Goal: Task Accomplishment & Management: Manage account settings

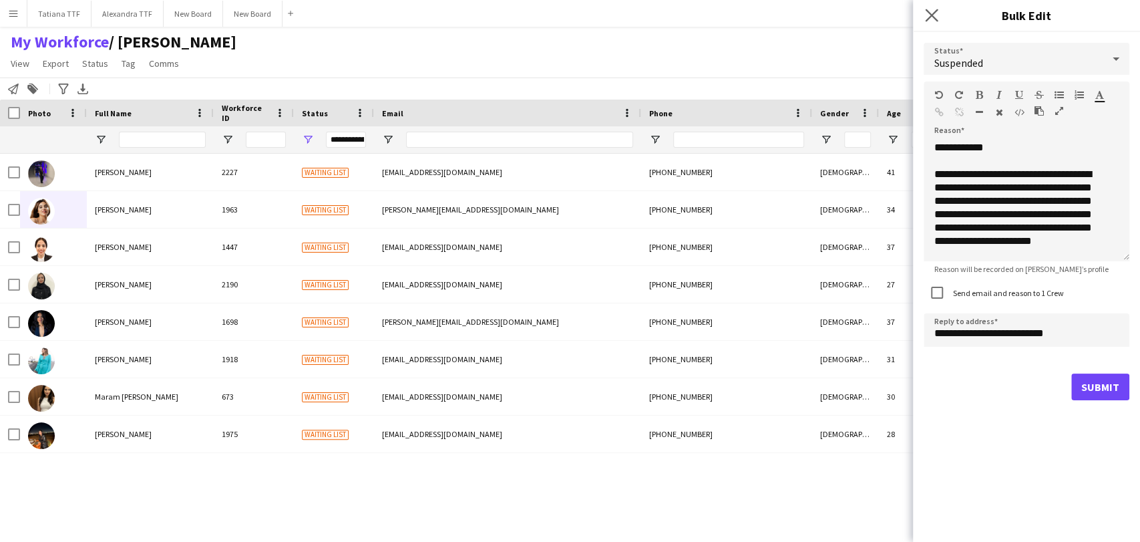
click at [932, 8] on app-icon "Close pop-in" at bounding box center [931, 15] width 19 height 19
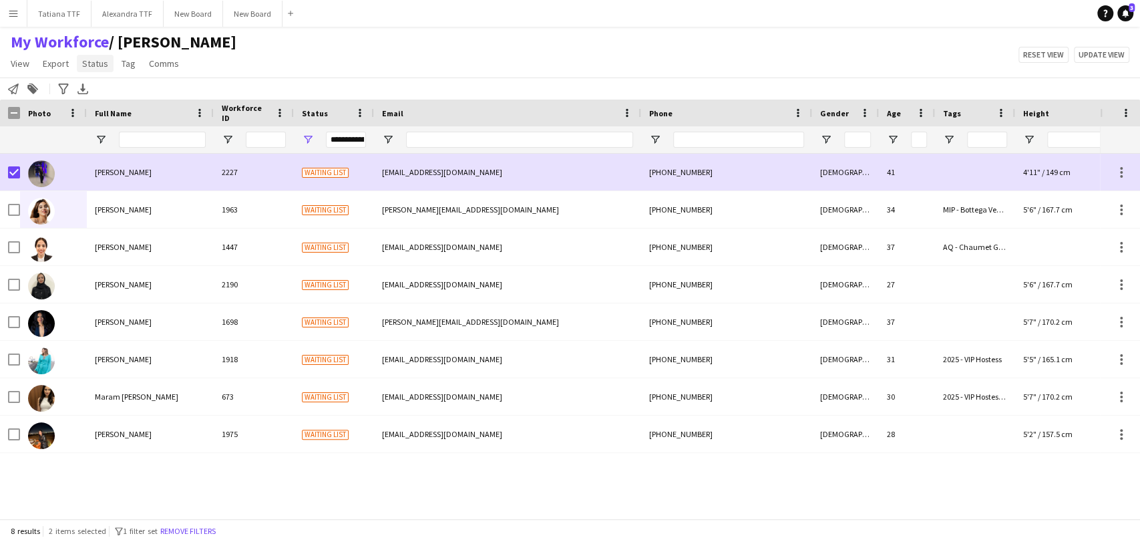
click at [89, 68] on span "Status" at bounding box center [95, 63] width 26 height 12
click at [124, 100] on link "Edit" at bounding box center [123, 92] width 93 height 28
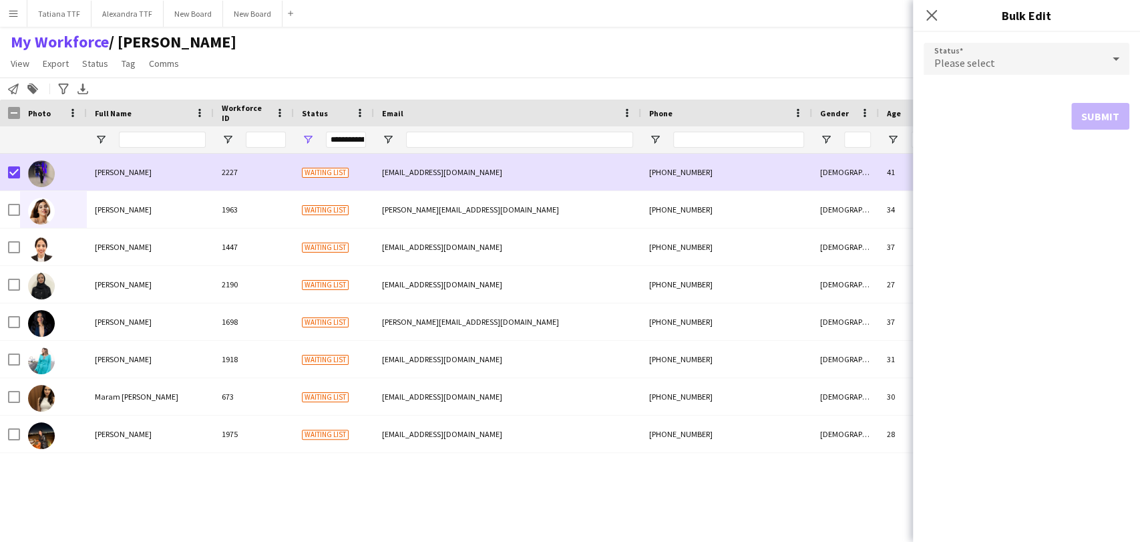
click at [1100, 59] on div "Please select" at bounding box center [1013, 59] width 179 height 32
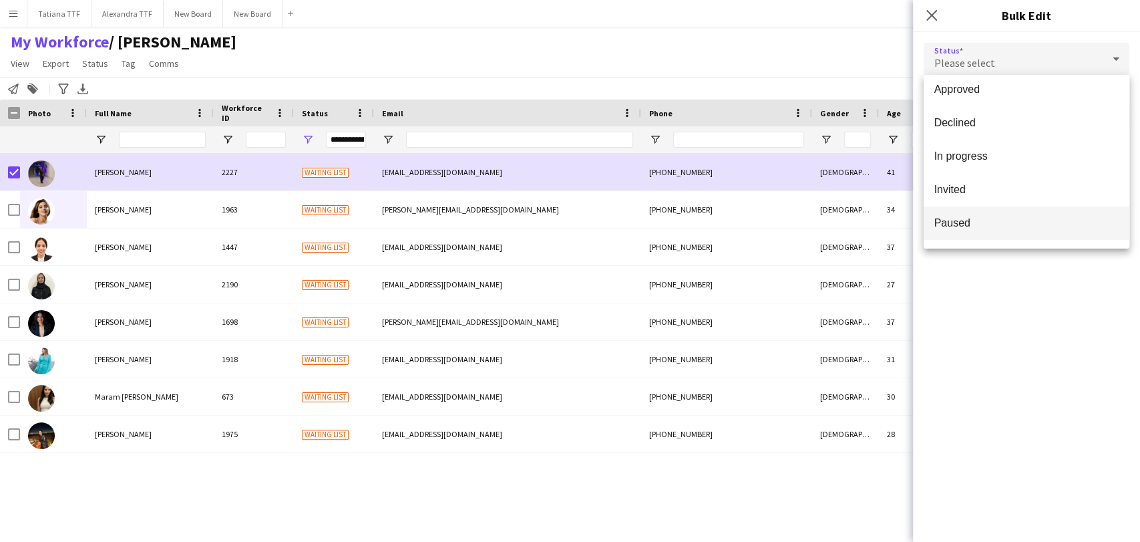
scroll to position [137, 0]
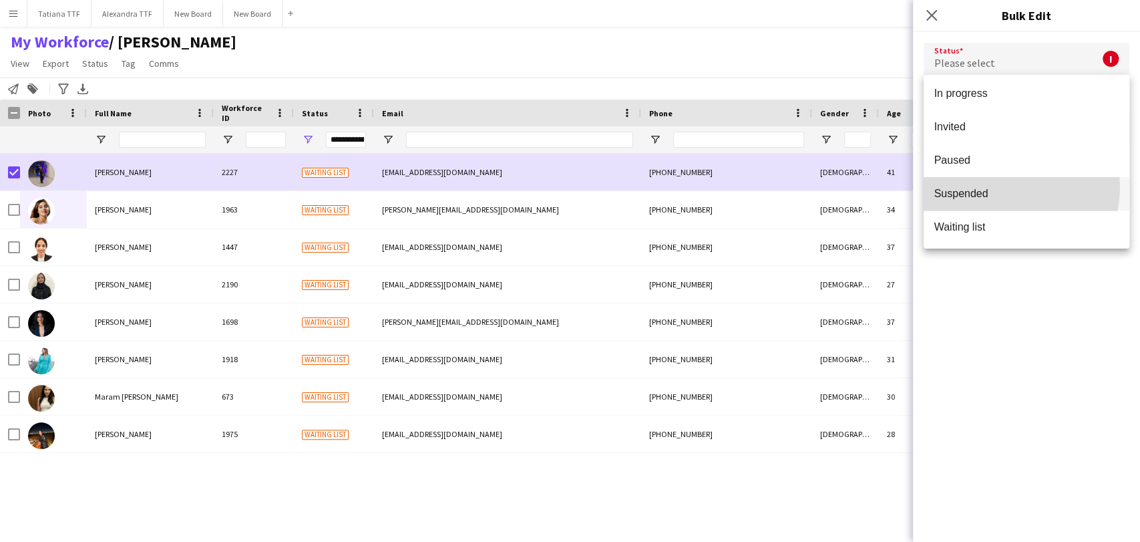
click at [996, 187] on span "Suspended" at bounding box center [1026, 193] width 184 height 13
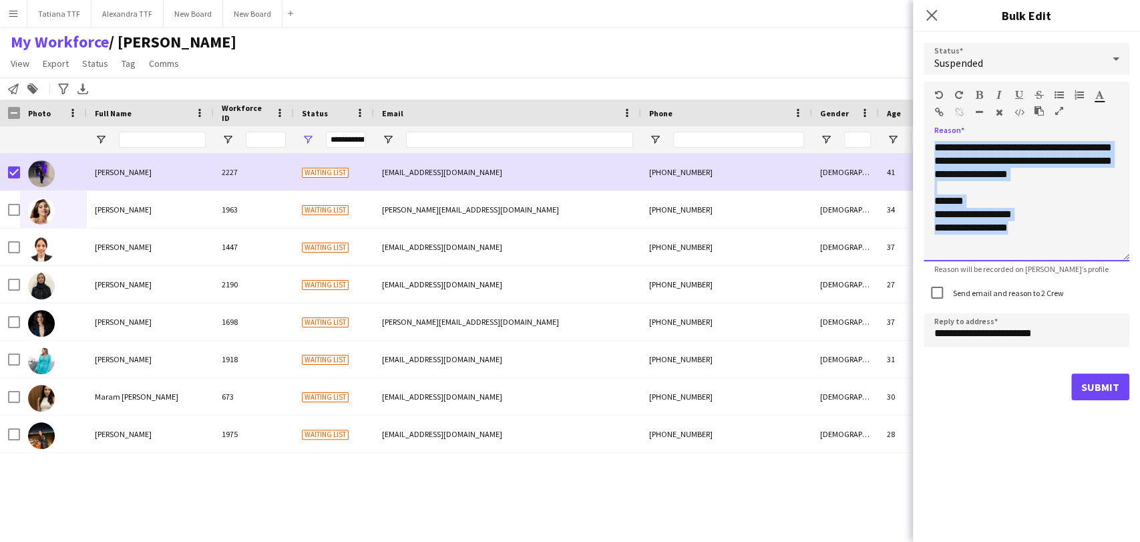
drag, startPoint x: 1019, startPoint y: 231, endPoint x: 919, endPoint y: 87, distance: 175.1
click at [920, 90] on div "**********" at bounding box center [1026, 221] width 227 height 379
paste div
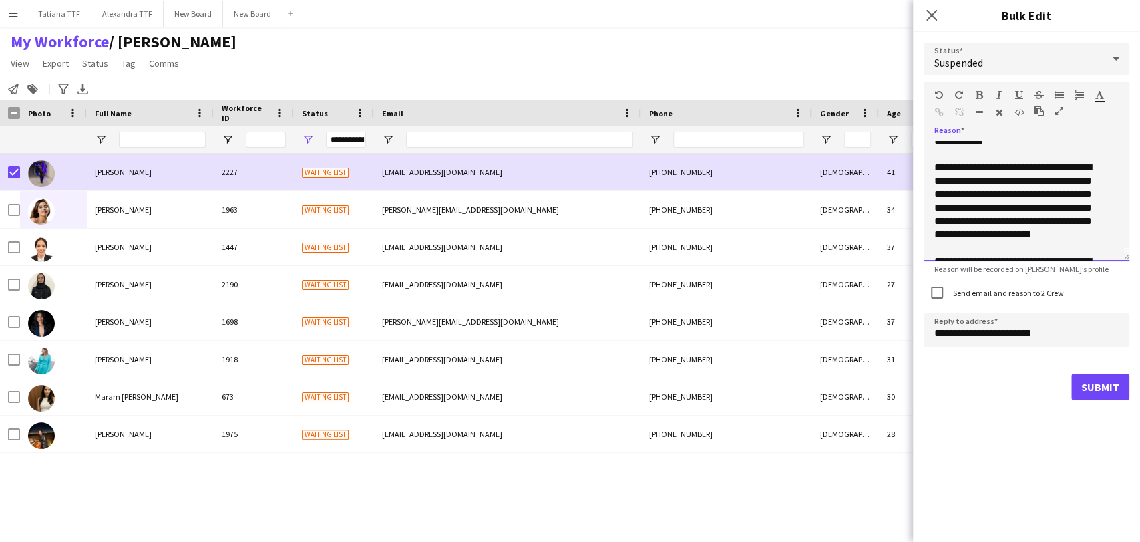
scroll to position [0, 0]
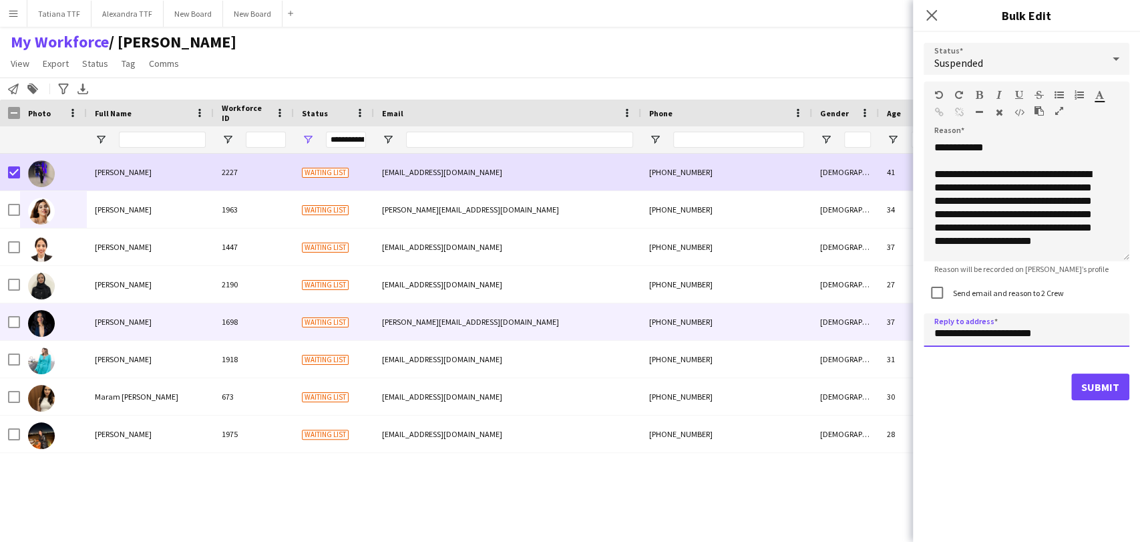
drag, startPoint x: 954, startPoint y: 329, endPoint x: 893, endPoint y: 311, distance: 64.0
click at [898, 319] on body "Menu Boards Boards Boards All jobs Status Workforce Workforce My Workforce Recr…" at bounding box center [570, 271] width 1140 height 542
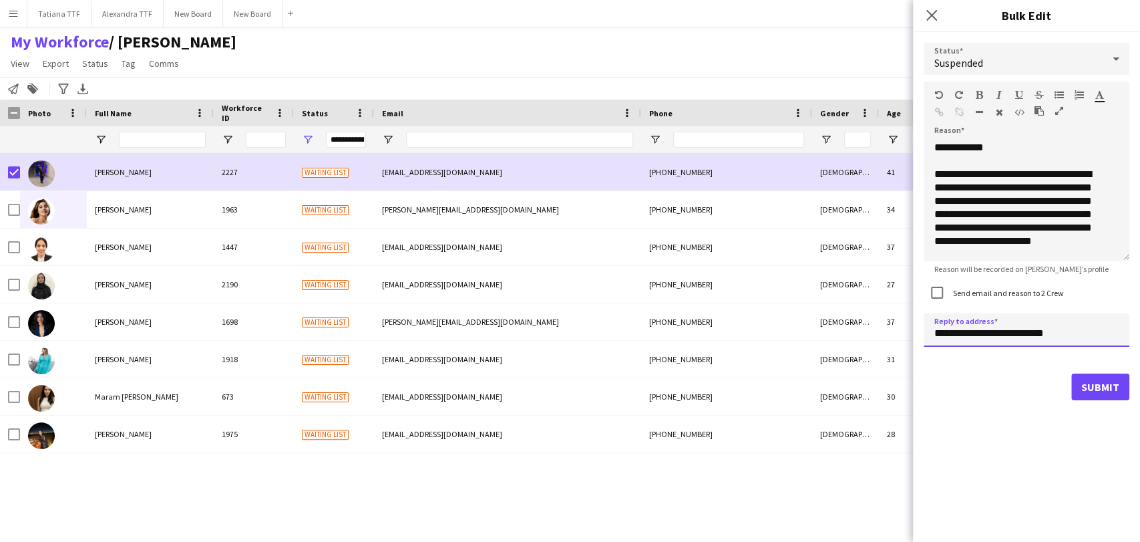
type input "**********"
click at [1105, 387] on button "Submit" at bounding box center [1100, 386] width 58 height 27
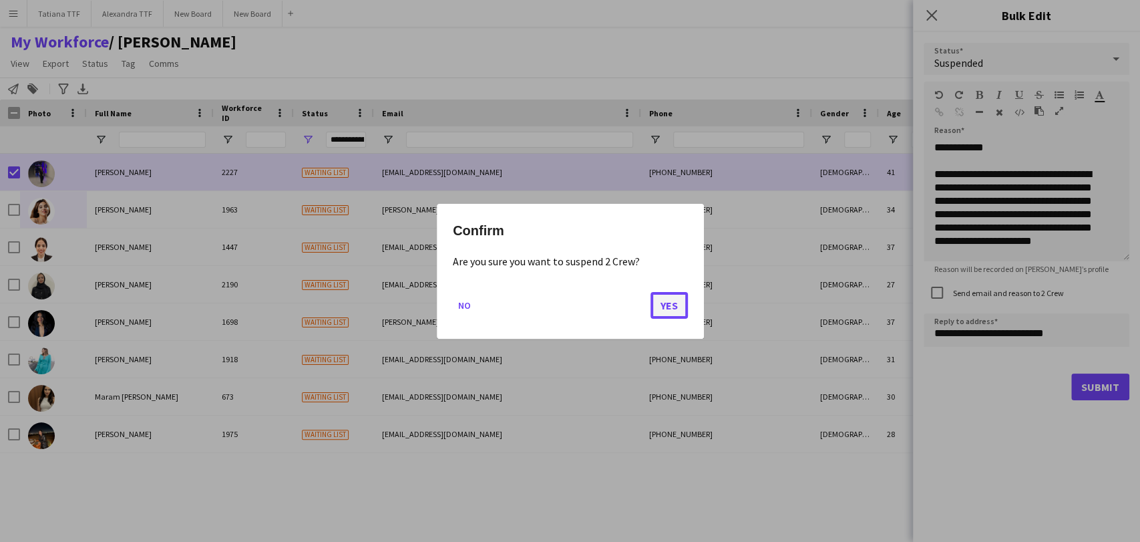
click at [674, 305] on button "Yes" at bounding box center [668, 304] width 37 height 27
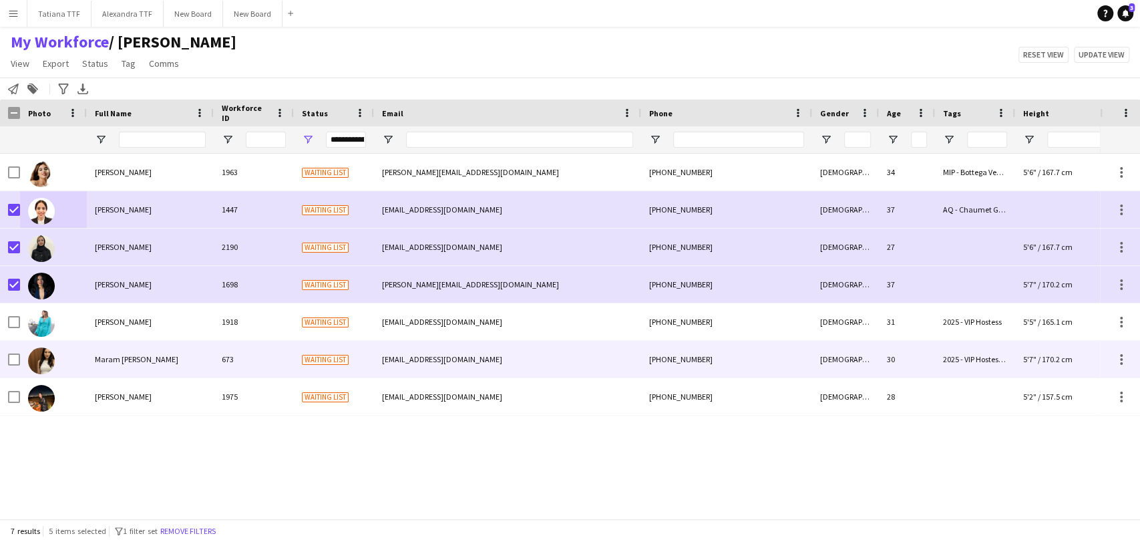
click at [21, 355] on div at bounding box center [53, 359] width 67 height 37
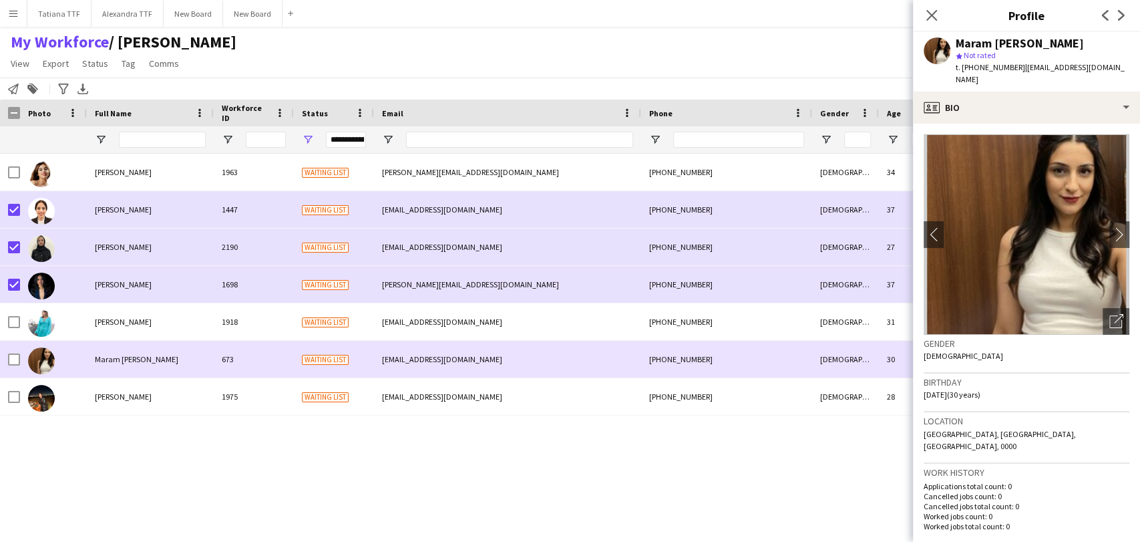
click at [20, 361] on div at bounding box center [53, 359] width 67 height 37
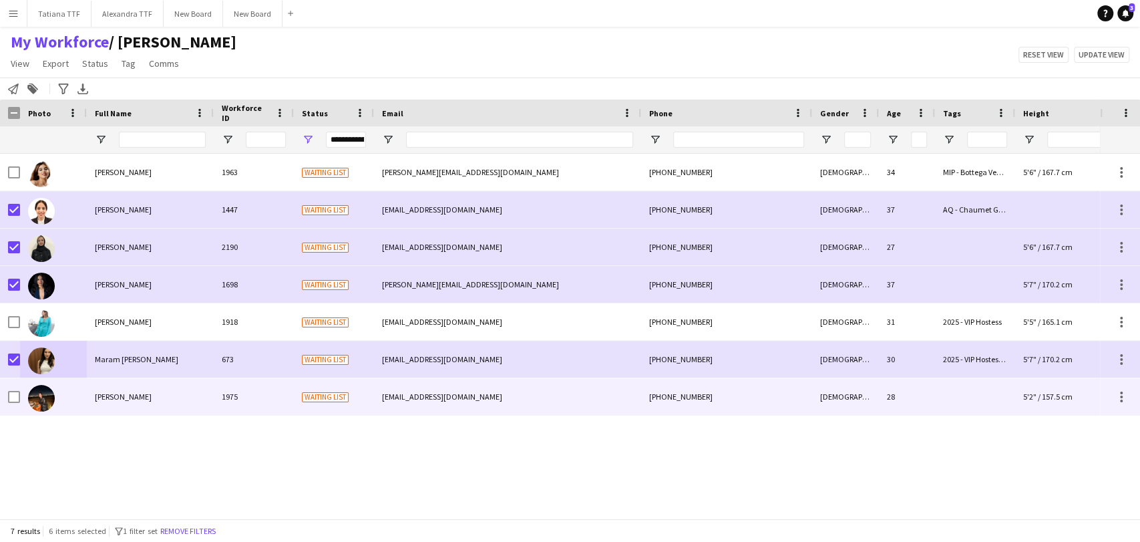
click at [15, 389] on div at bounding box center [14, 396] width 12 height 37
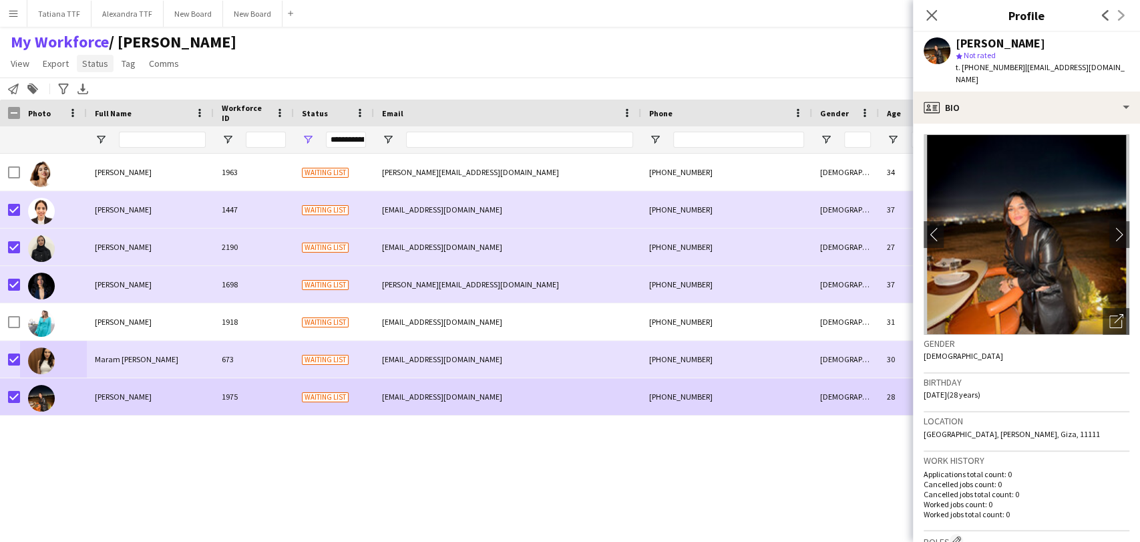
click at [102, 63] on span "Status" at bounding box center [95, 63] width 26 height 12
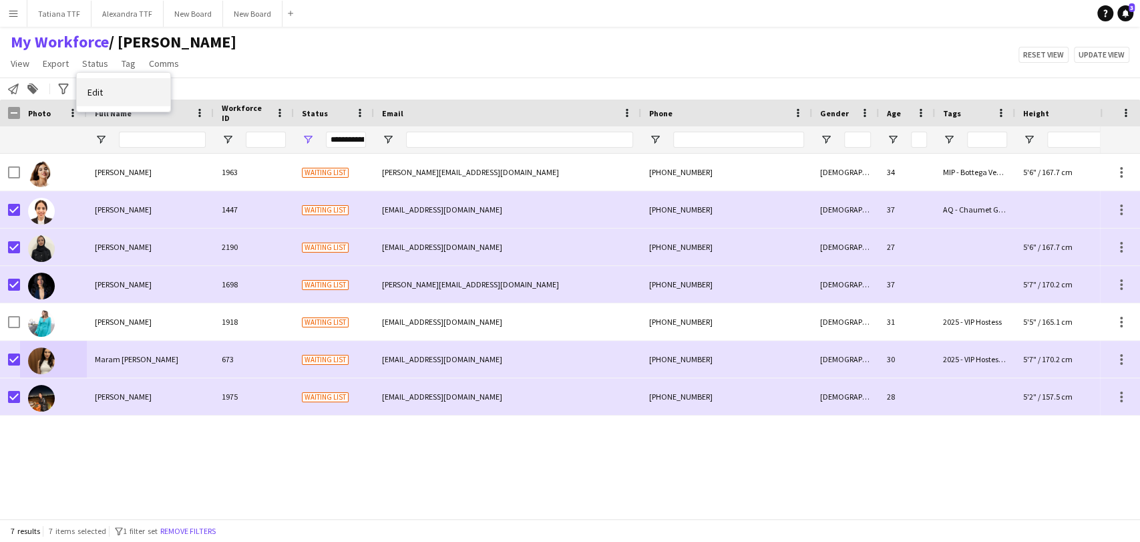
click at [109, 88] on link "Edit" at bounding box center [123, 92] width 93 height 28
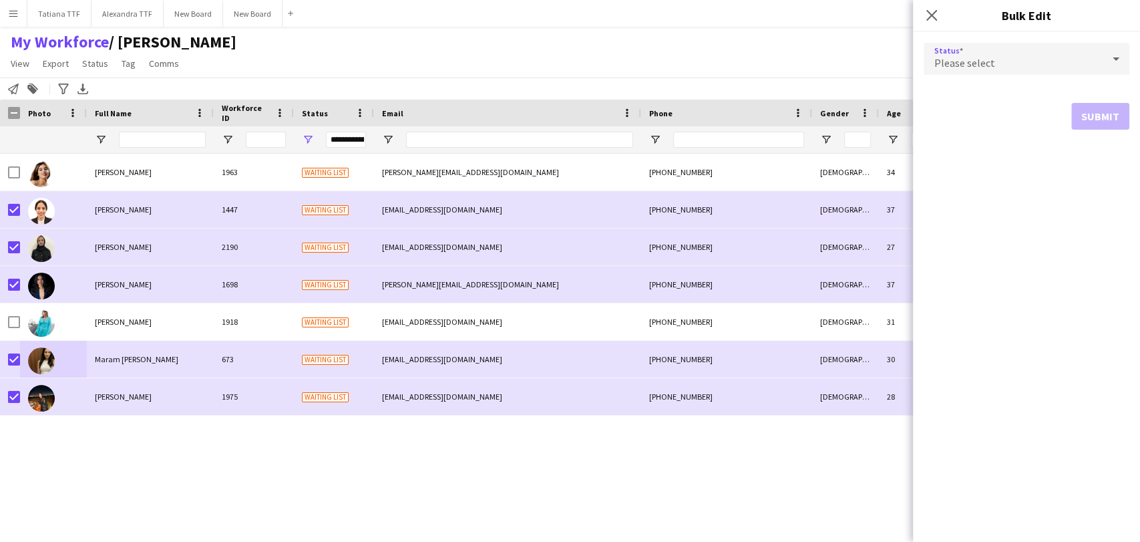
click at [1112, 59] on icon at bounding box center [1116, 58] width 16 height 27
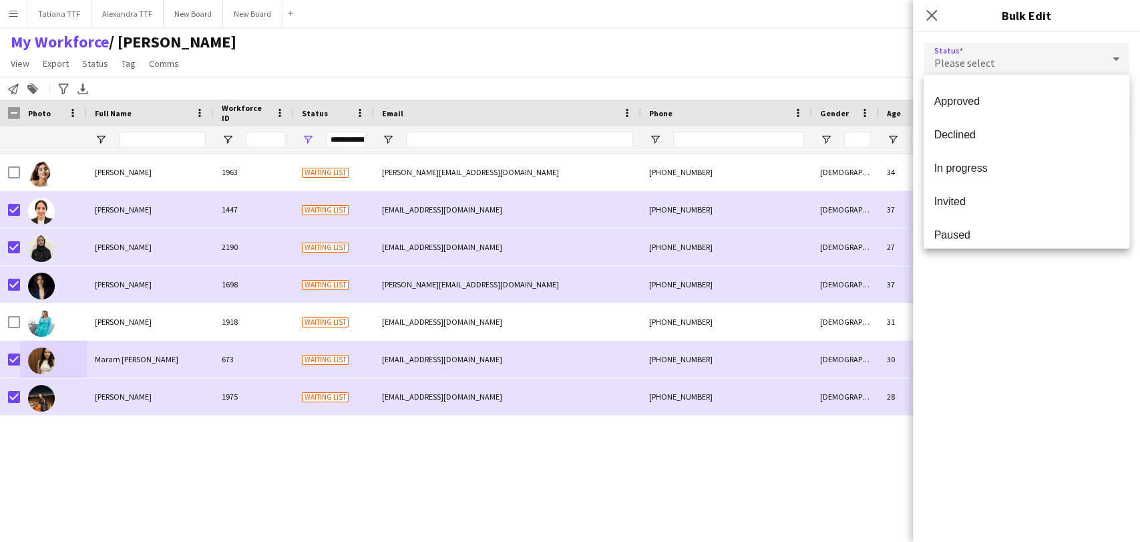
scroll to position [137, 0]
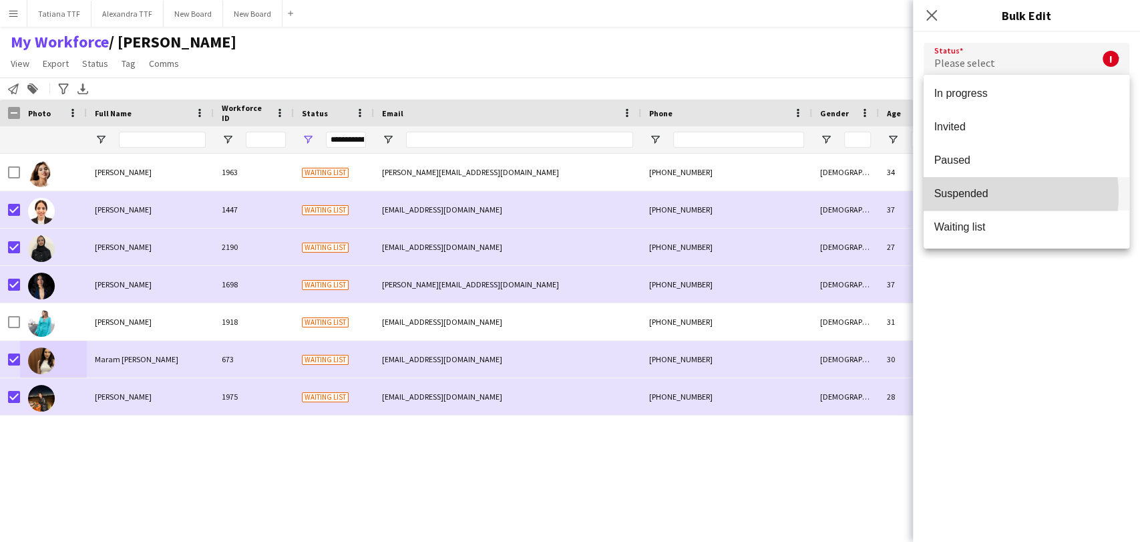
click at [981, 194] on span "Suspended" at bounding box center [1026, 193] width 184 height 13
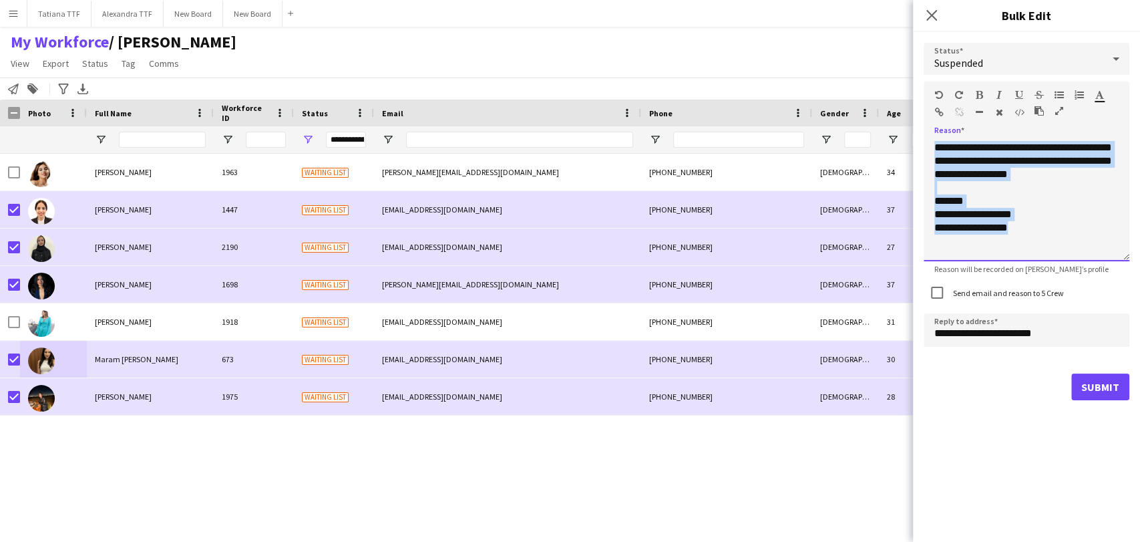
drag, startPoint x: 1037, startPoint y: 235, endPoint x: 860, endPoint y: 30, distance: 271.3
click at [864, 35] on body "Menu Boards Boards Boards All jobs Status Workforce Workforce My Workforce Recr…" at bounding box center [570, 271] width 1140 height 542
paste div
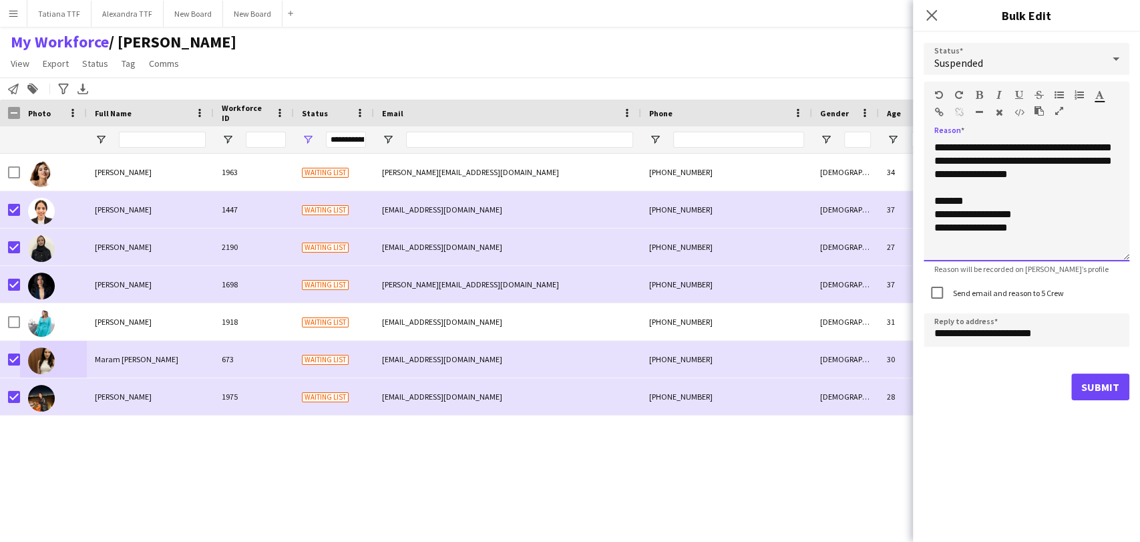
scroll to position [122, 0]
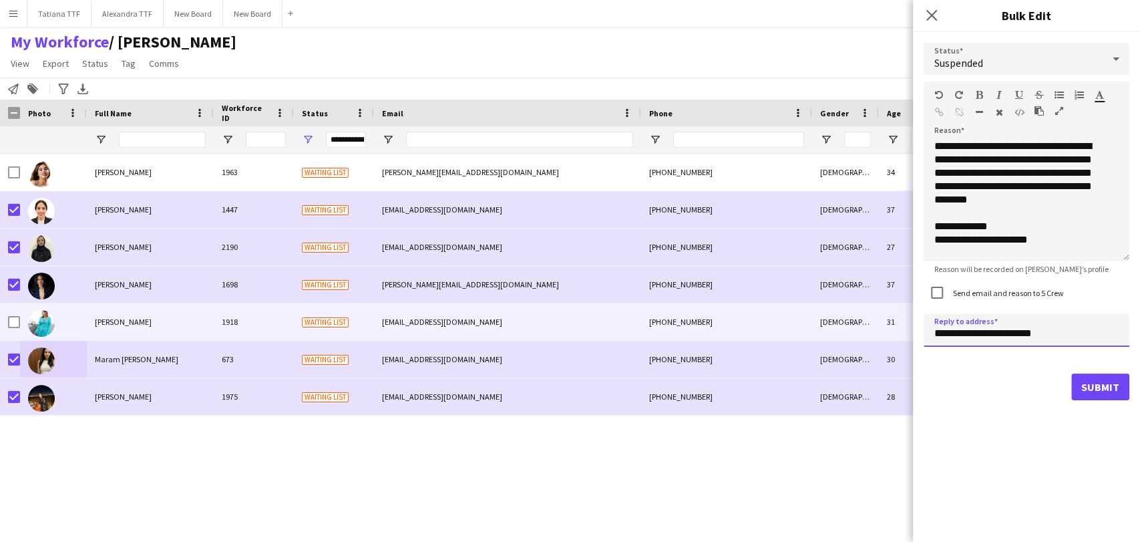
drag, startPoint x: 954, startPoint y: 329, endPoint x: 855, endPoint y: 317, distance: 99.6
click at [861, 317] on body "Menu Boards Boards Boards All jobs Status Workforce Workforce My Workforce Recr…" at bounding box center [570, 271] width 1140 height 542
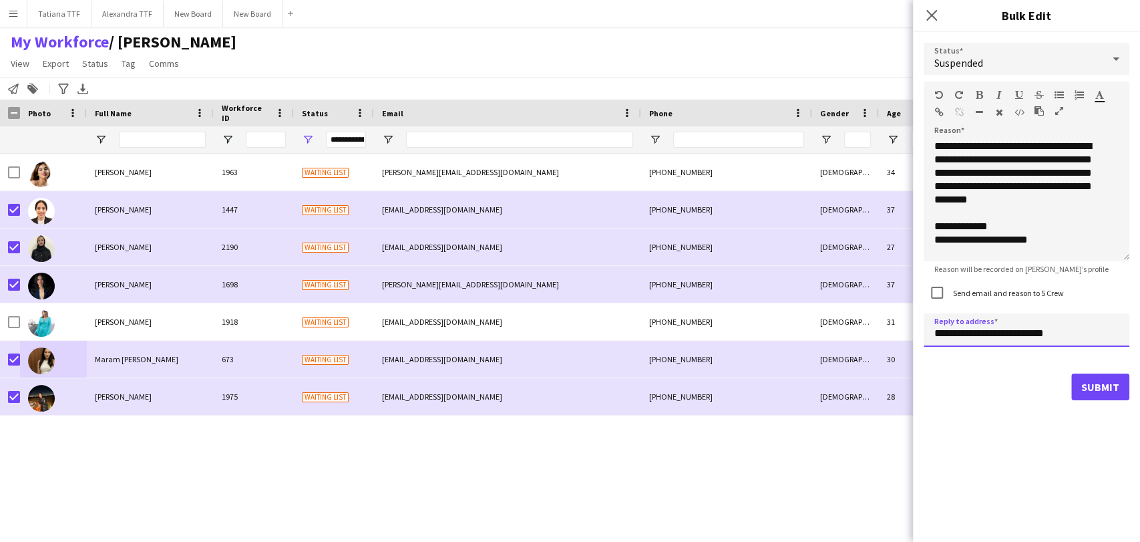
type input "**********"
click at [1111, 394] on button "Submit" at bounding box center [1100, 386] width 58 height 27
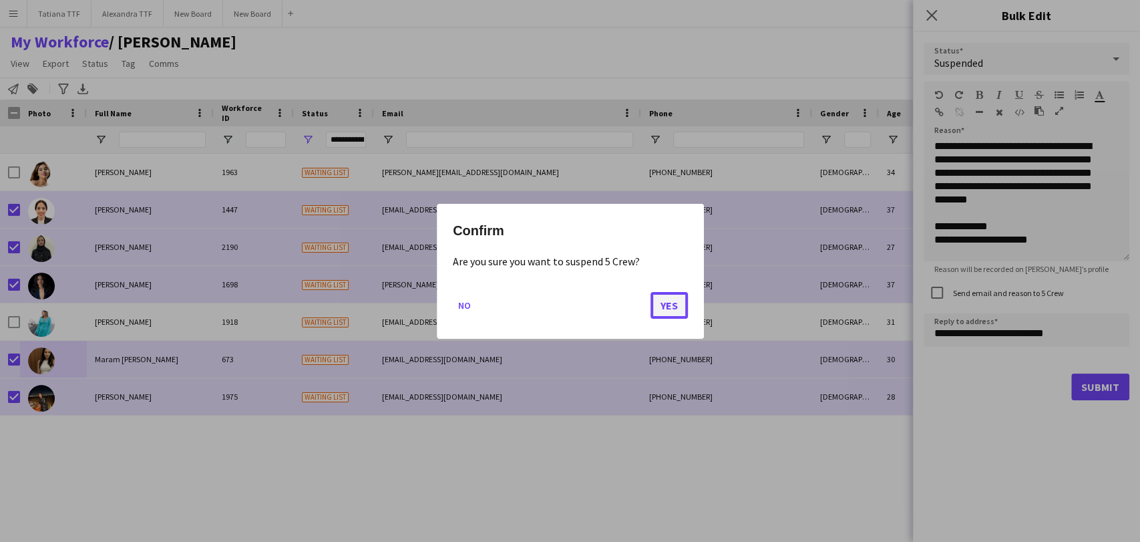
click at [657, 305] on button "Yes" at bounding box center [668, 304] width 37 height 27
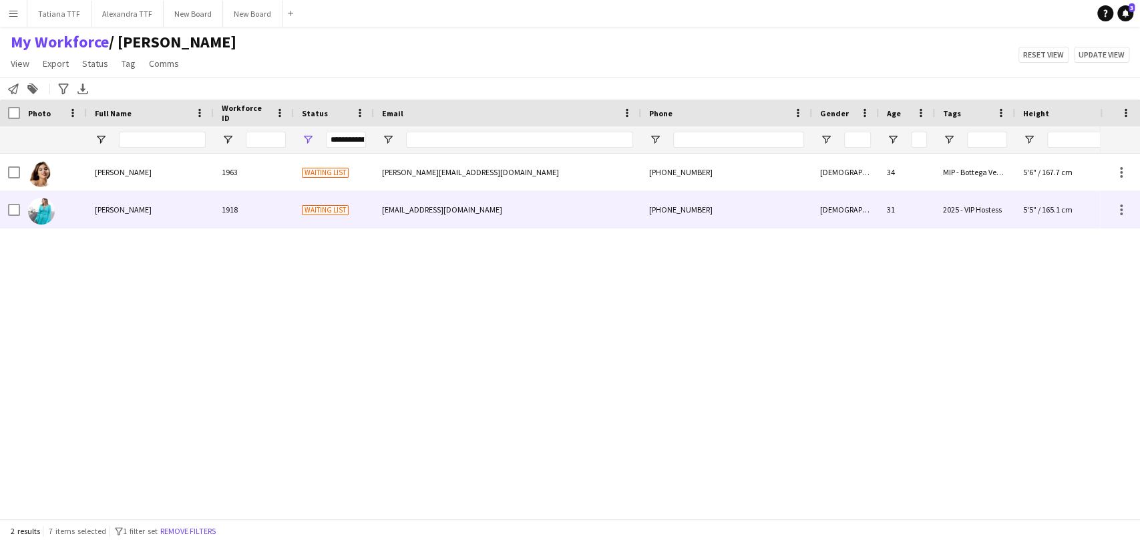
click at [47, 207] on img at bounding box center [41, 211] width 27 height 27
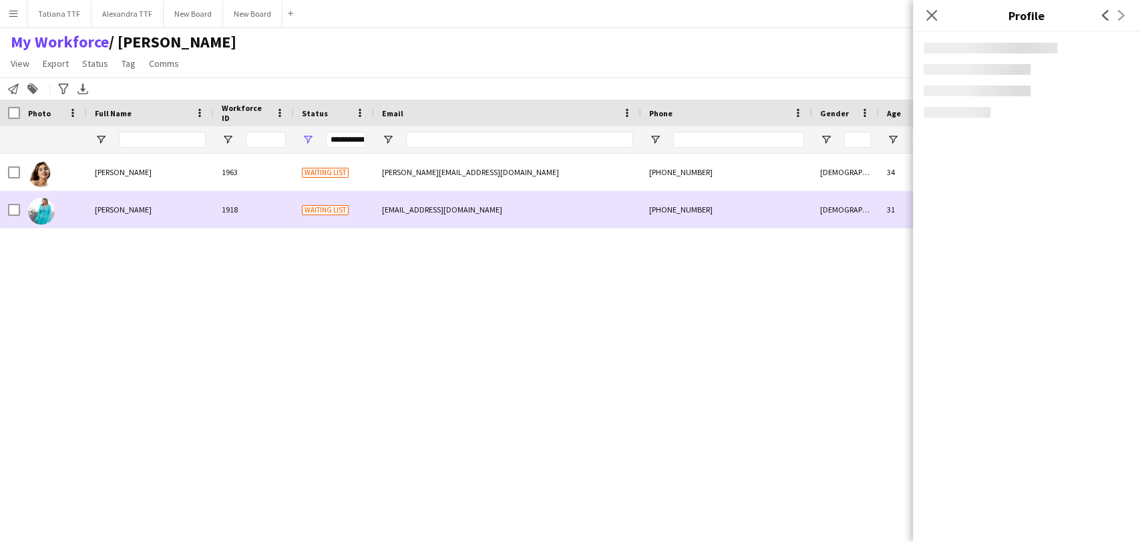
click at [47, 207] on img at bounding box center [41, 211] width 27 height 27
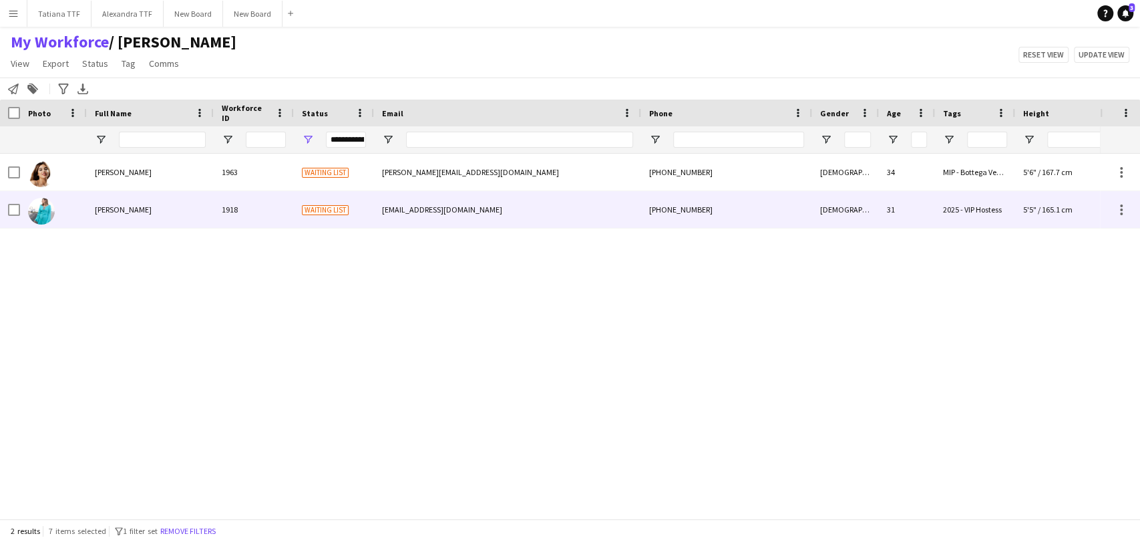
click at [51, 218] on img at bounding box center [41, 211] width 27 height 27
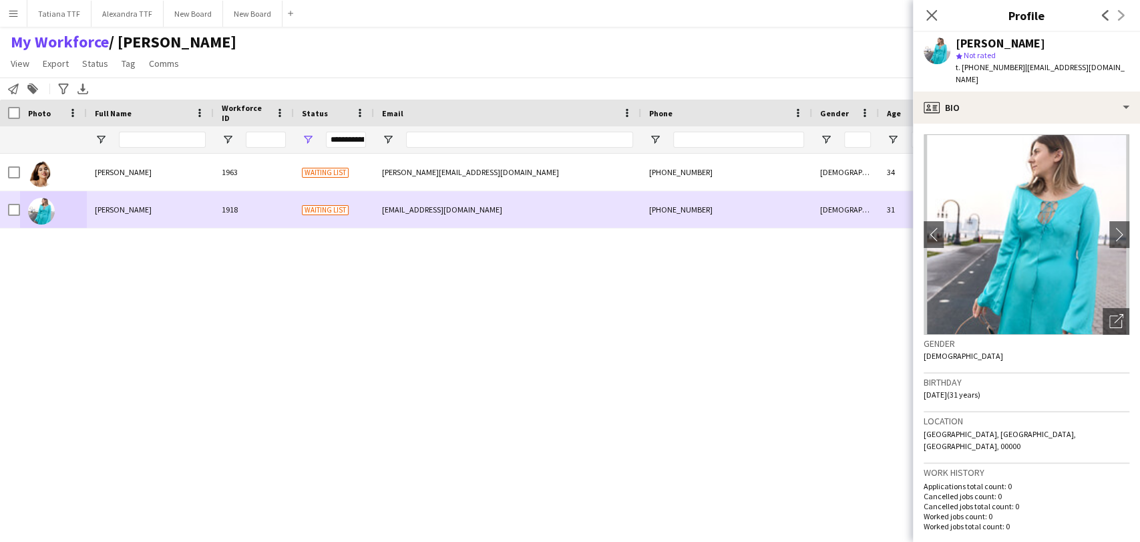
click at [25, 208] on div at bounding box center [53, 209] width 67 height 37
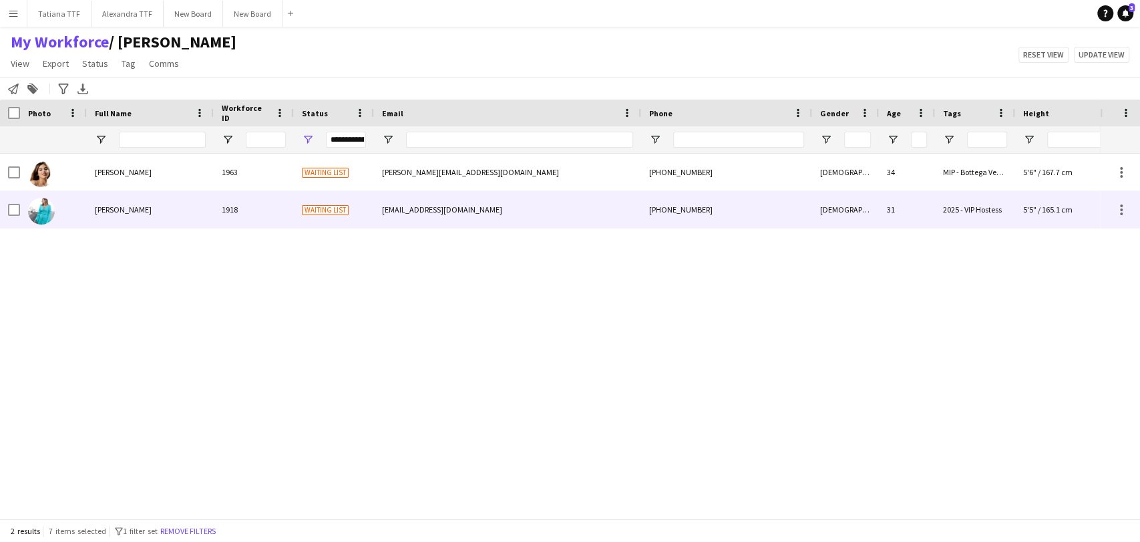
click at [5, 219] on div at bounding box center [10, 209] width 20 height 37
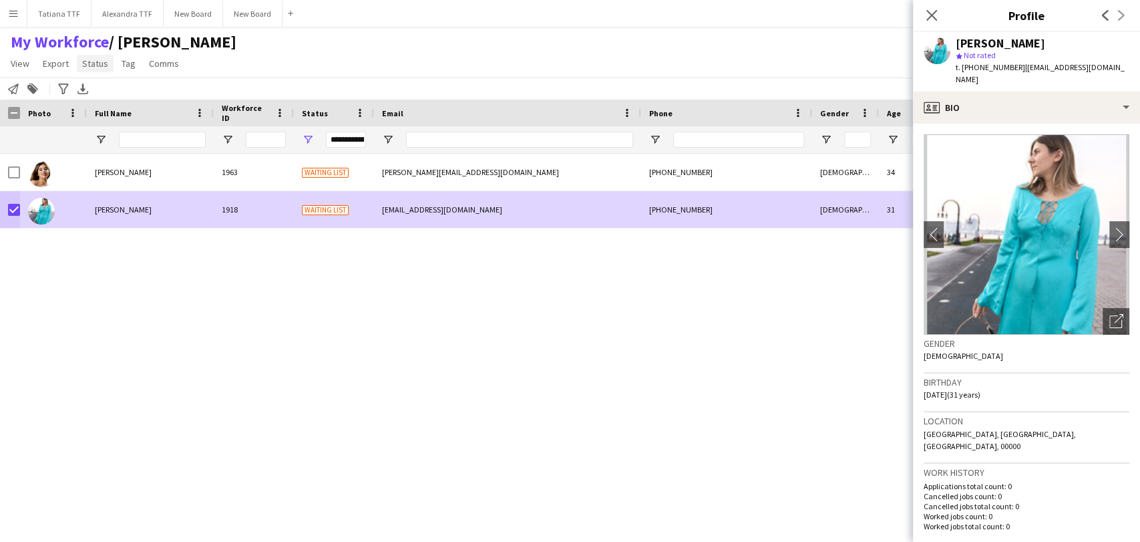
click at [94, 65] on span "Status" at bounding box center [95, 63] width 26 height 12
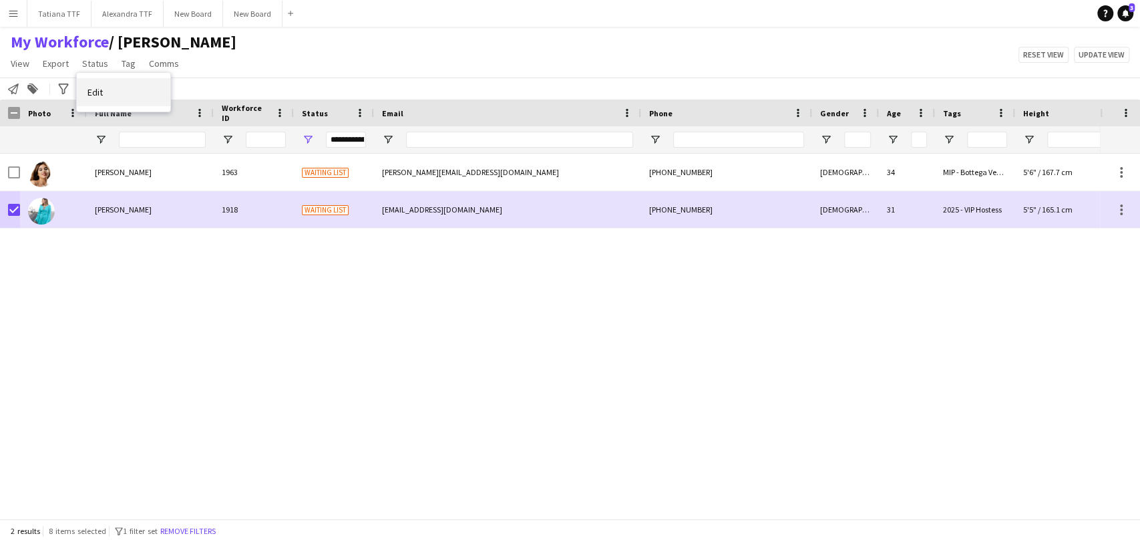
click at [90, 99] on link "Edit" at bounding box center [123, 92] width 93 height 28
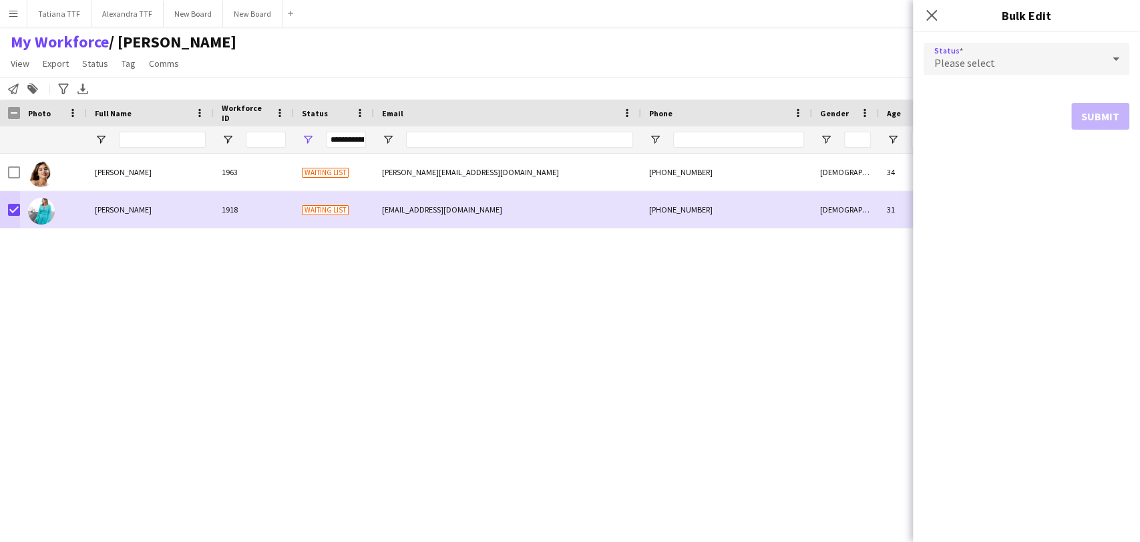
click at [1074, 59] on div "Please select" at bounding box center [1013, 59] width 179 height 32
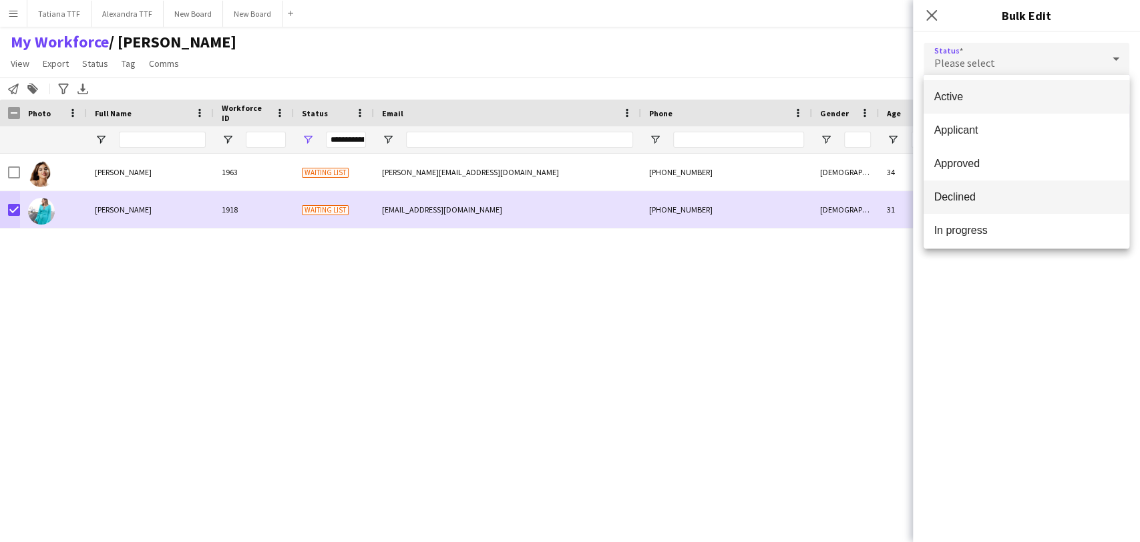
scroll to position [137, 0]
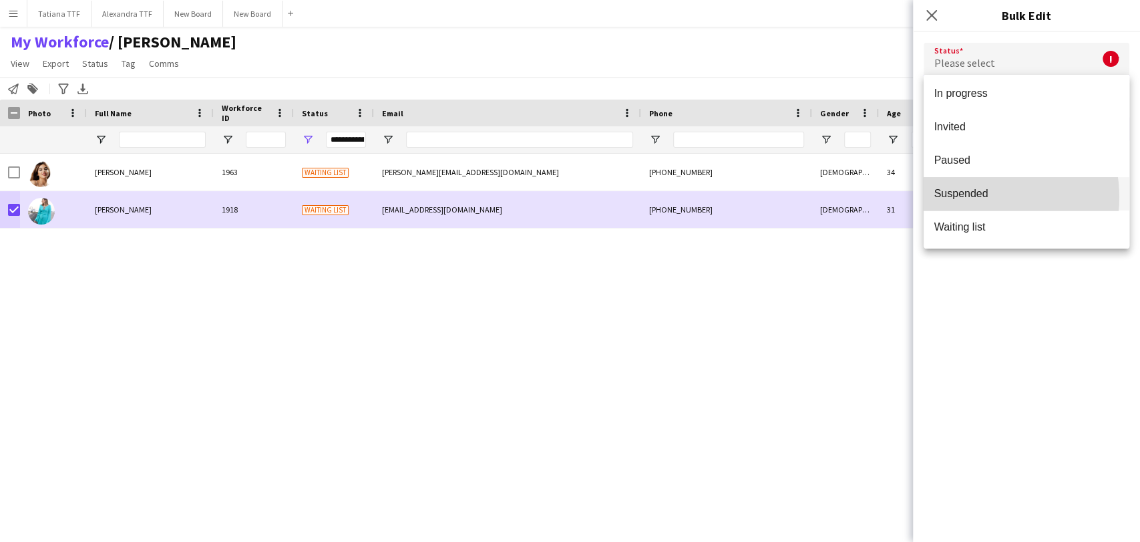
click at [972, 197] on span "Suspended" at bounding box center [1026, 193] width 184 height 13
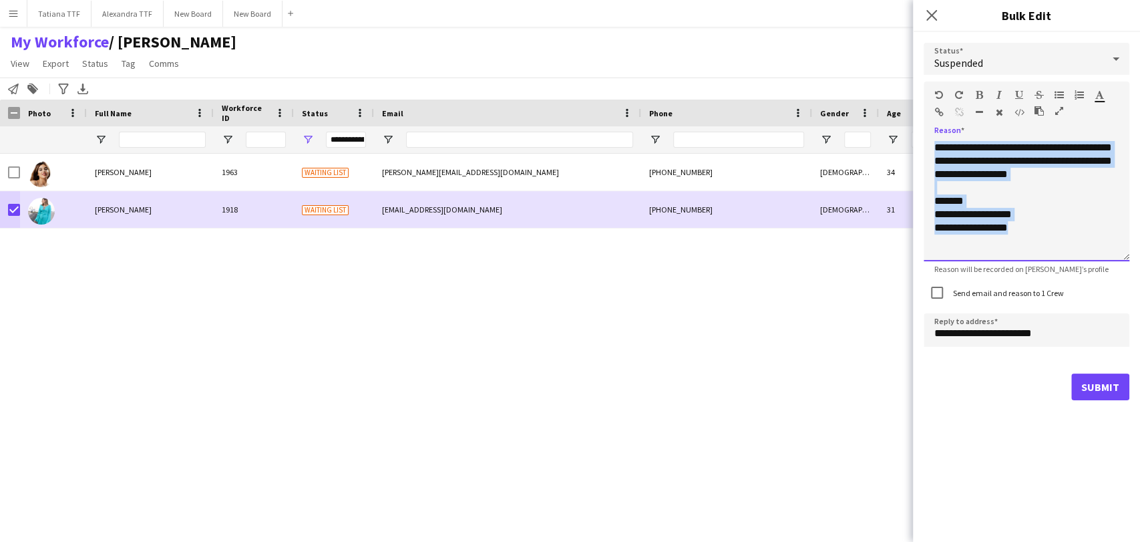
drag, startPoint x: 1022, startPoint y: 233, endPoint x: 919, endPoint y: -41, distance: 292.7
click at [919, 0] on html "Menu Boards Boards Boards All jobs Status Workforce Workforce My Workforce Recr…" at bounding box center [570, 271] width 1140 height 542
paste div
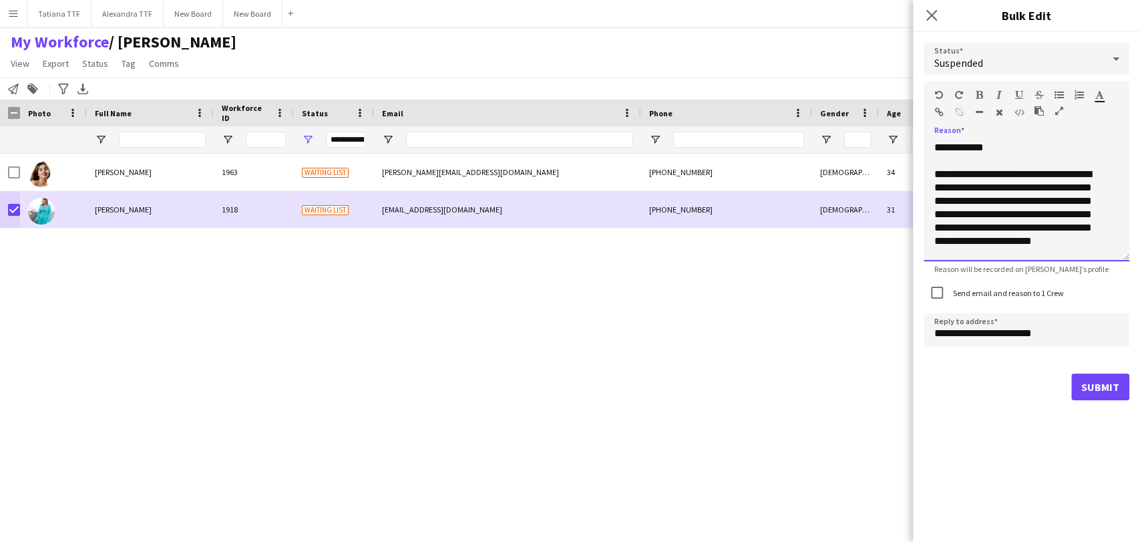
scroll to position [122, 0]
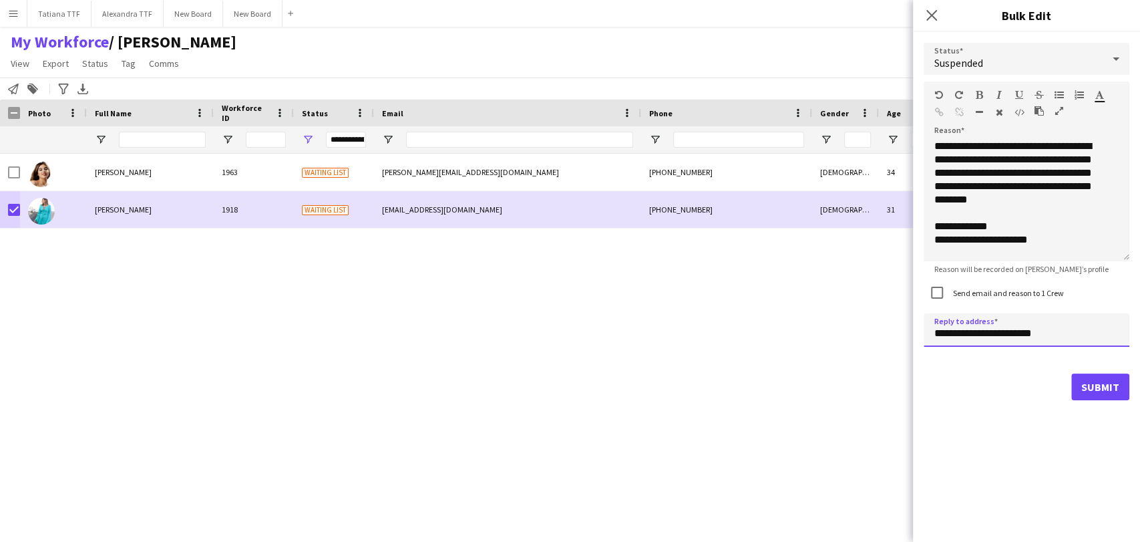
drag, startPoint x: 955, startPoint y: 333, endPoint x: 809, endPoint y: 315, distance: 146.6
click at [817, 313] on body "Menu Boards Boards Boards All jobs Status Workforce Workforce My Workforce Recr…" at bounding box center [570, 271] width 1140 height 542
type input "**********"
click at [1109, 381] on button "Submit" at bounding box center [1100, 386] width 58 height 27
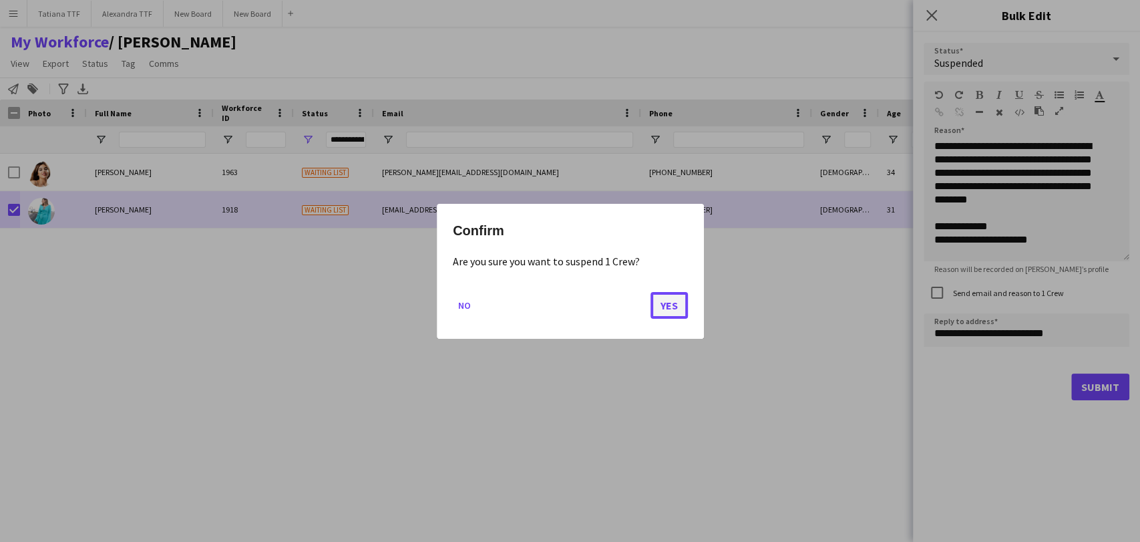
click at [675, 303] on button "Yes" at bounding box center [668, 304] width 37 height 27
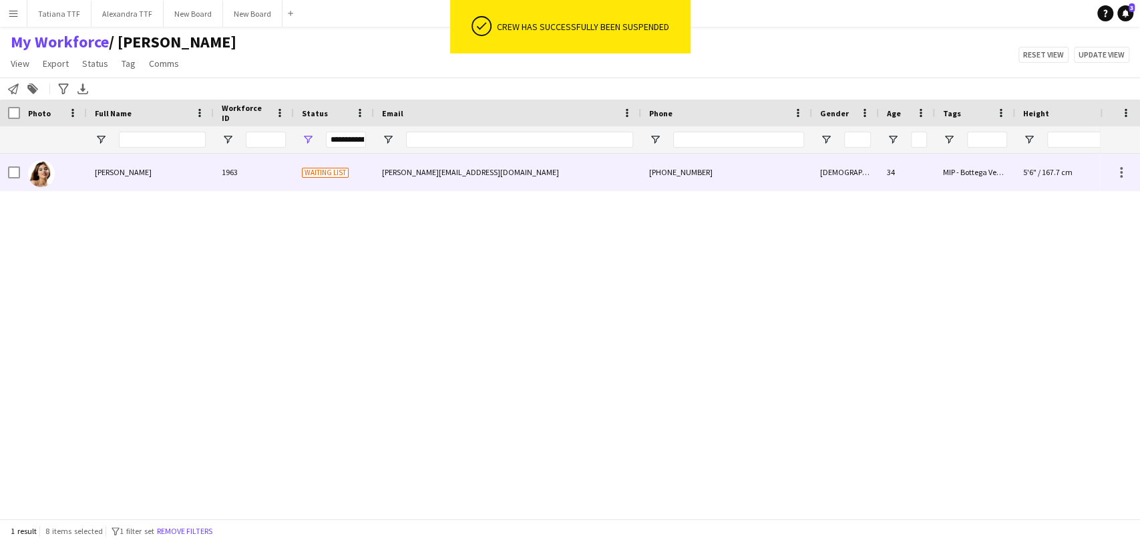
click at [43, 174] on img at bounding box center [41, 173] width 27 height 27
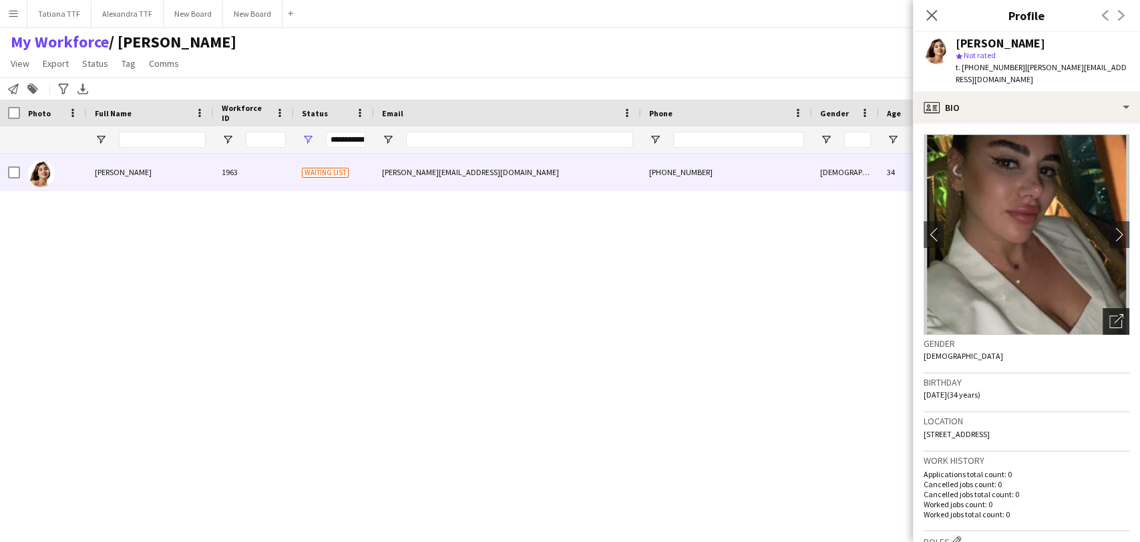
click at [1109, 323] on icon "Open photos pop-in" at bounding box center [1116, 321] width 14 height 14
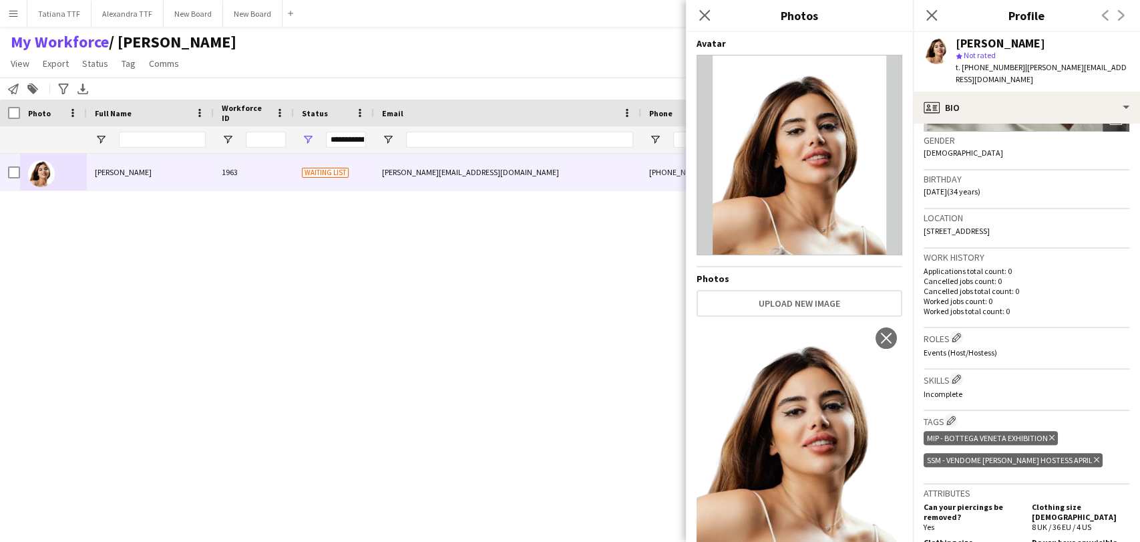
scroll to position [371, 0]
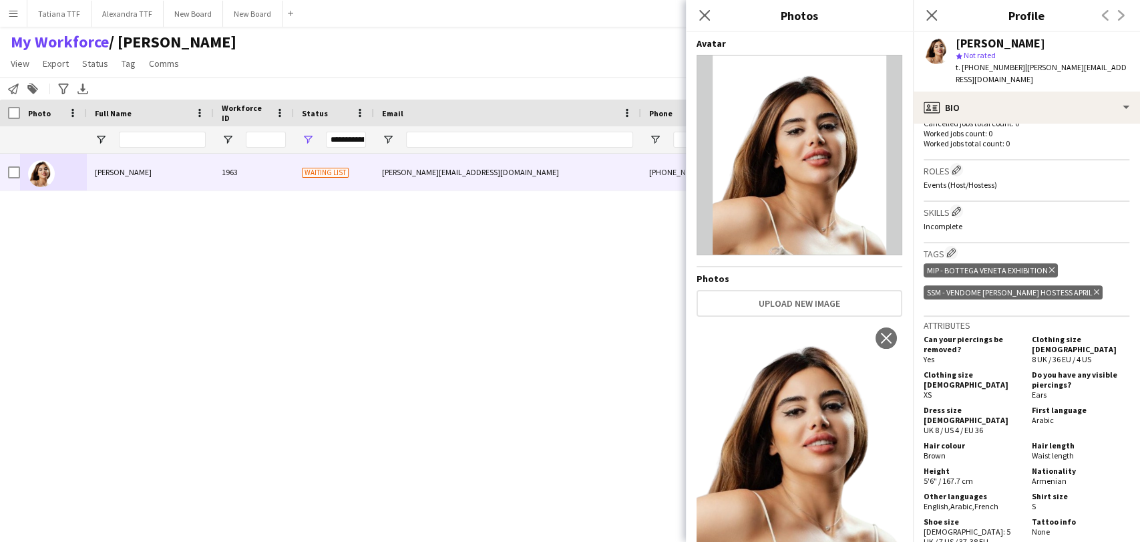
click at [514, 234] on div "Barbara Aghoubjian 1963 Waiting list barbara_aghobdjian@outlook.com +9746693643…" at bounding box center [550, 330] width 1100 height 353
click at [704, 22] on app-icon "Close pop-in" at bounding box center [704, 15] width 19 height 19
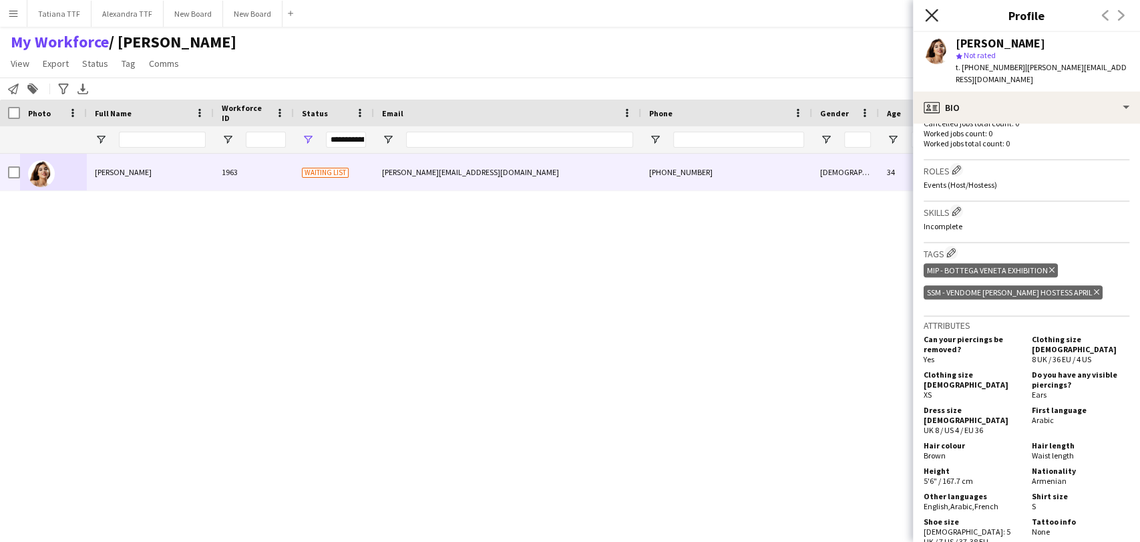
click at [926, 15] on icon "Close pop-in" at bounding box center [931, 15] width 13 height 13
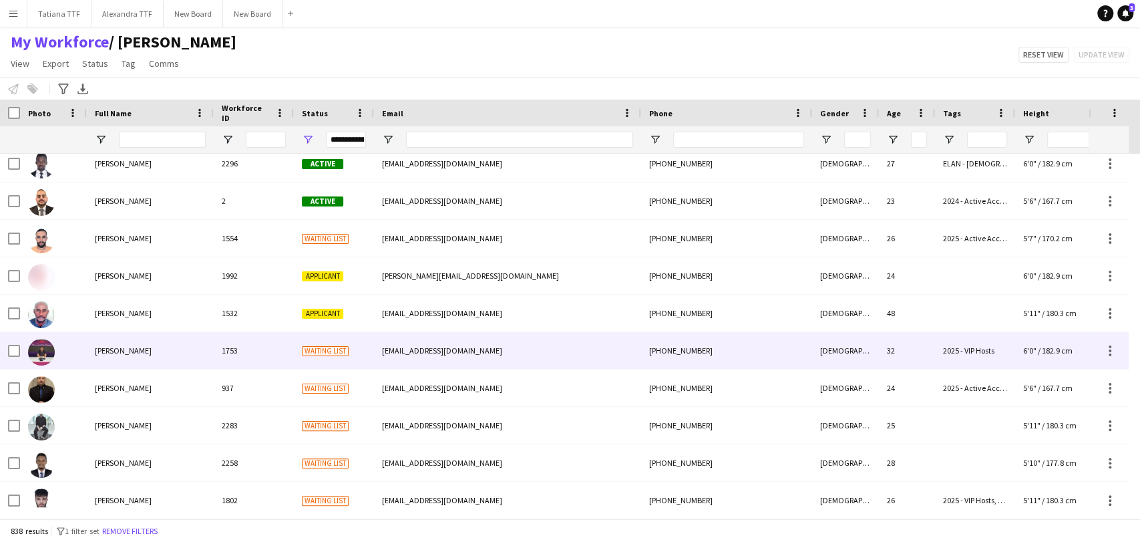
scroll to position [148, 0]
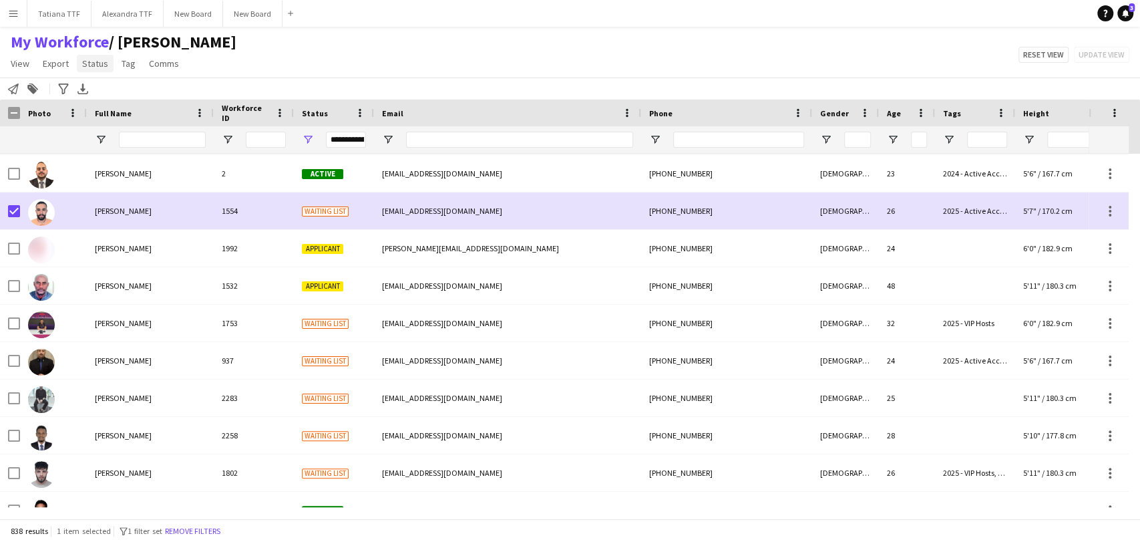
click at [96, 66] on span "Status" at bounding box center [95, 63] width 26 height 12
click at [103, 85] on link "Edit" at bounding box center [123, 92] width 93 height 28
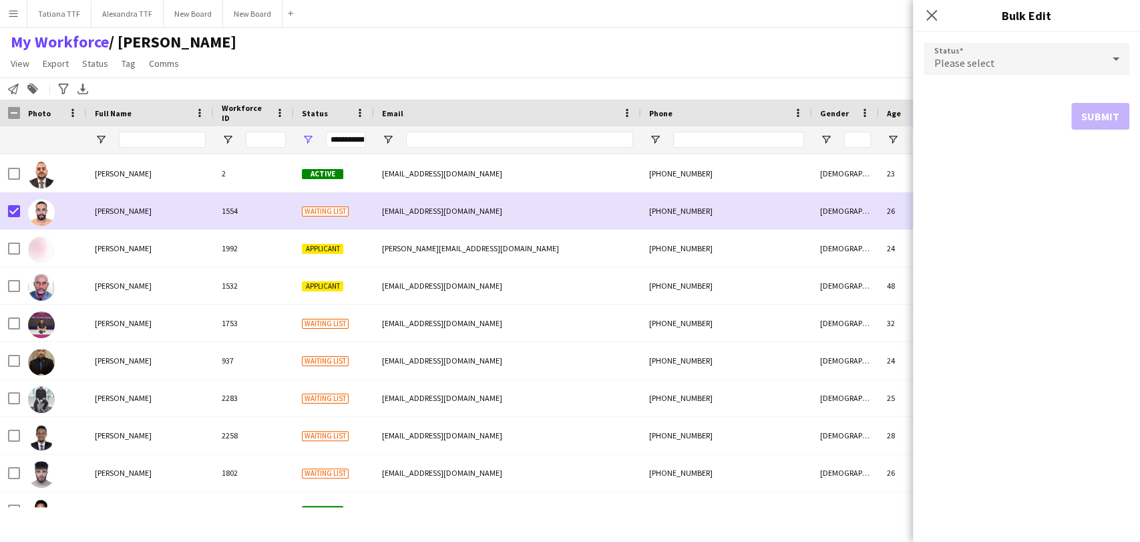
click at [1097, 60] on div "Please select" at bounding box center [1013, 59] width 179 height 32
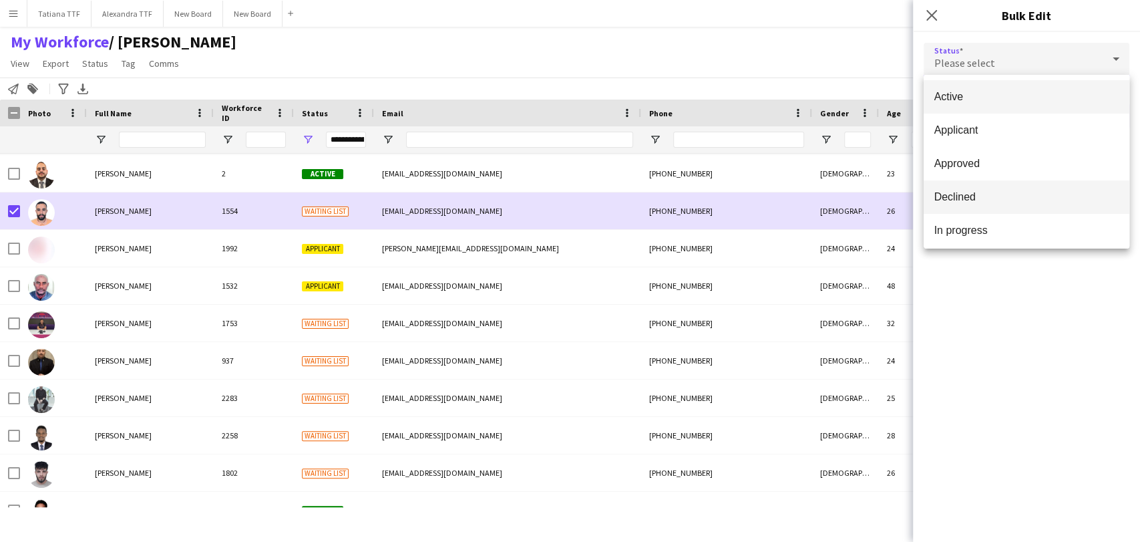
scroll to position [137, 0]
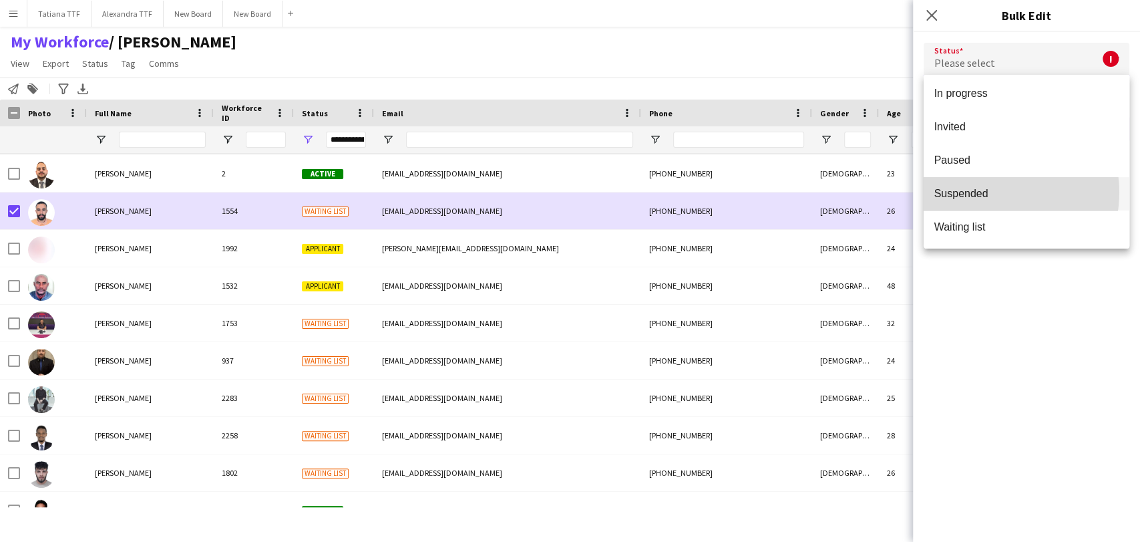
click at [989, 192] on span "Suspended" at bounding box center [1026, 193] width 184 height 13
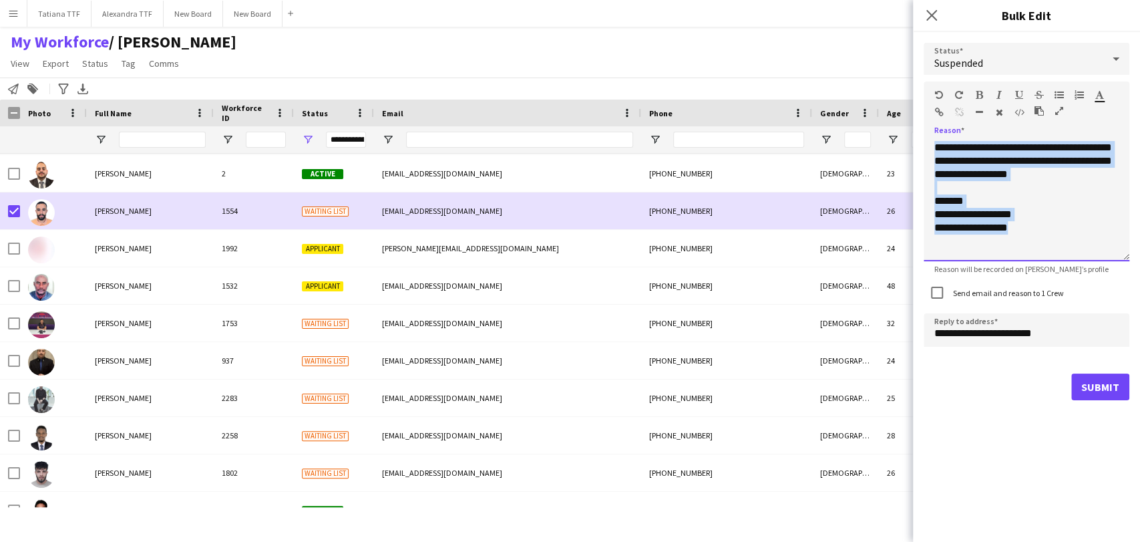
drag, startPoint x: 1035, startPoint y: 235, endPoint x: 912, endPoint y: 17, distance: 250.6
click at [914, 55] on div "**********" at bounding box center [1026, 221] width 227 height 379
paste div
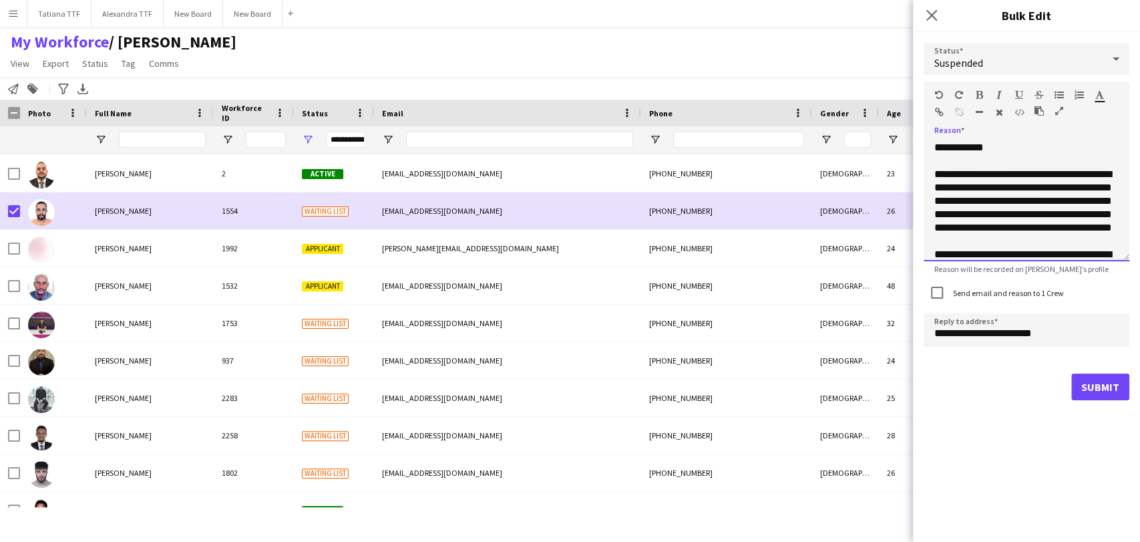
scroll to position [122, 0]
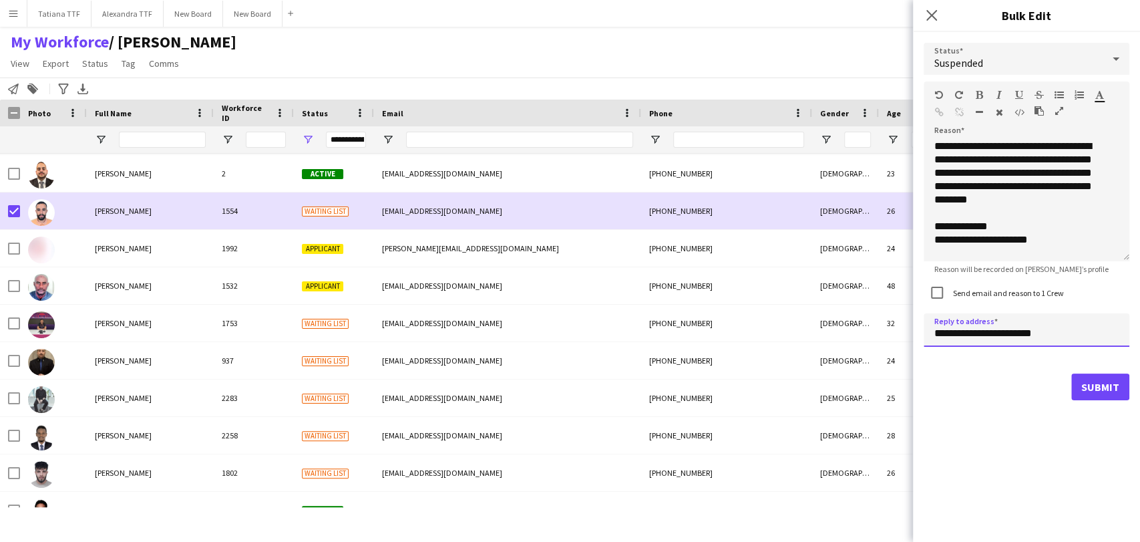
drag, startPoint x: 944, startPoint y: 329, endPoint x: 925, endPoint y: 326, distance: 19.0
click at [926, 326] on input "**********" at bounding box center [1027, 329] width 206 height 33
type input "**********"
click at [1099, 386] on button "Submit" at bounding box center [1100, 386] width 58 height 27
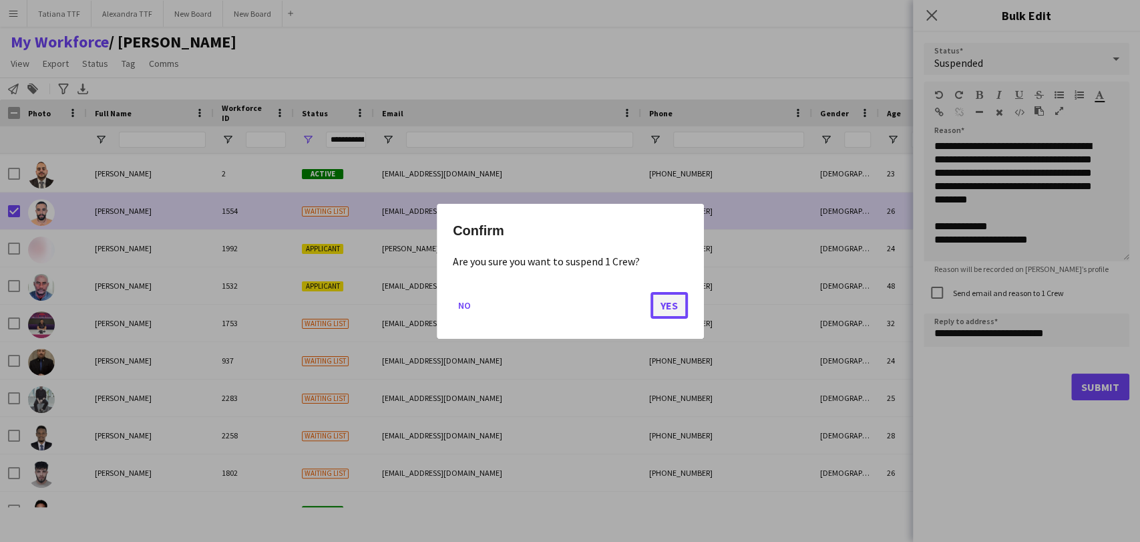
click at [672, 300] on button "Yes" at bounding box center [668, 304] width 37 height 27
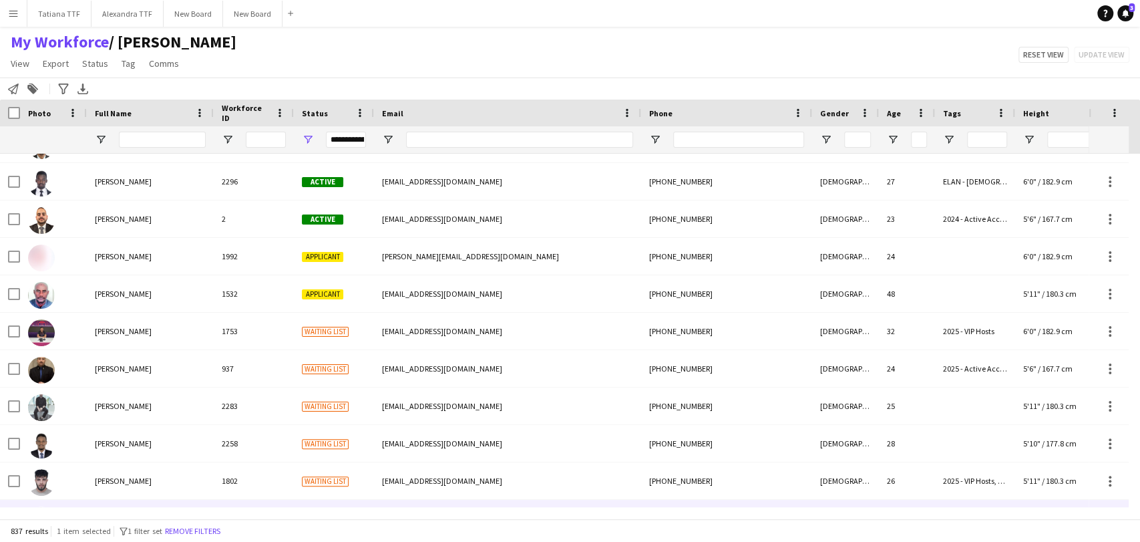
scroll to position [74, 0]
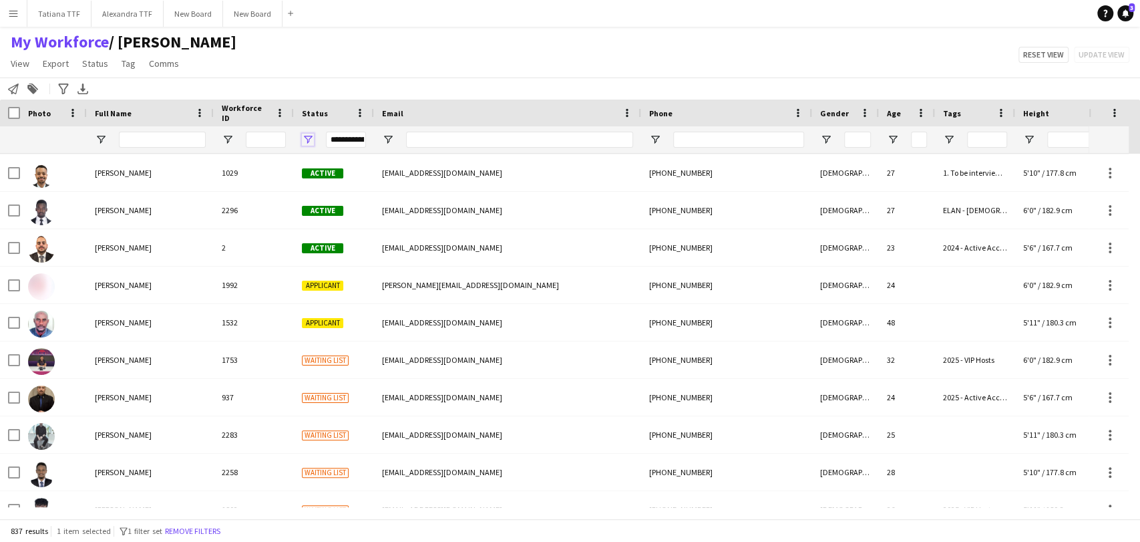
click at [309, 140] on span "Open Filter Menu" at bounding box center [308, 140] width 12 height 12
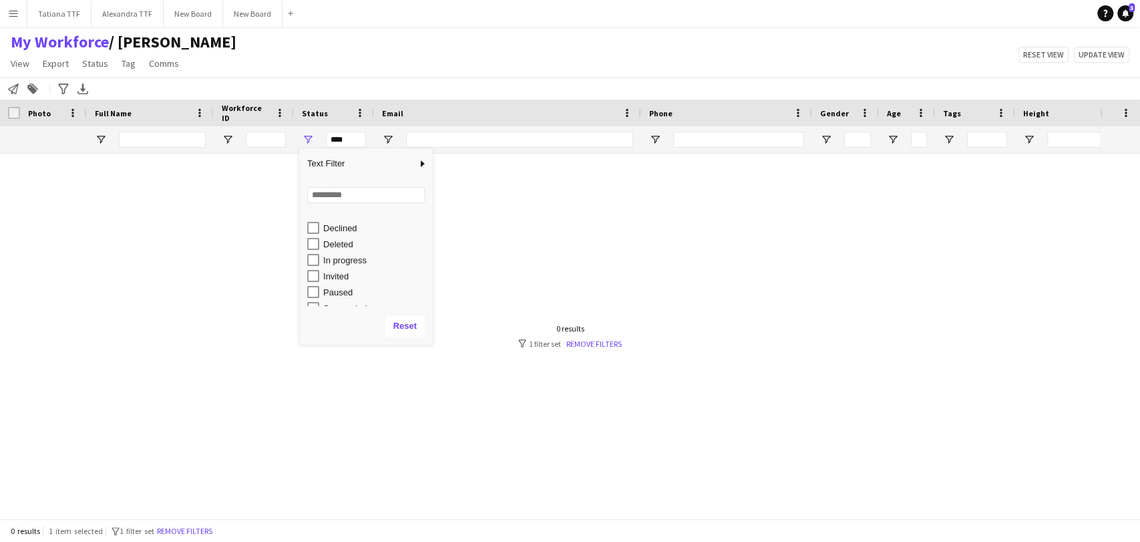
scroll to position [84, 0]
click at [318, 295] on div "Waiting list" at bounding box center [370, 297] width 126 height 16
type input "**********"
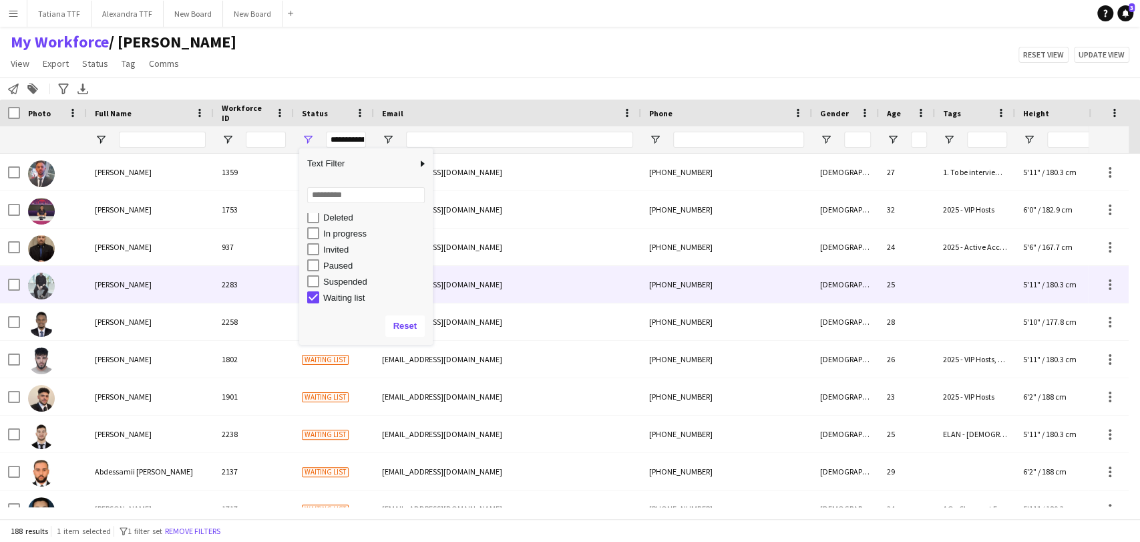
click at [539, 277] on div "[EMAIL_ADDRESS][DOMAIN_NAME]" at bounding box center [507, 284] width 267 height 37
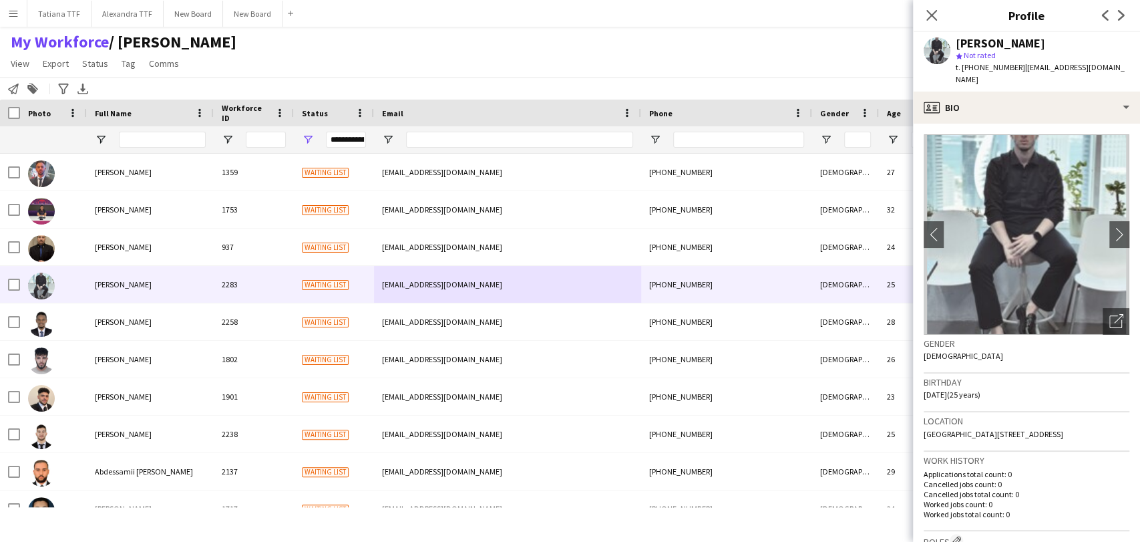
click at [941, 5] on div "Close pop-in" at bounding box center [931, 15] width 37 height 31
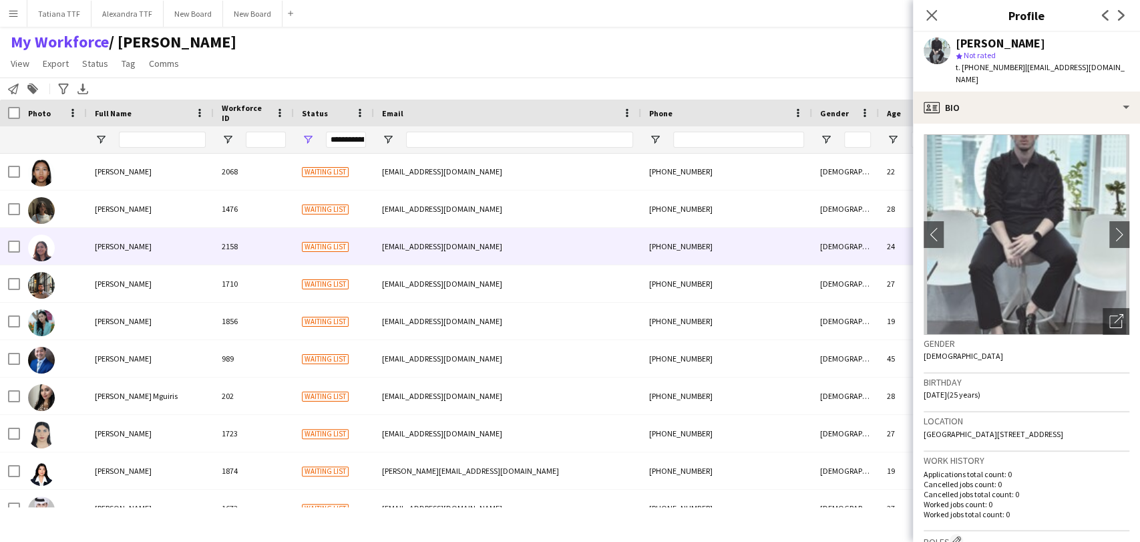
scroll to position [2226, 0]
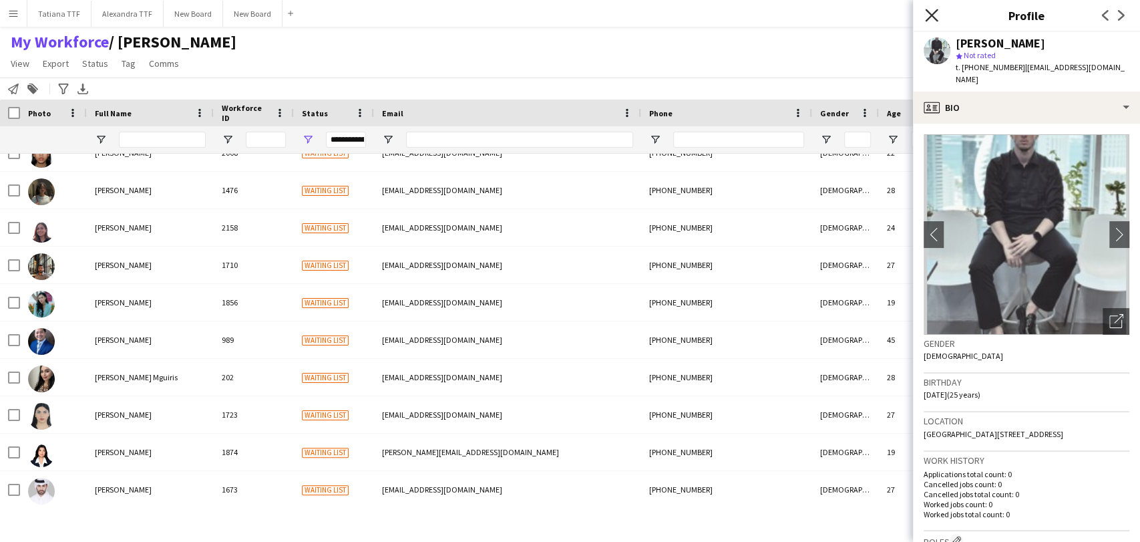
click at [931, 17] on icon at bounding box center [931, 15] width 13 height 13
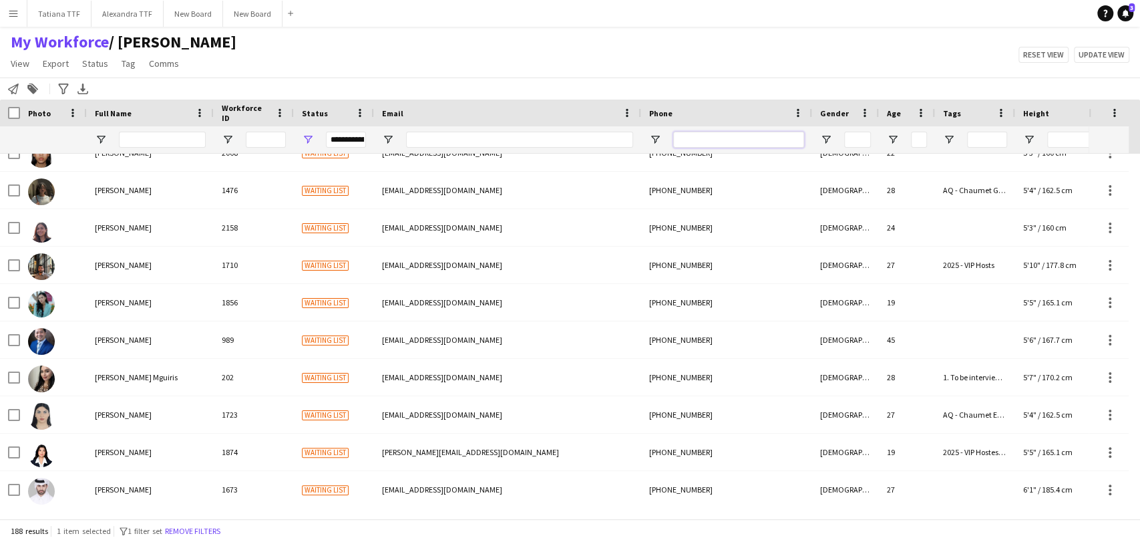
click at [713, 132] on input "Phone Filter Input" at bounding box center [738, 140] width 131 height 16
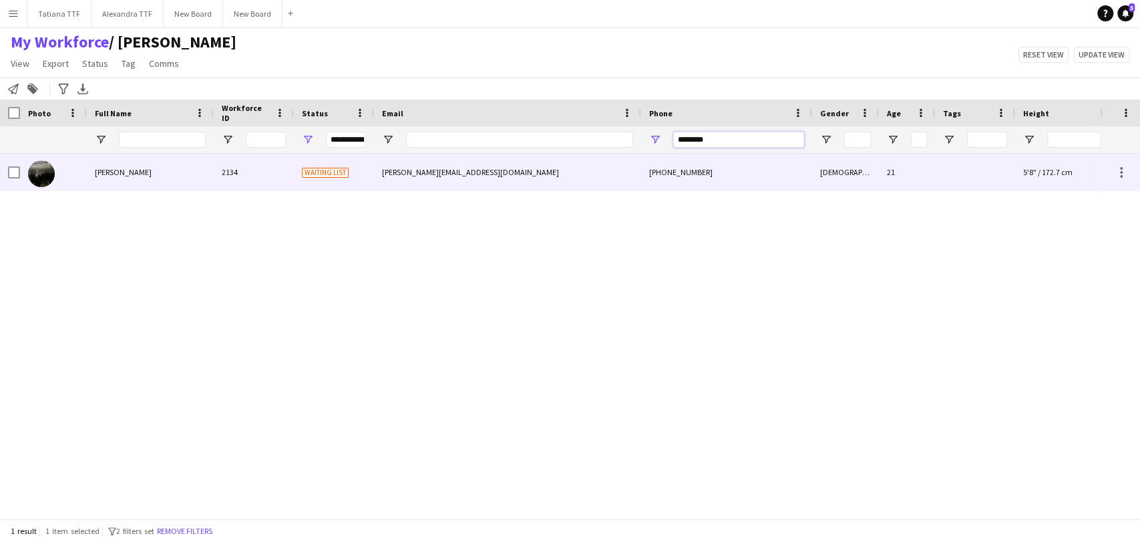
type input "********"
click at [44, 170] on img at bounding box center [41, 173] width 27 height 27
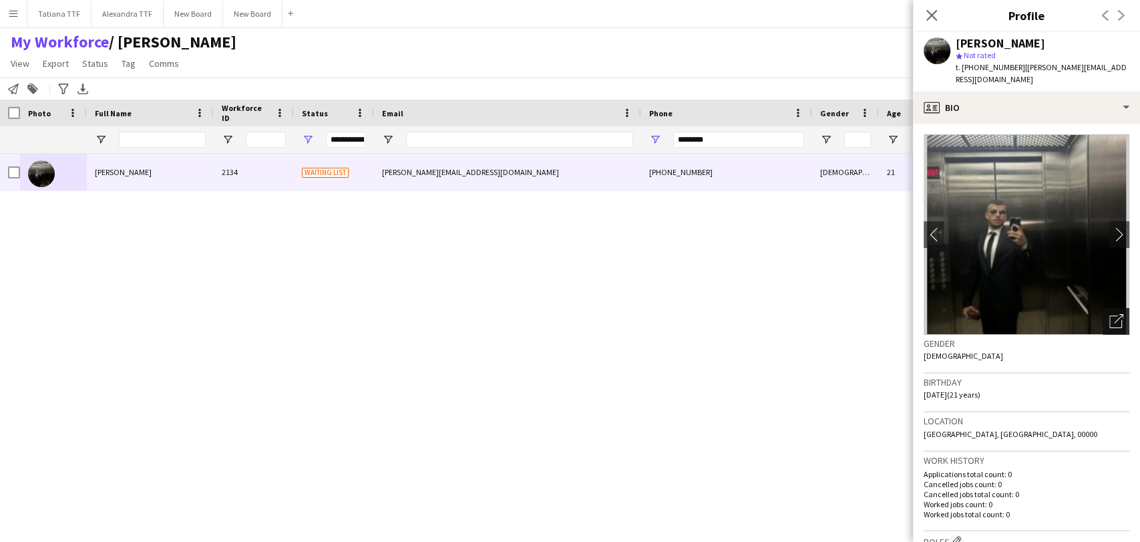
click at [1109, 314] on icon "Open photos pop-in" at bounding box center [1116, 321] width 14 height 14
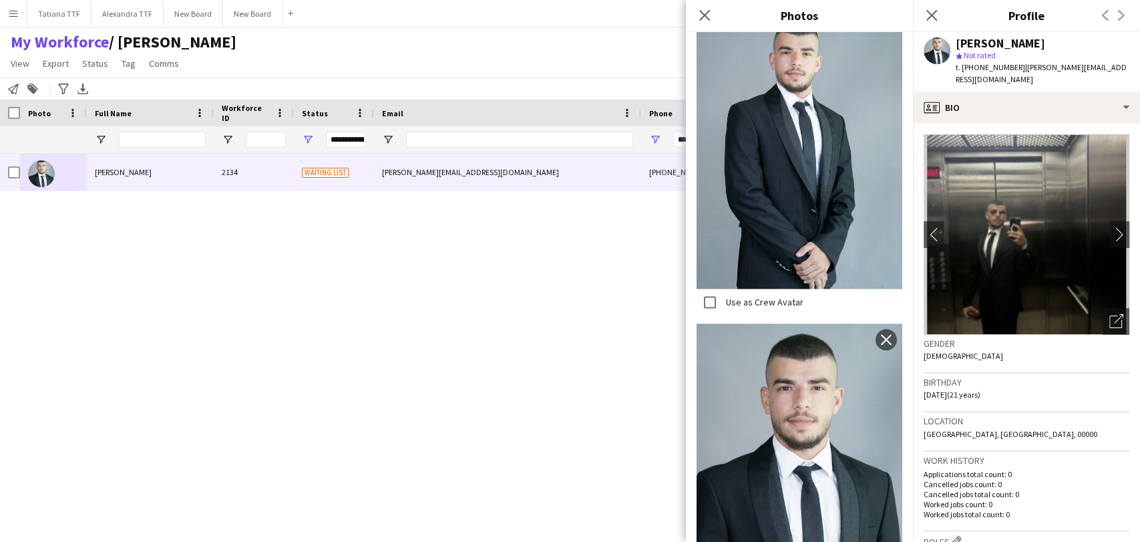
scroll to position [1341, 0]
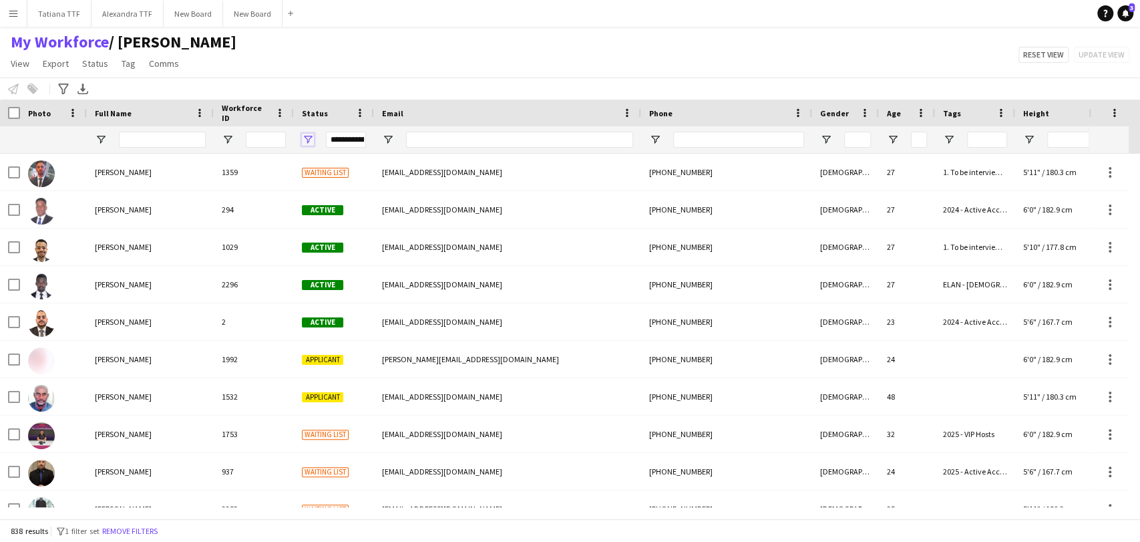
click at [313, 136] on span "Open Filter Menu" at bounding box center [308, 140] width 12 height 12
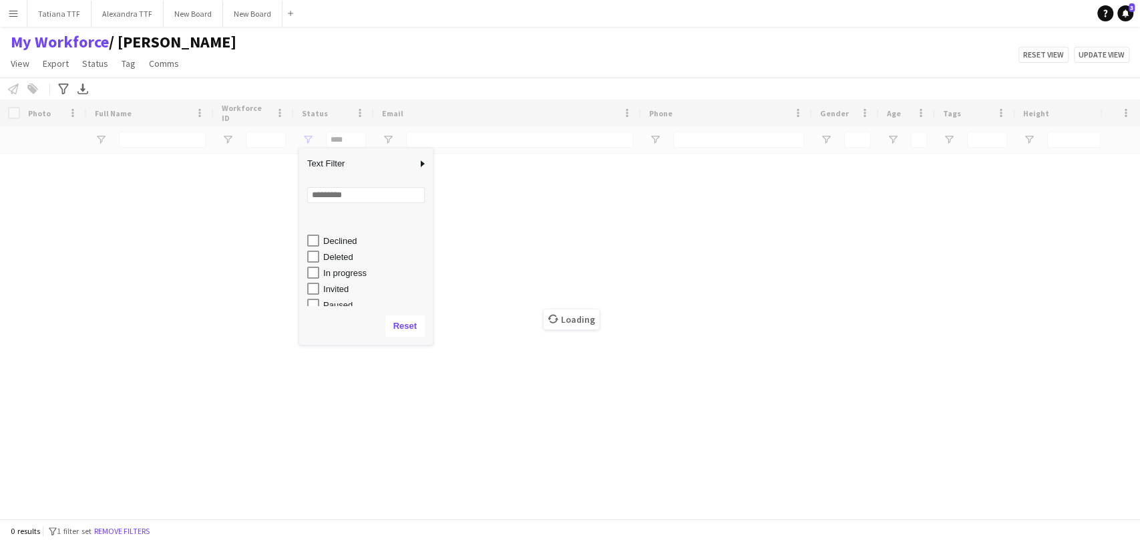
scroll to position [84, 0]
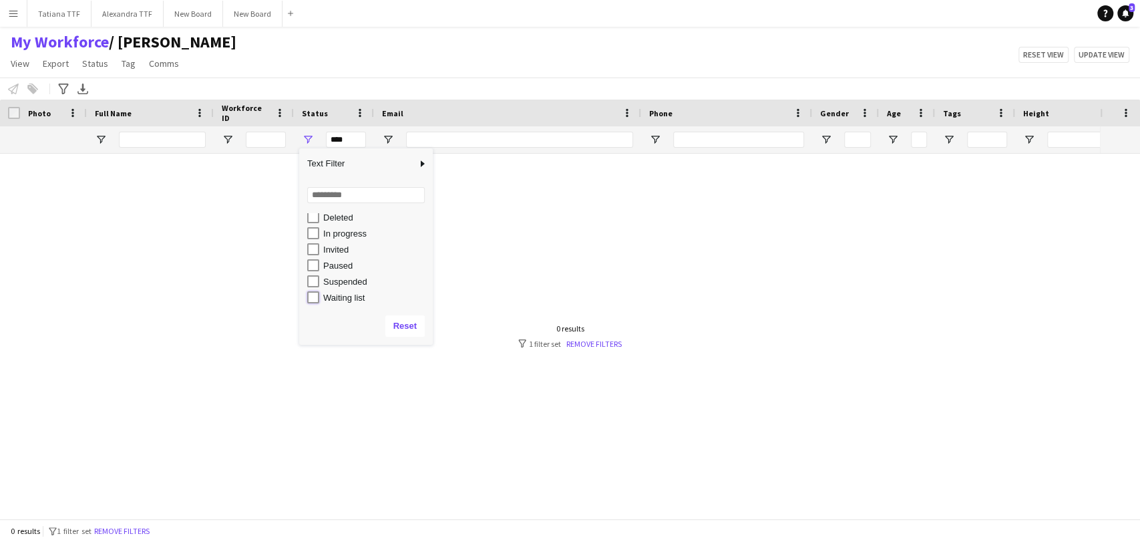
type input "**********"
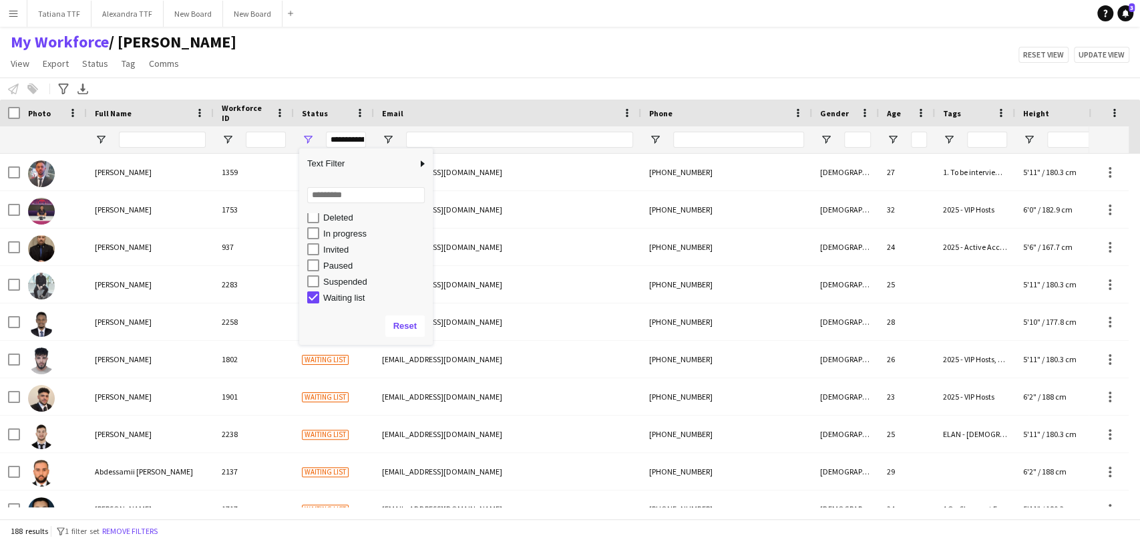
click at [472, 61] on div "My Workforce / TATIANA View Views Default view Alexandra View April Live Force …" at bounding box center [570, 54] width 1140 height 45
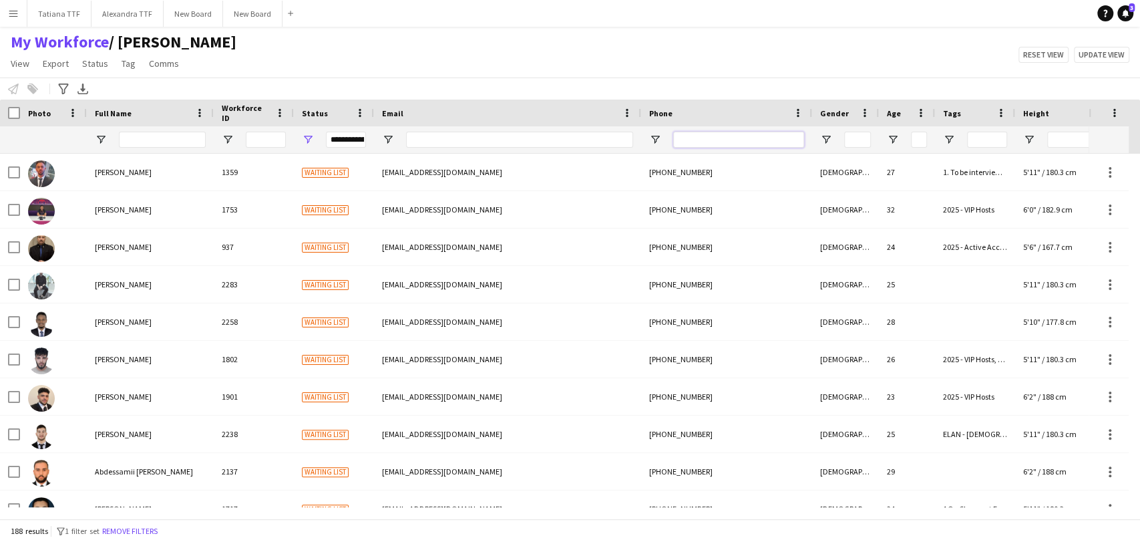
click at [743, 140] on input "Phone Filter Input" at bounding box center [738, 140] width 131 height 16
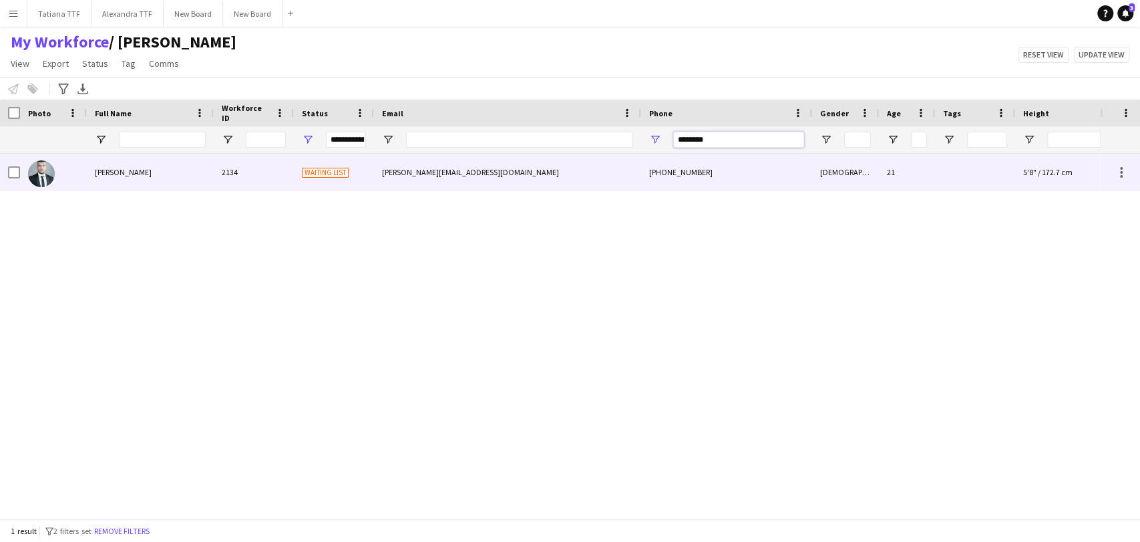
type input "********"
click at [45, 170] on img at bounding box center [41, 173] width 27 height 27
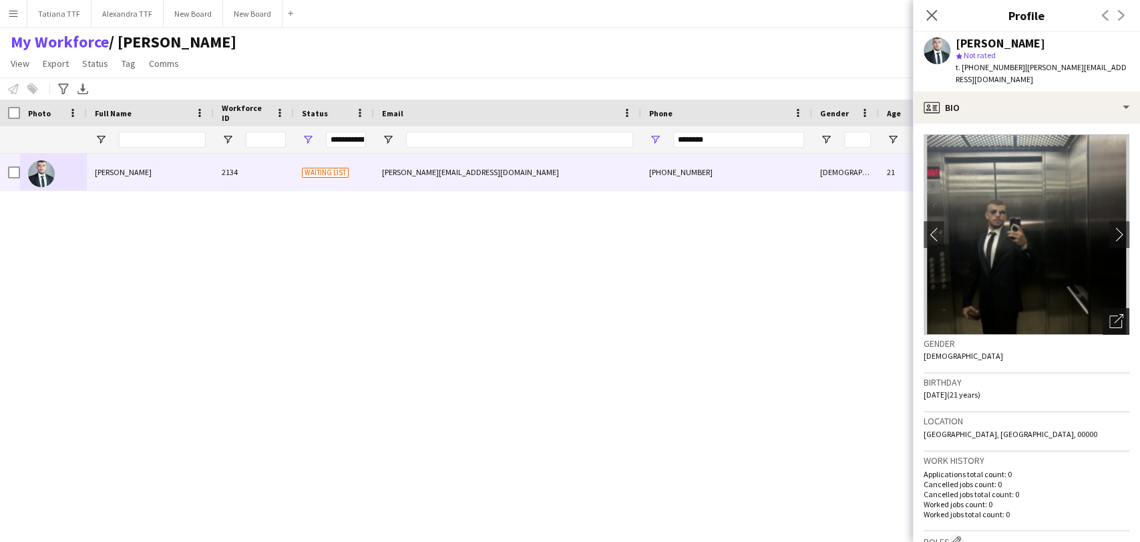
click at [1109, 314] on icon "Open photos pop-in" at bounding box center [1116, 321] width 14 height 14
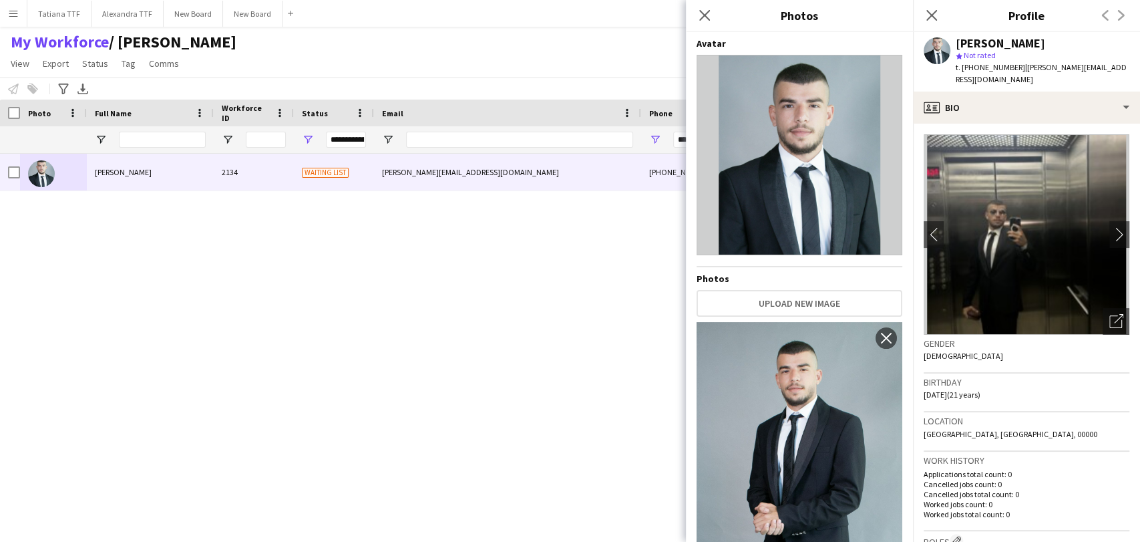
click at [807, 289] on div "Avatar Photos Upload new image Use as Crew Avatar close Use as Crew Avatar clos…" at bounding box center [800, 284] width 206 height 494
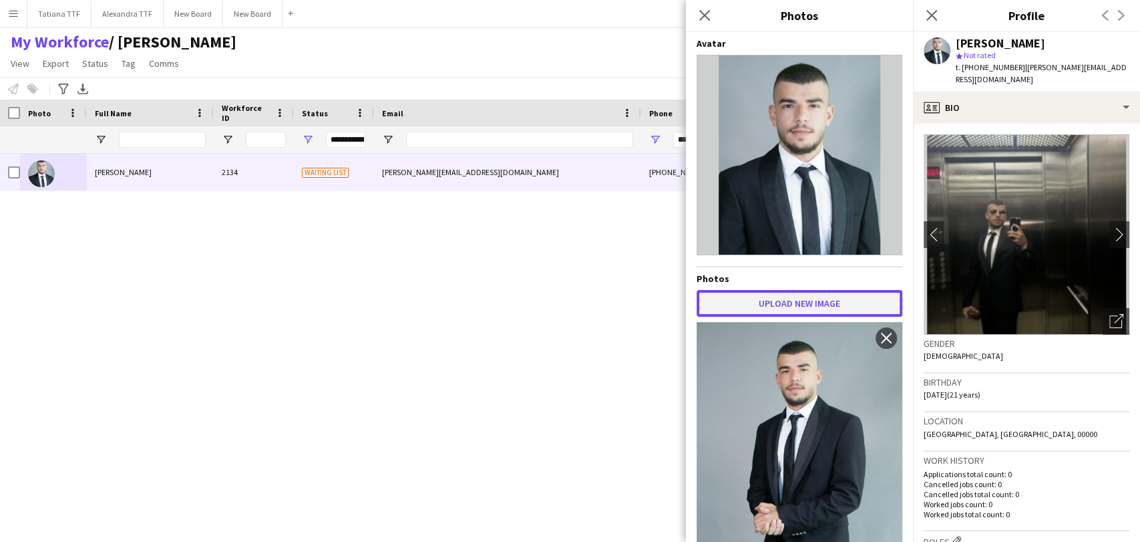
click at [787, 307] on button "Upload new image" at bounding box center [800, 303] width 206 height 27
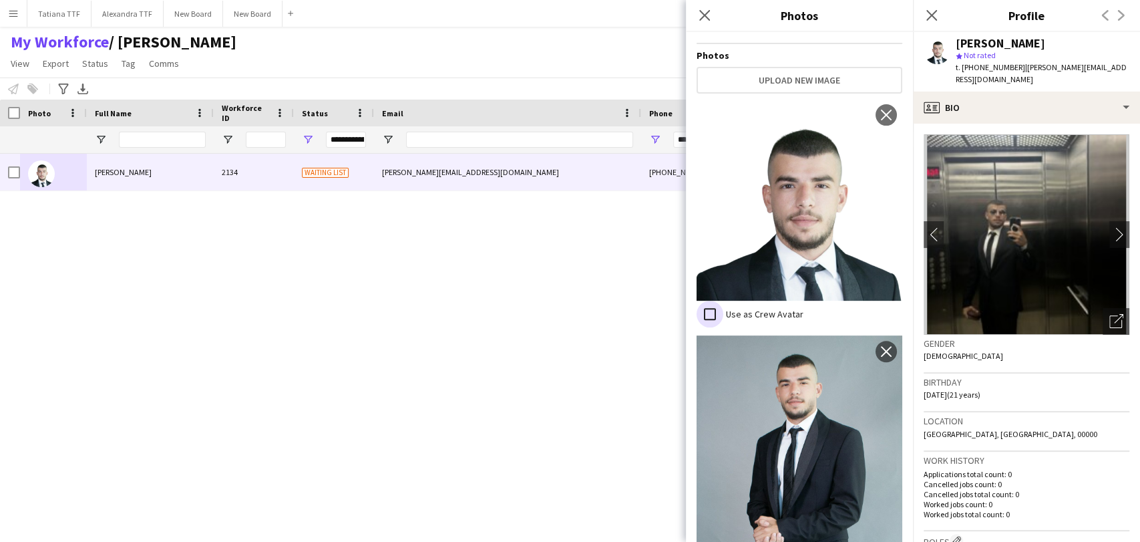
scroll to position [74, 0]
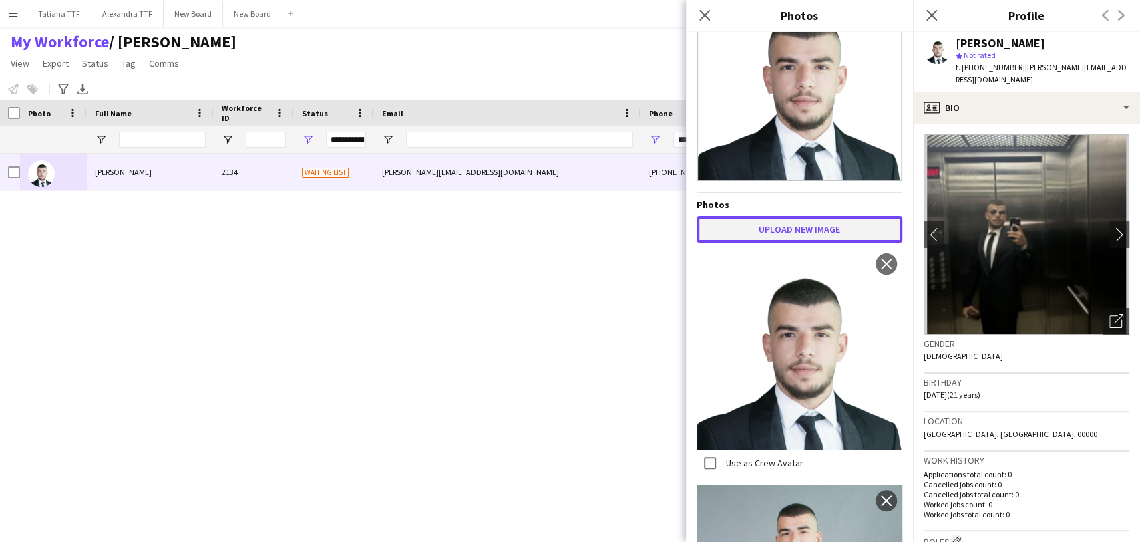
click at [770, 216] on button "Upload new image" at bounding box center [800, 229] width 206 height 27
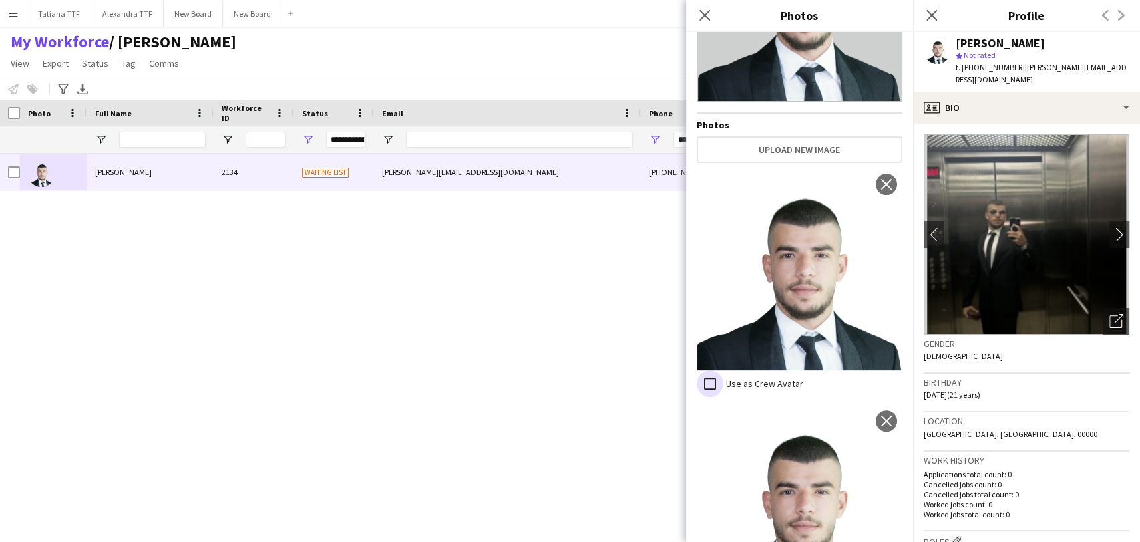
scroll to position [148, 0]
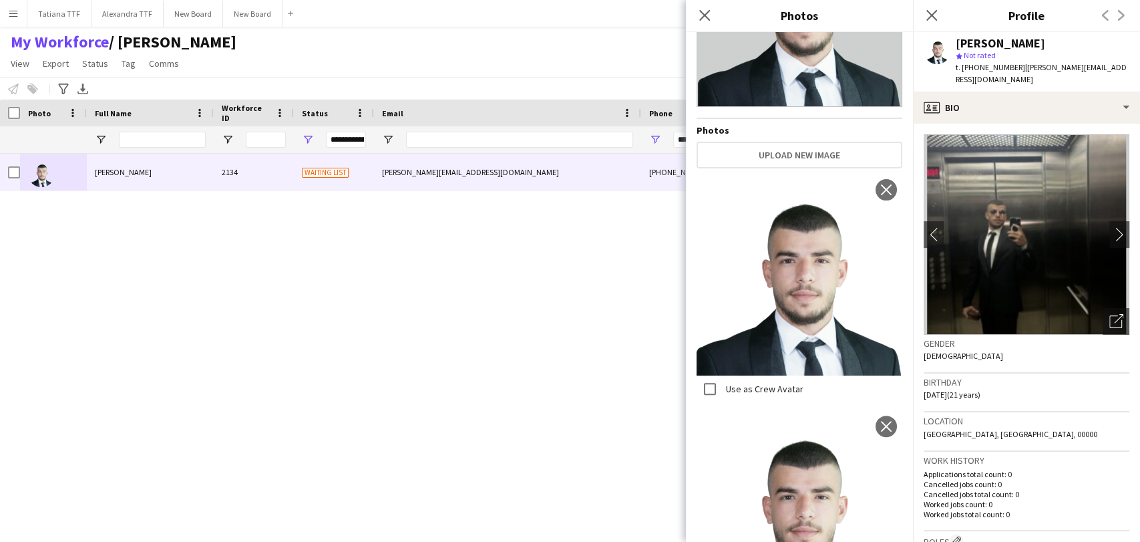
click at [250, 252] on div "Khaireddine Itani 2134 Waiting list k.jitani@hotmail.com +97433630990 Male 21 5…" at bounding box center [550, 330] width 1100 height 353
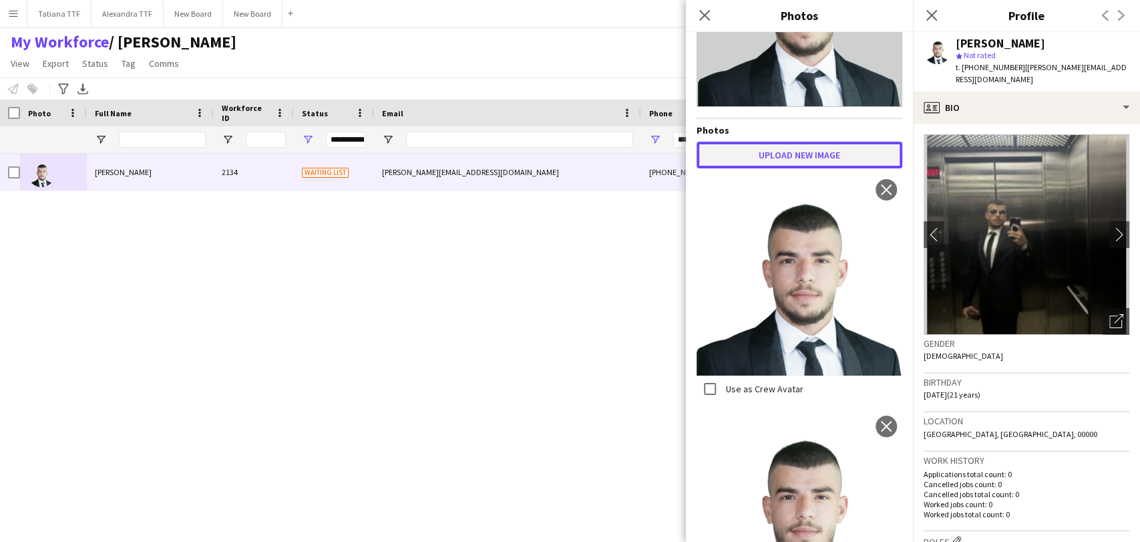
click at [785, 145] on button "Upload new image" at bounding box center [800, 155] width 206 height 27
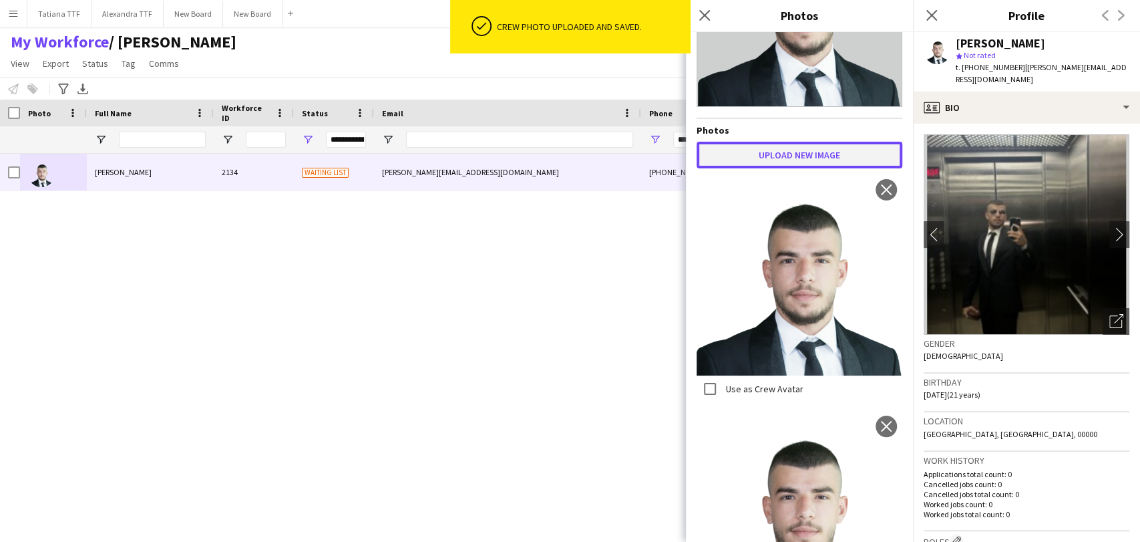
click at [791, 144] on button "Upload new image" at bounding box center [800, 155] width 206 height 27
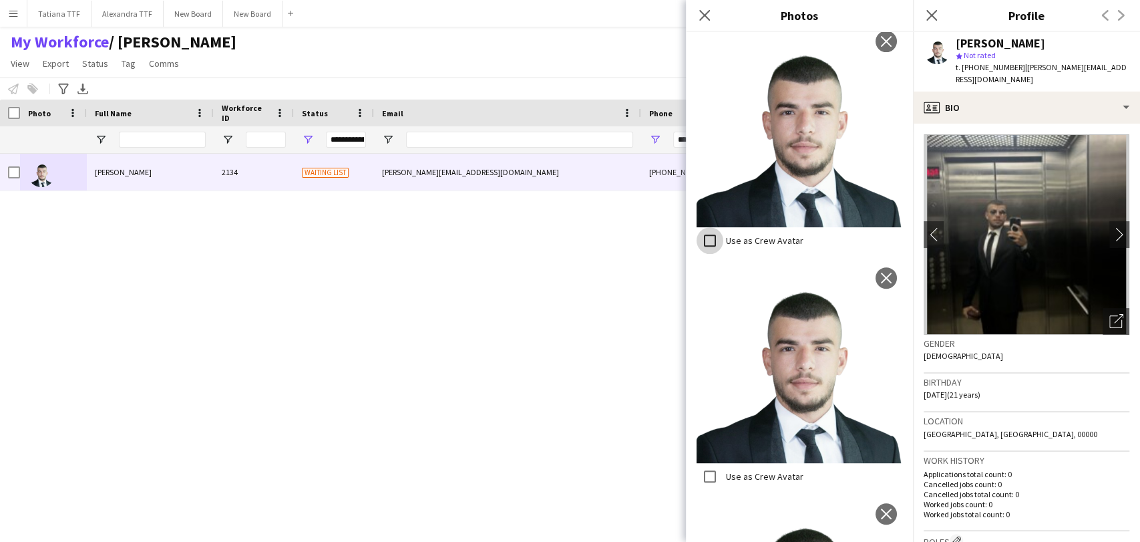
scroll to position [297, 0]
click at [700, 17] on icon "Close pop-in" at bounding box center [704, 15] width 13 height 13
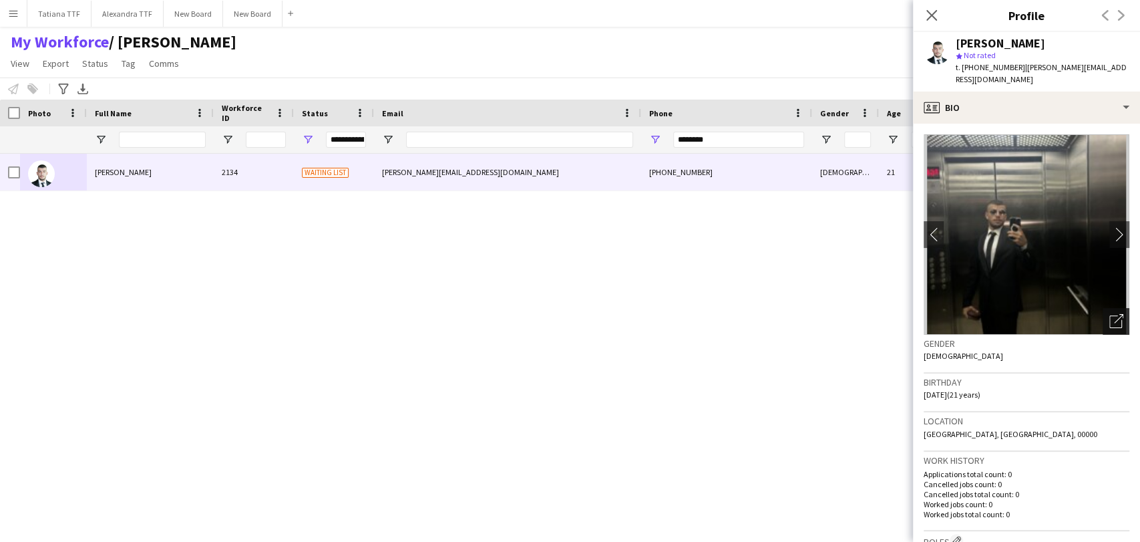
click at [1109, 314] on icon "Open photos pop-in" at bounding box center [1116, 321] width 14 height 14
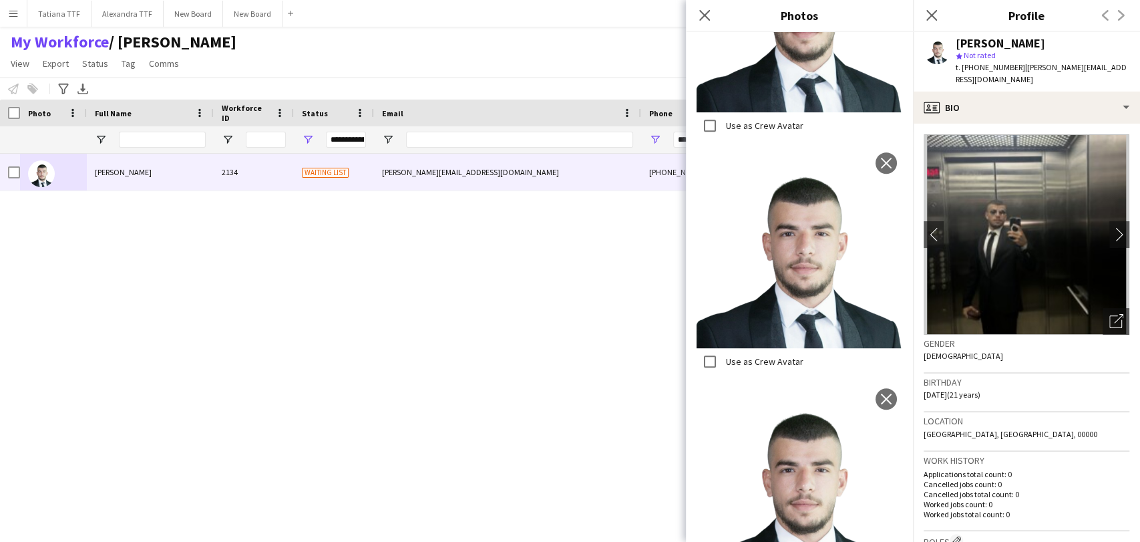
scroll to position [371, 0]
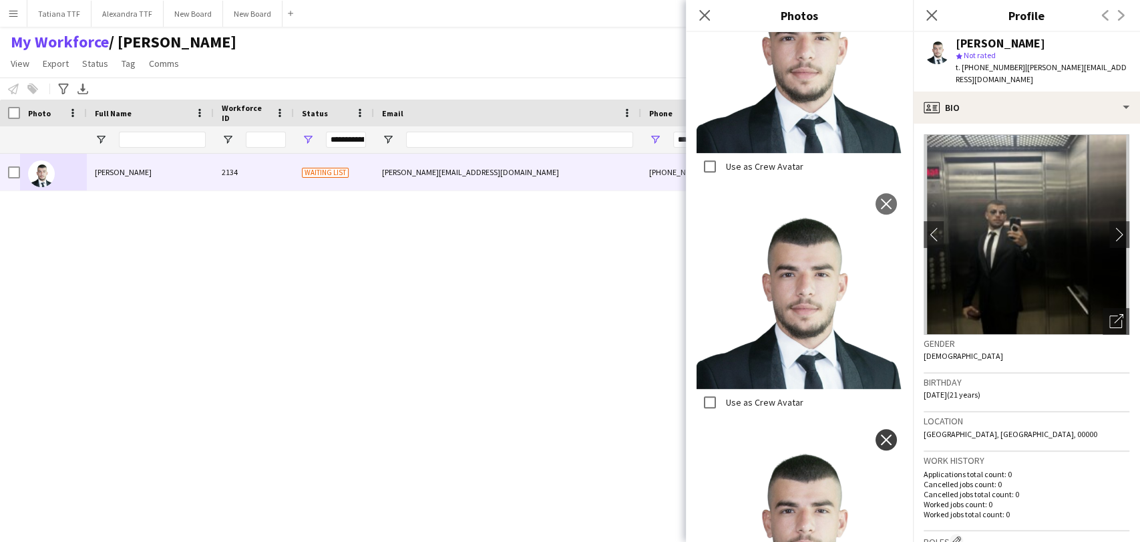
click at [880, 434] on app-icon "close" at bounding box center [886, 439] width 13 height 11
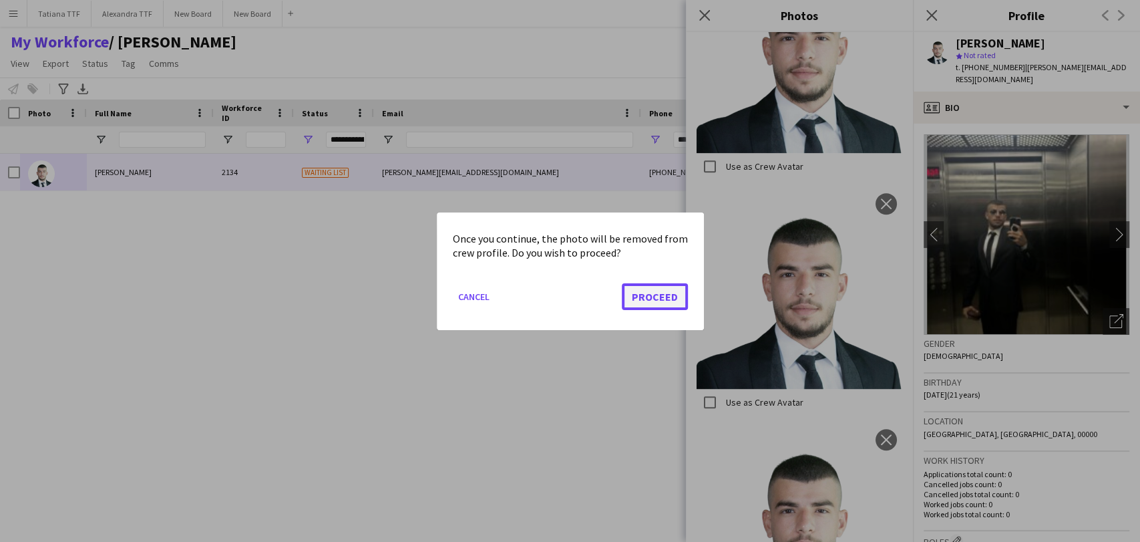
click at [654, 296] on button "Proceed" at bounding box center [655, 295] width 66 height 27
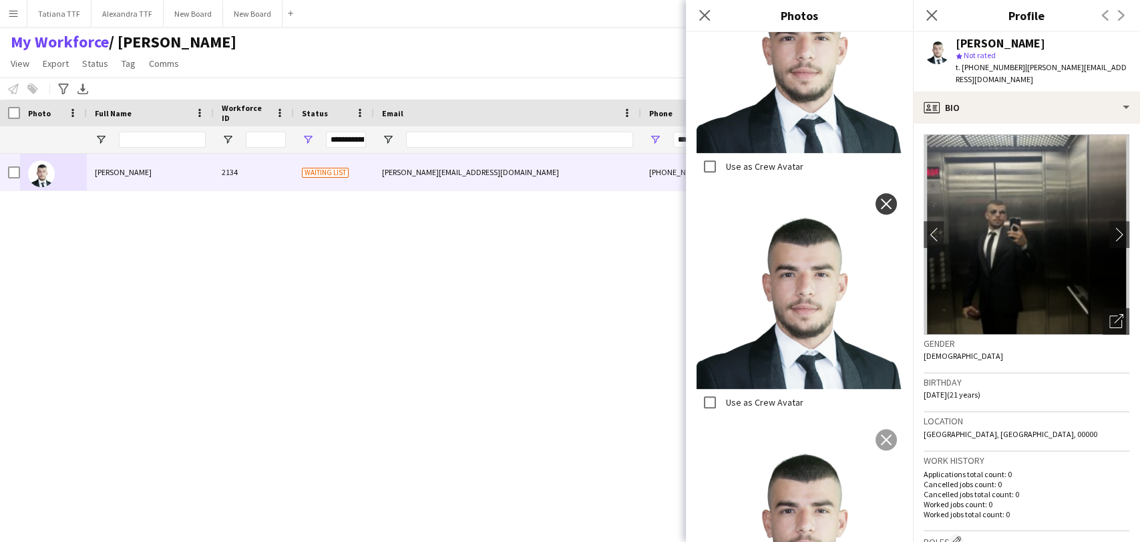
click at [880, 198] on app-icon "close" at bounding box center [886, 203] width 13 height 11
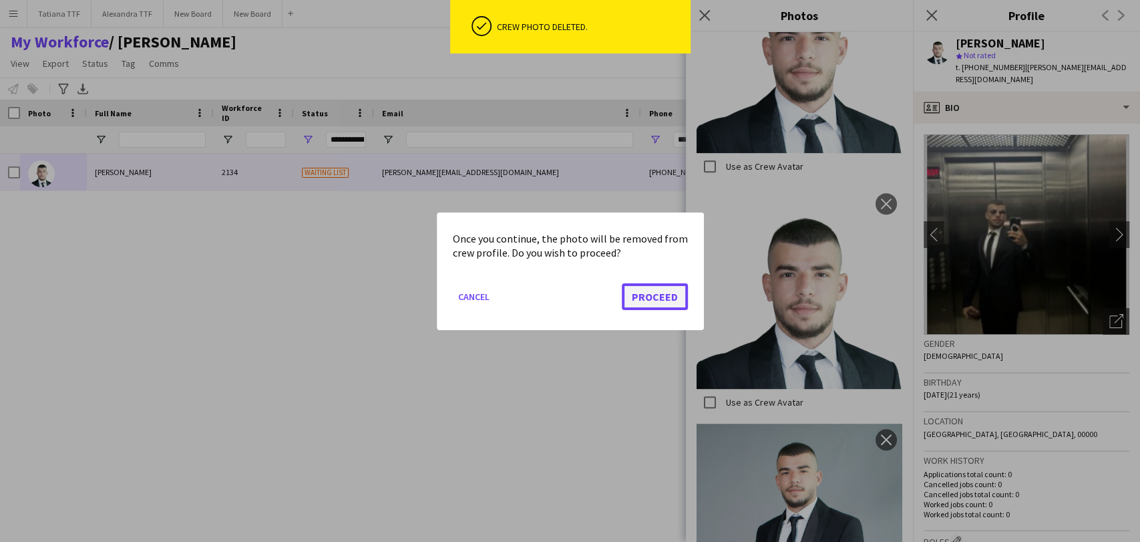
click at [672, 299] on button "Proceed" at bounding box center [655, 295] width 66 height 27
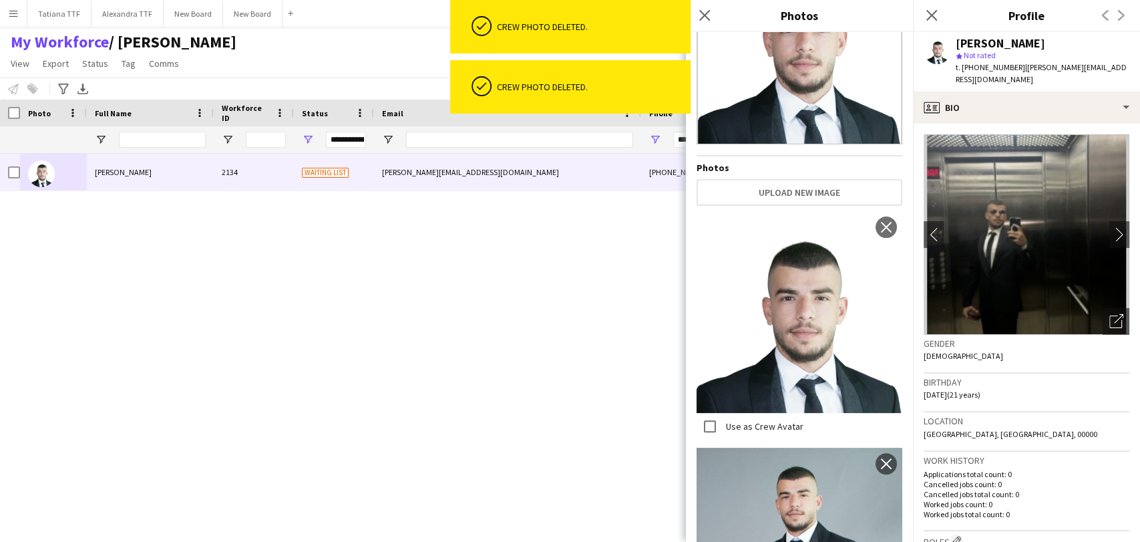
scroll to position [0, 0]
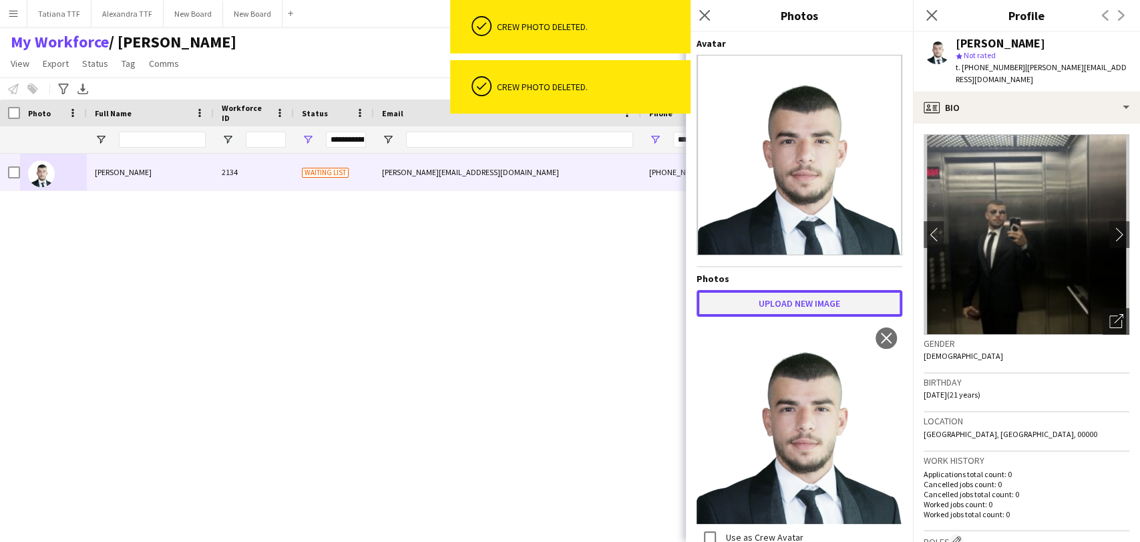
click at [761, 290] on button "Upload new image" at bounding box center [800, 303] width 206 height 27
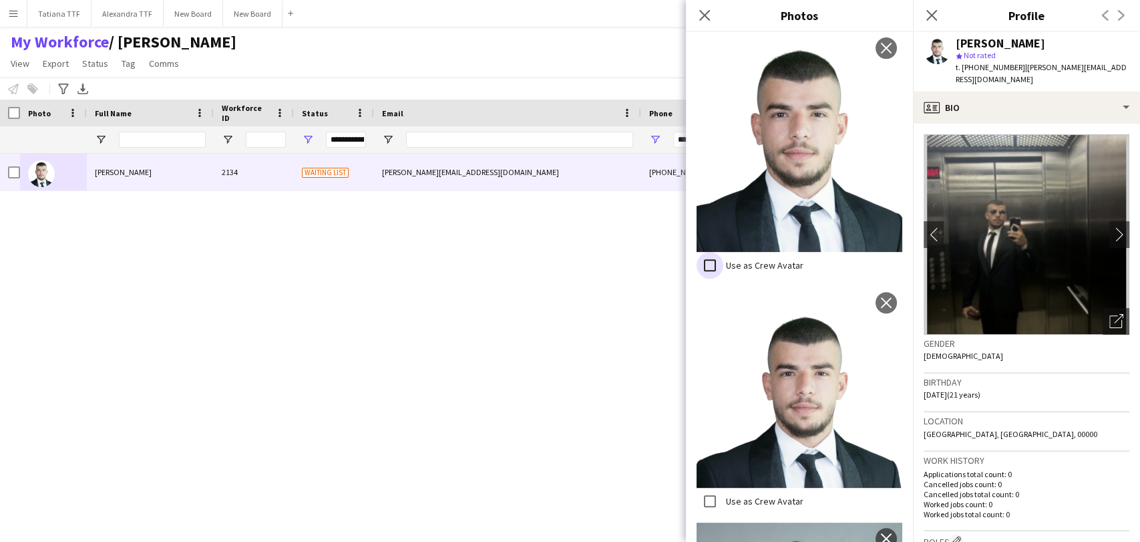
scroll to position [297, 0]
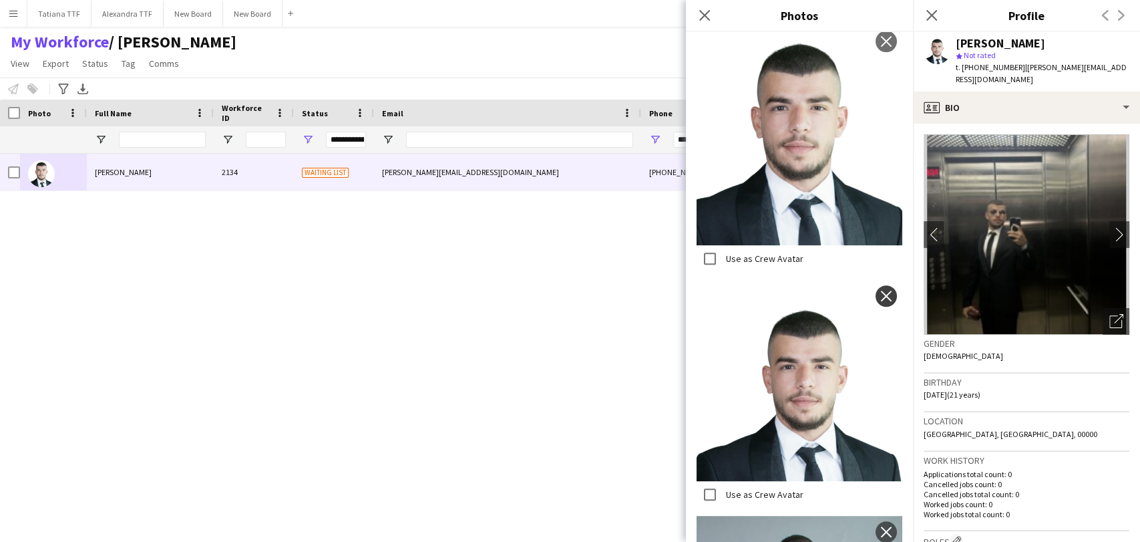
click at [879, 290] on button "close" at bounding box center [886, 295] width 21 height 21
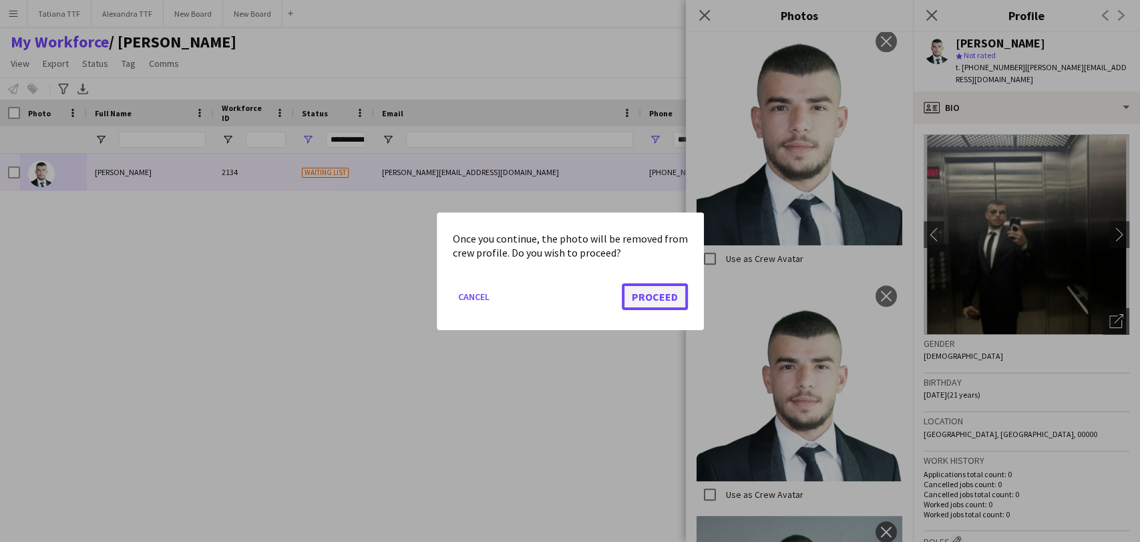
click at [639, 295] on button "Proceed" at bounding box center [655, 295] width 66 height 27
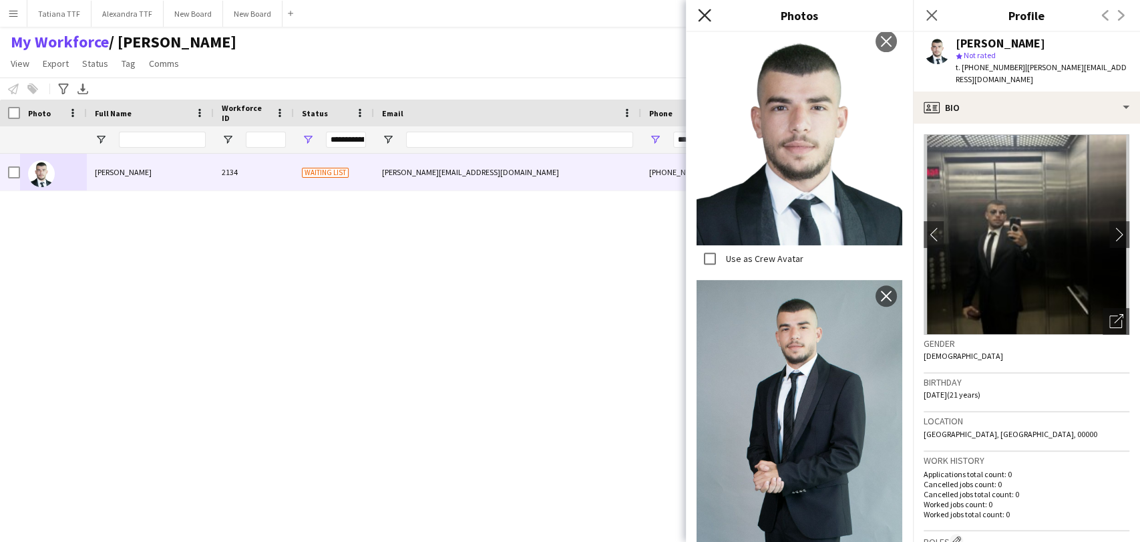
click at [703, 17] on icon at bounding box center [704, 15] width 13 height 13
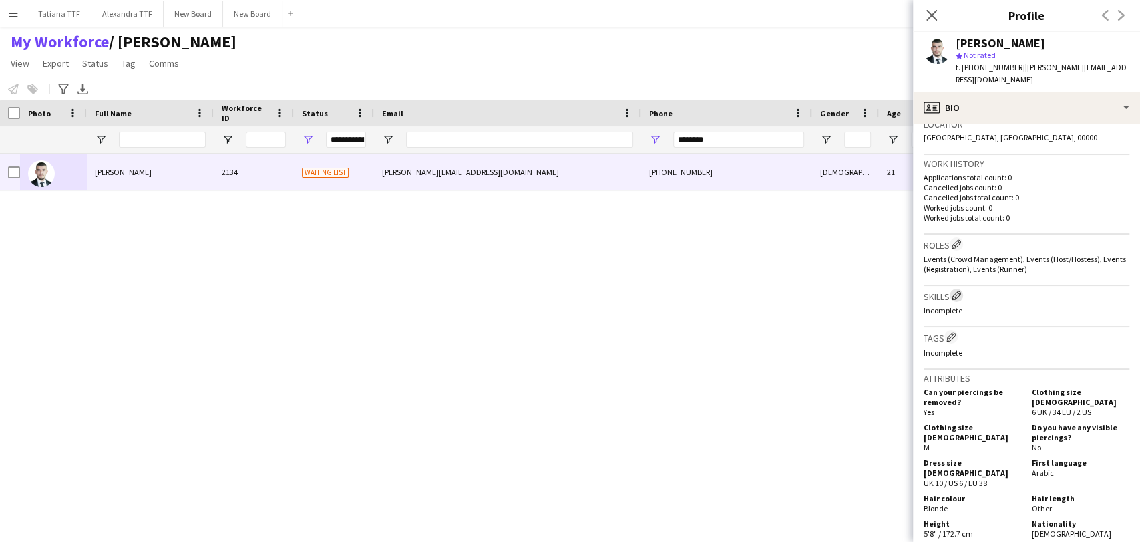
click at [960, 291] on app-icon "Edit crew company skills" at bounding box center [956, 295] width 9 height 9
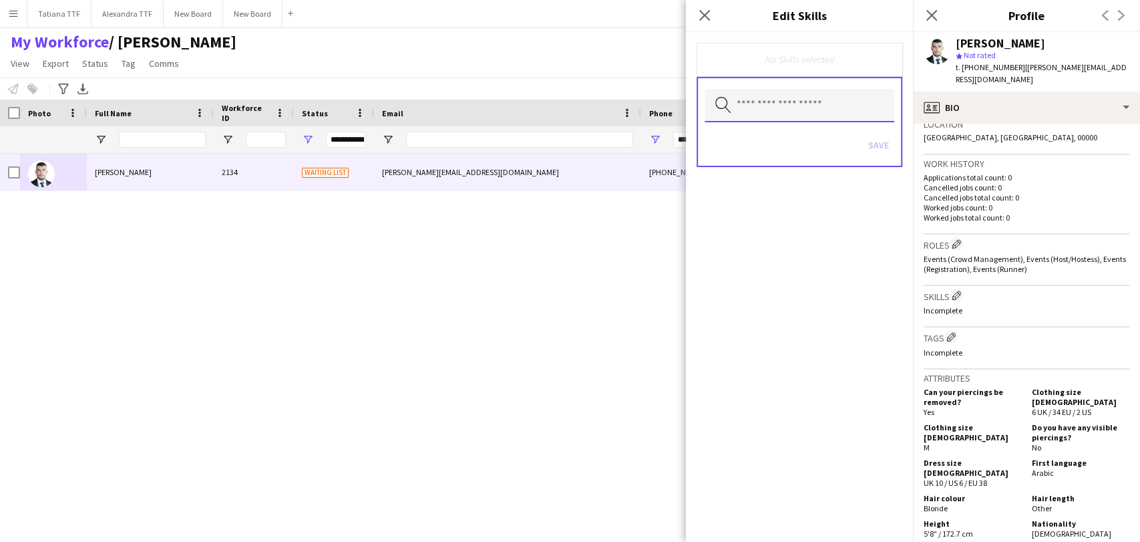
click at [818, 106] on input "text" at bounding box center [800, 105] width 190 height 33
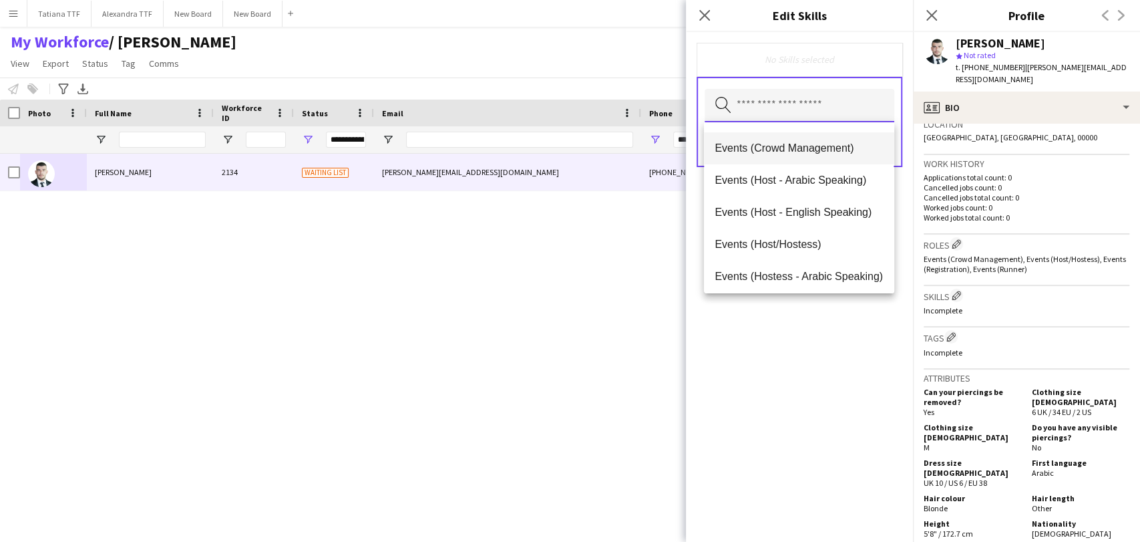
scroll to position [148, 0]
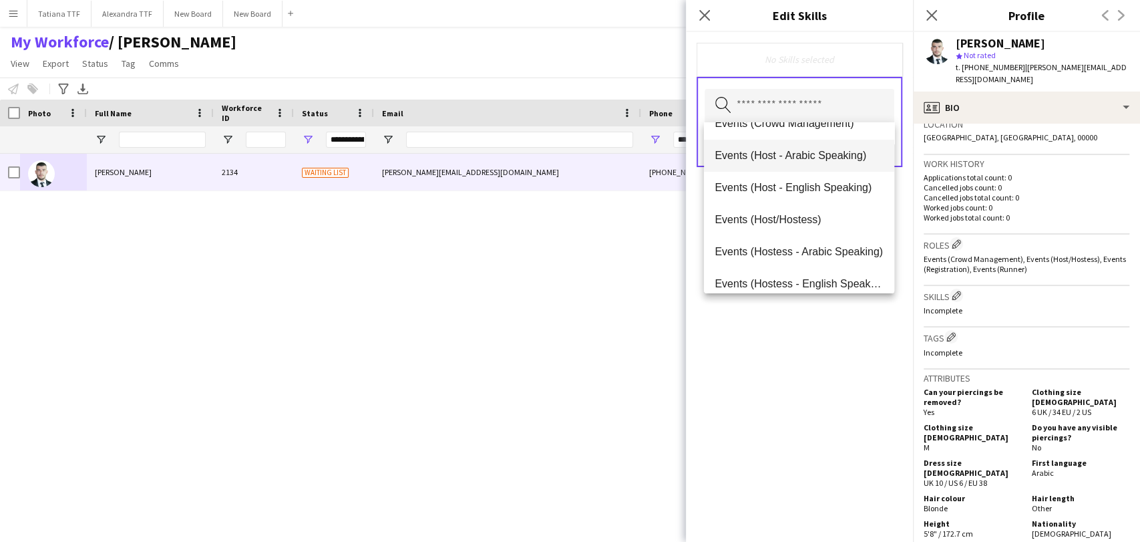
click at [792, 151] on span "Events (Host - Arabic Speaking)" at bounding box center [799, 155] width 168 height 13
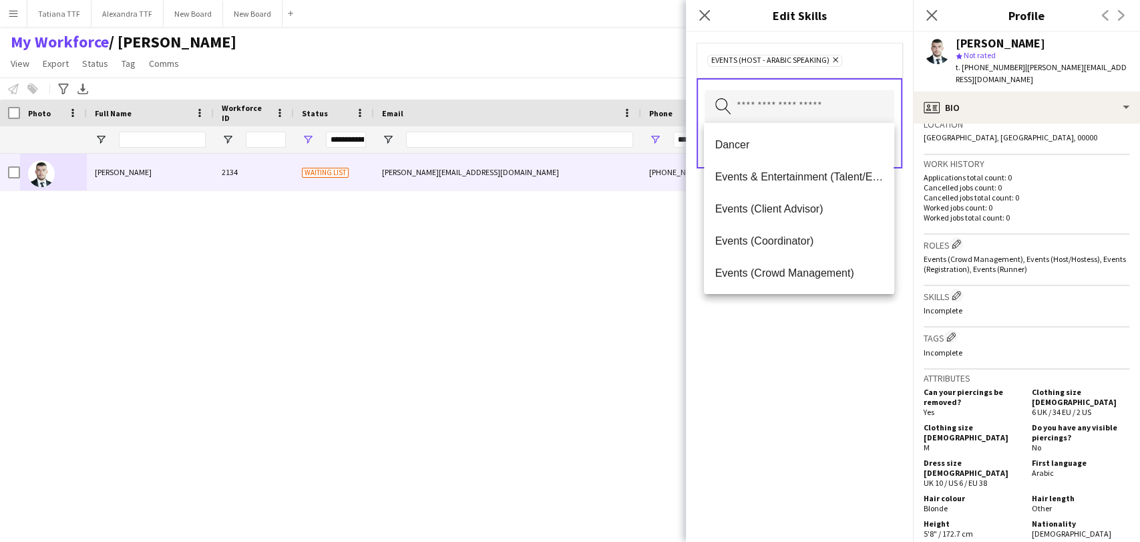
click at [841, 320] on div "Events (Host - Arabic Speaking) Remove Search by skill name Save" at bounding box center [799, 287] width 227 height 510
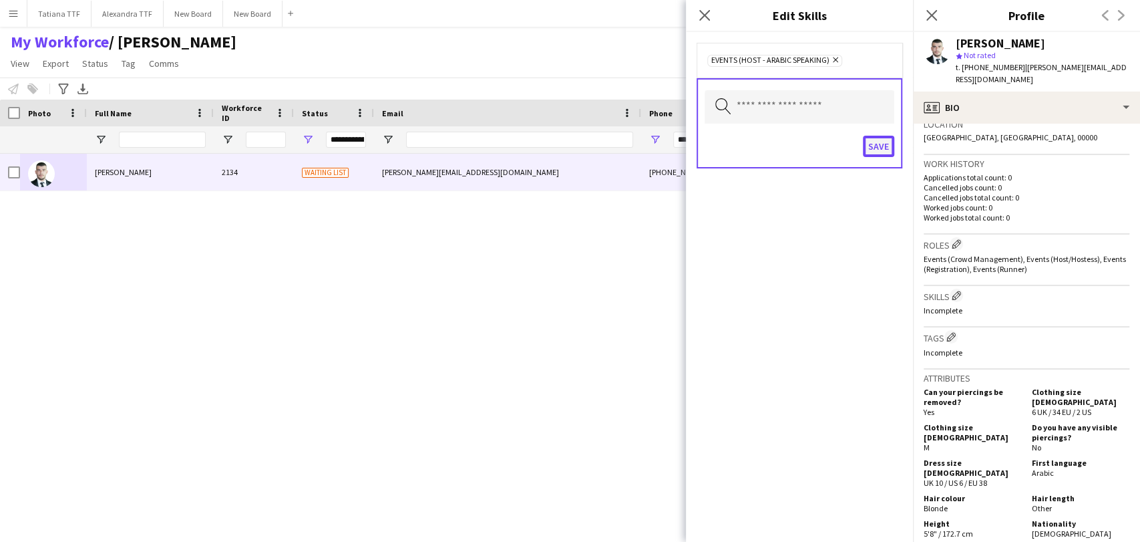
click at [877, 146] on button "Save" at bounding box center [878, 146] width 31 height 21
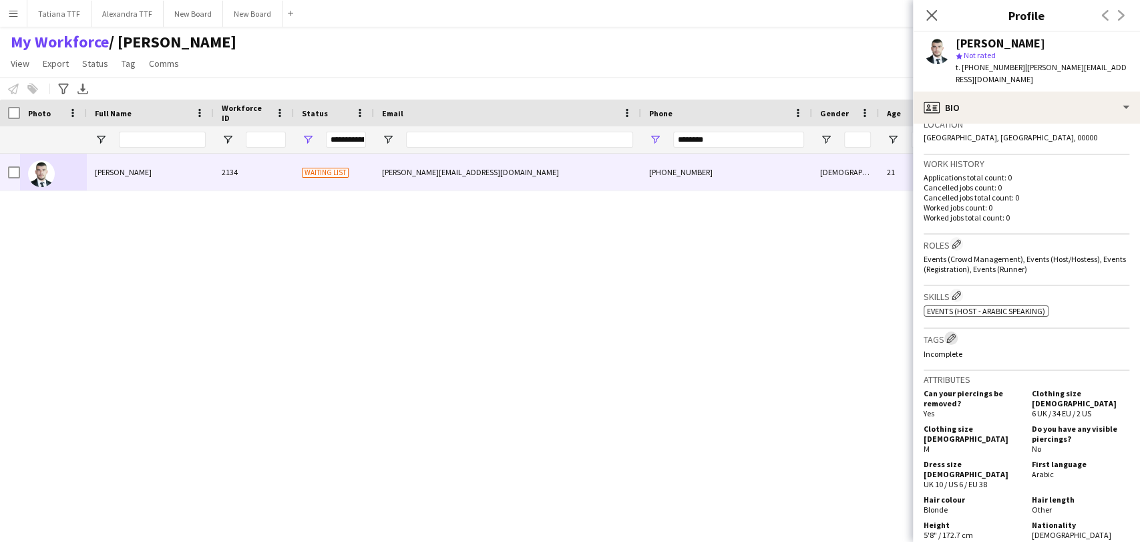
click at [951, 333] on app-icon "Edit crew company tags" at bounding box center [950, 337] width 9 height 9
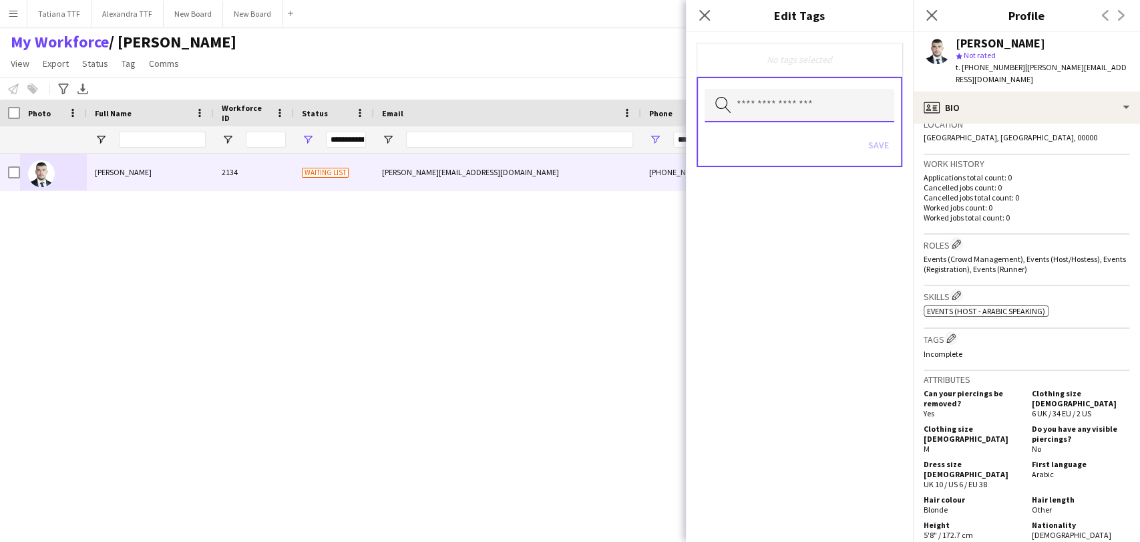
click at [819, 108] on input "text" at bounding box center [800, 105] width 190 height 33
click at [801, 98] on input "text" at bounding box center [800, 105] width 190 height 33
click at [781, 106] on input "text" at bounding box center [800, 105] width 190 height 33
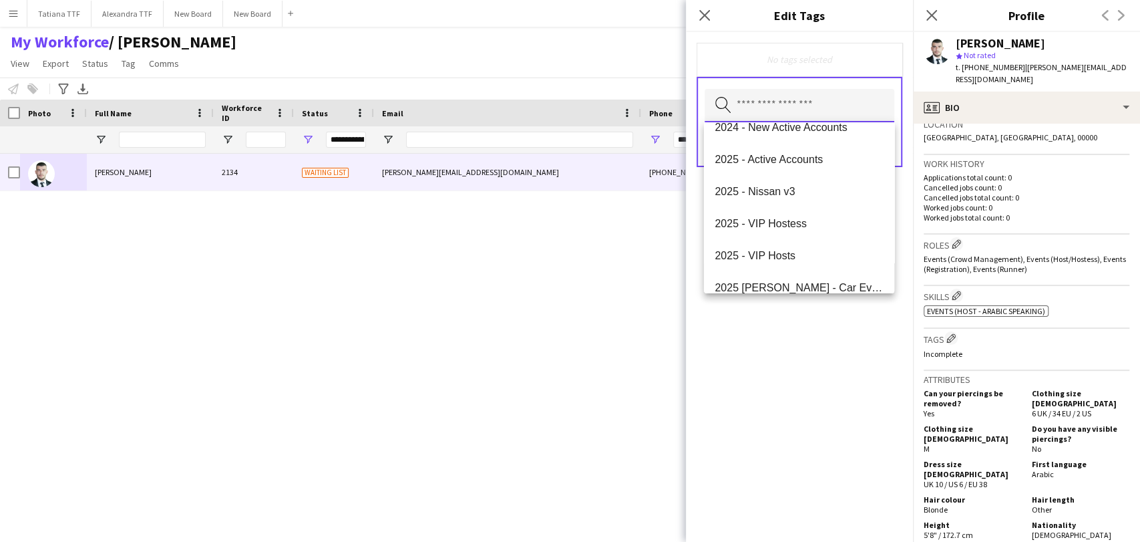
scroll to position [371, 0]
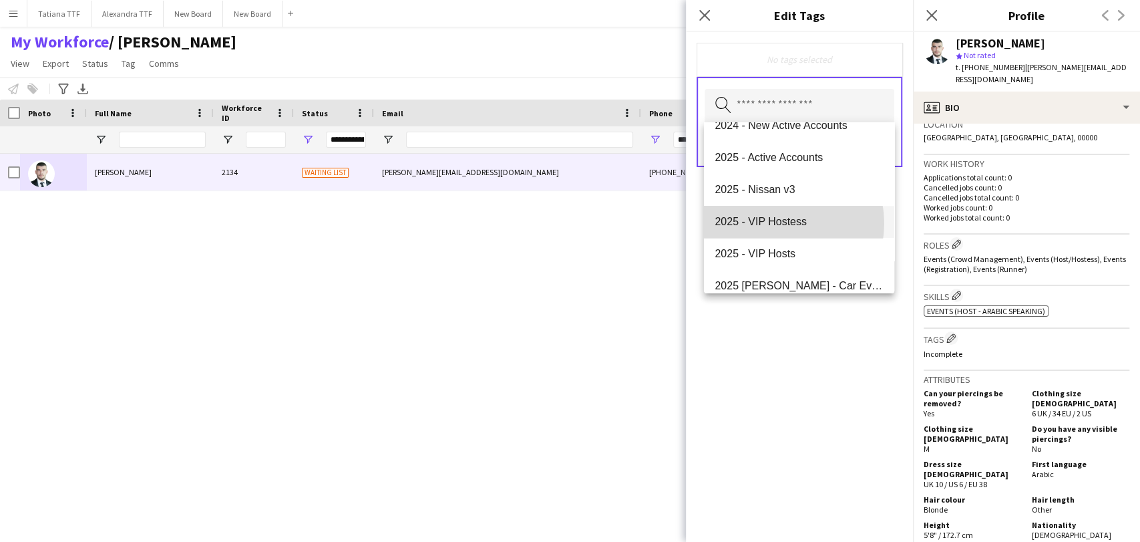
click at [774, 222] on span "2025 - VIP Hostess" at bounding box center [799, 221] width 168 height 13
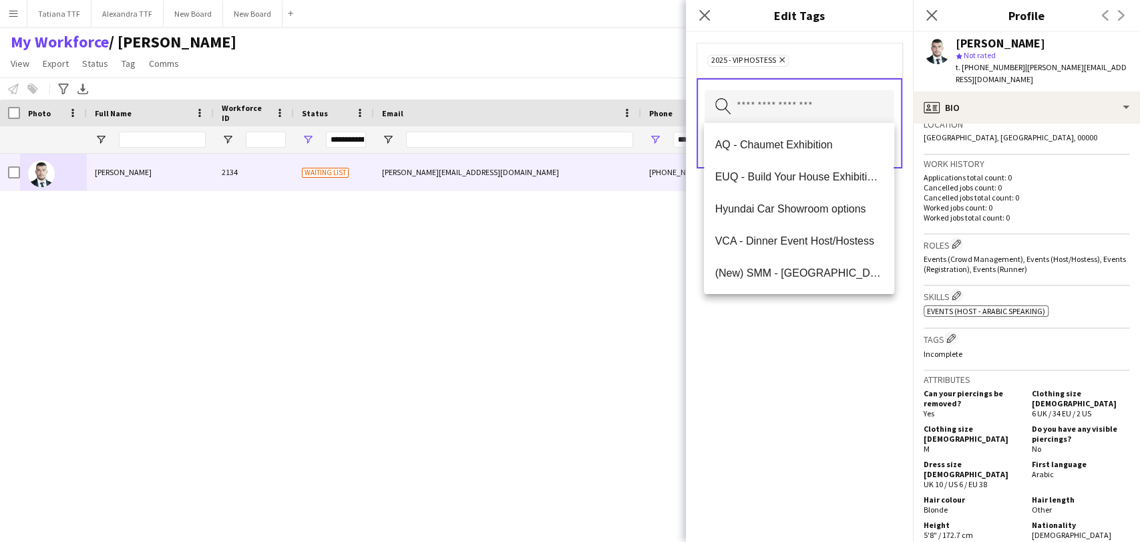
click at [785, 59] on icon "Remove" at bounding box center [780, 59] width 9 height 9
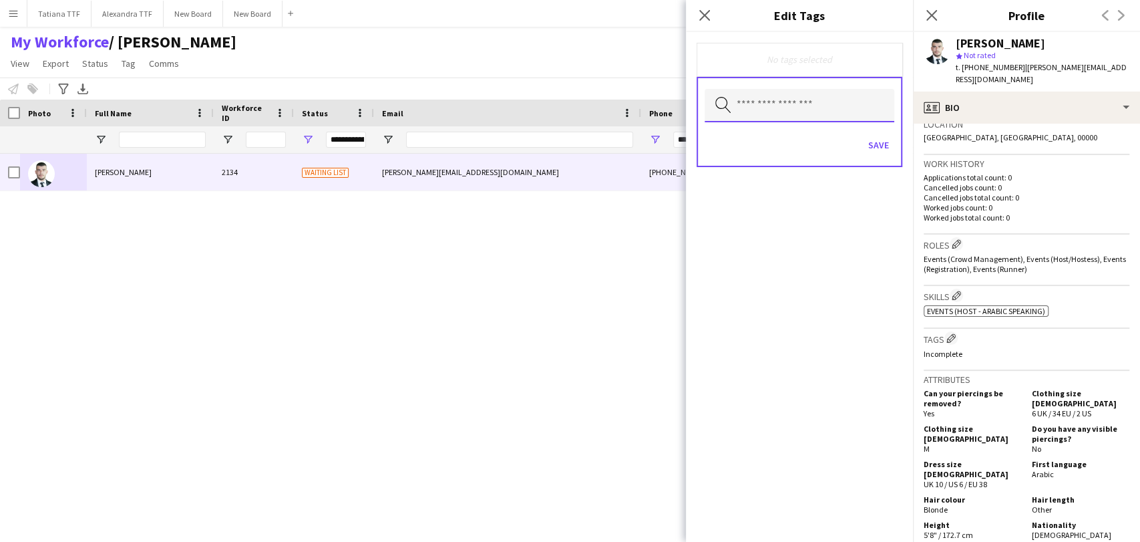
click at [783, 111] on input "text" at bounding box center [800, 105] width 190 height 33
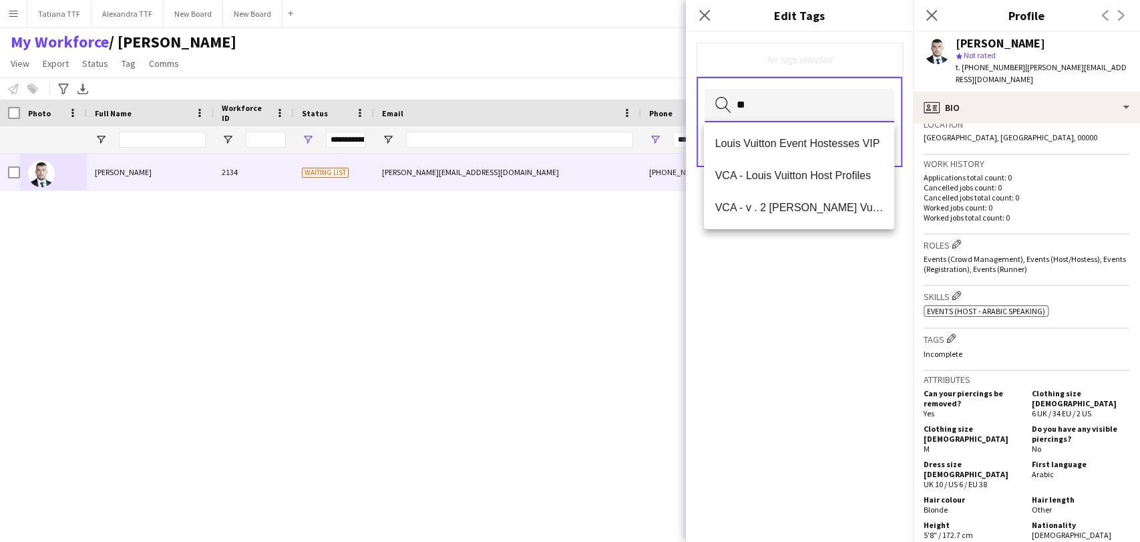
scroll to position [0, 0]
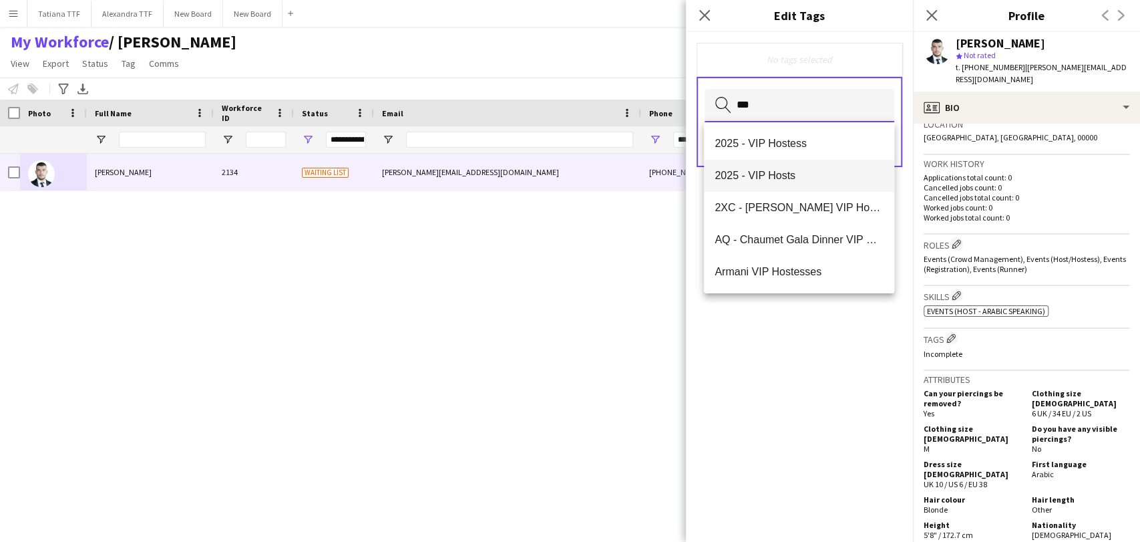
type input "***"
click at [791, 172] on span "2025 - VIP Hosts" at bounding box center [799, 175] width 168 height 13
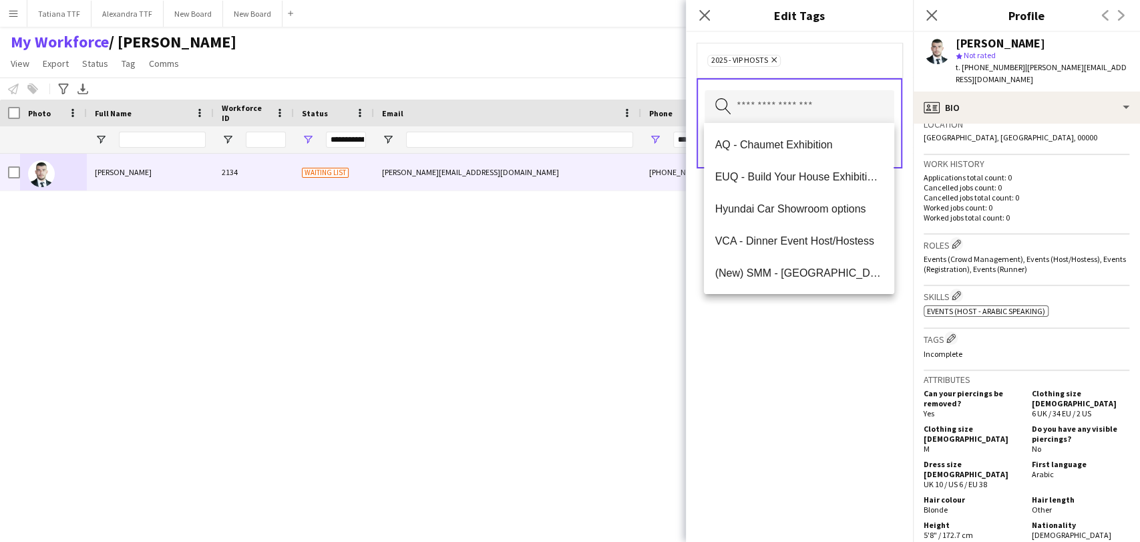
drag, startPoint x: 833, startPoint y: 365, endPoint x: 860, endPoint y: 262, distance: 106.3
click at [834, 360] on div "2025 - VIP Hosts Remove Search by tag name Save" at bounding box center [799, 287] width 227 height 510
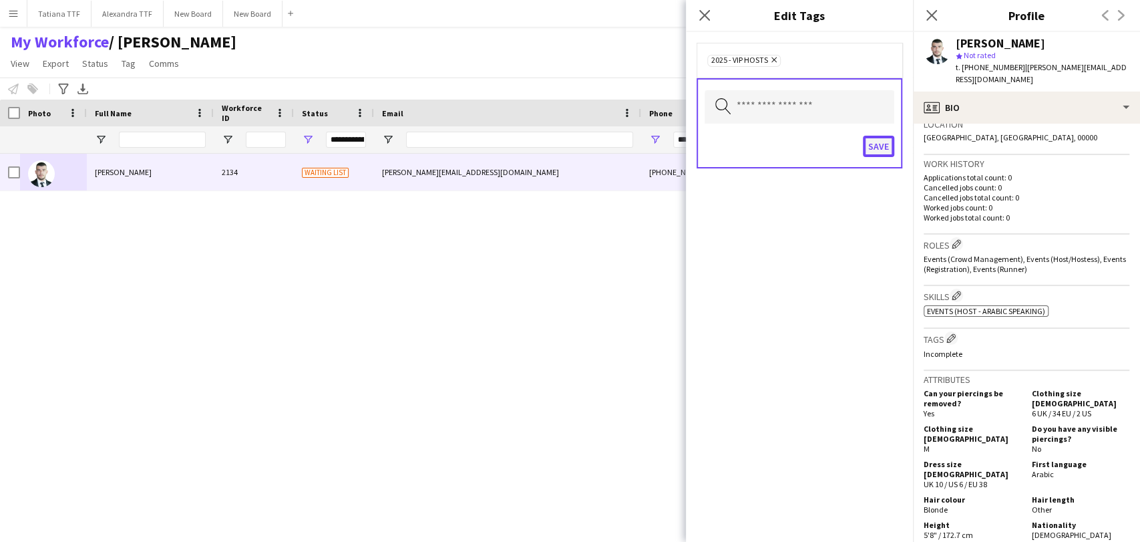
click at [871, 148] on button "Save" at bounding box center [878, 146] width 31 height 21
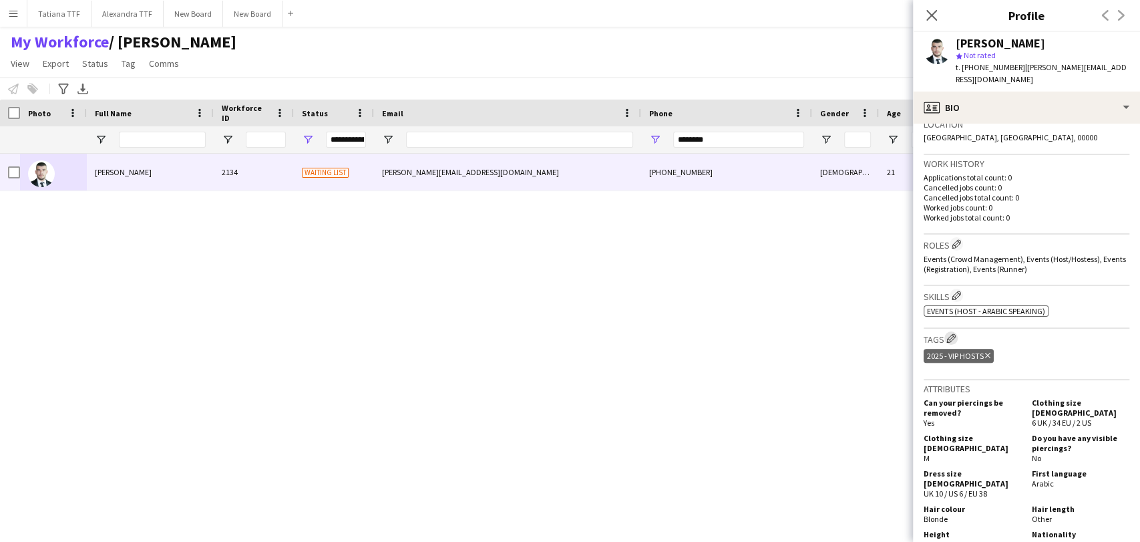
click at [951, 333] on app-icon "Edit crew company tags" at bounding box center [950, 337] width 9 height 9
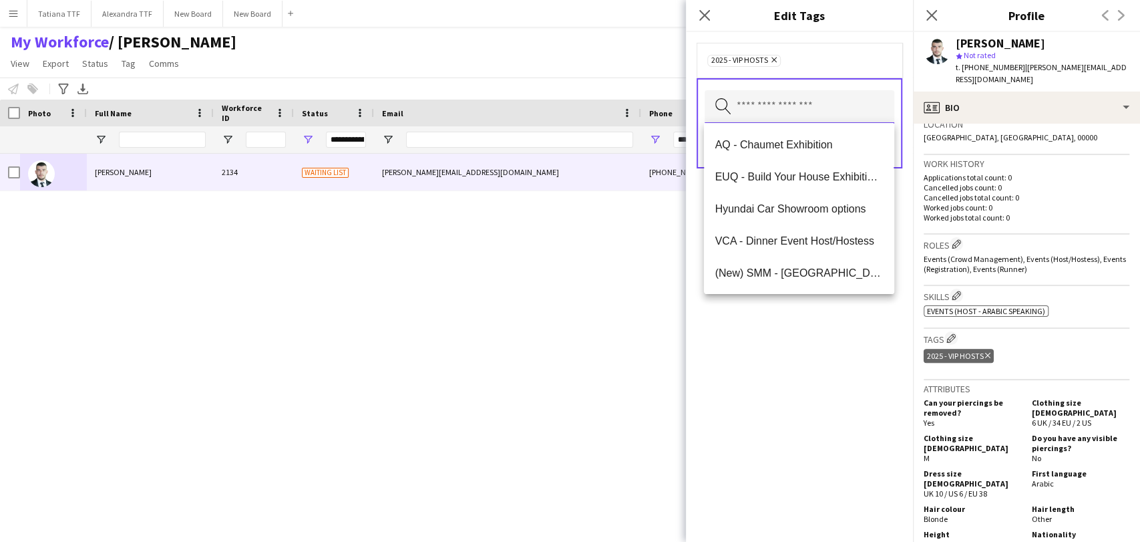
click at [841, 105] on input "text" at bounding box center [800, 106] width 190 height 33
type input "******"
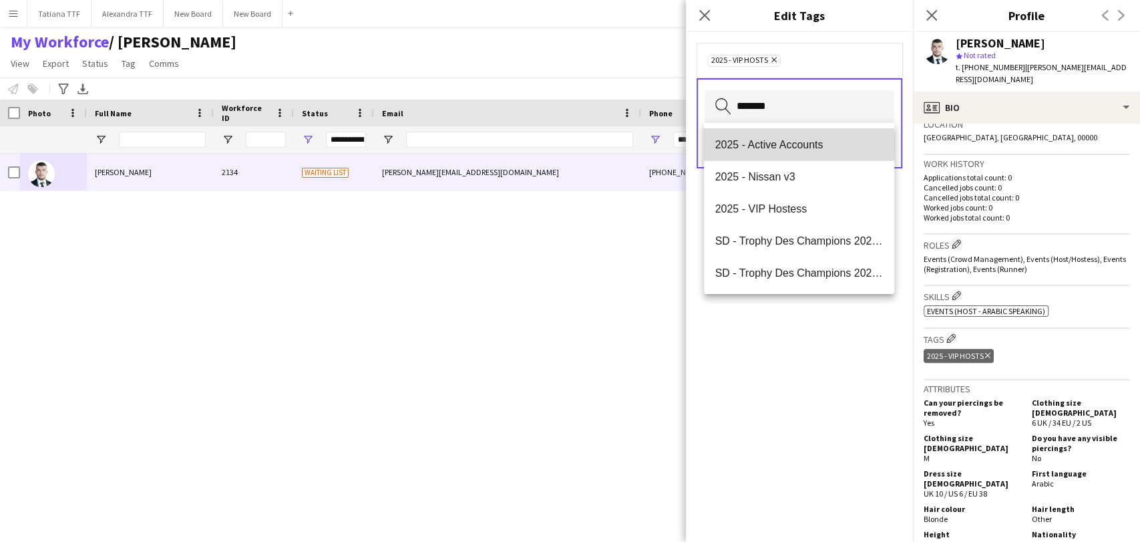
click at [755, 145] on span "2025 - Active Accounts" at bounding box center [799, 144] width 168 height 13
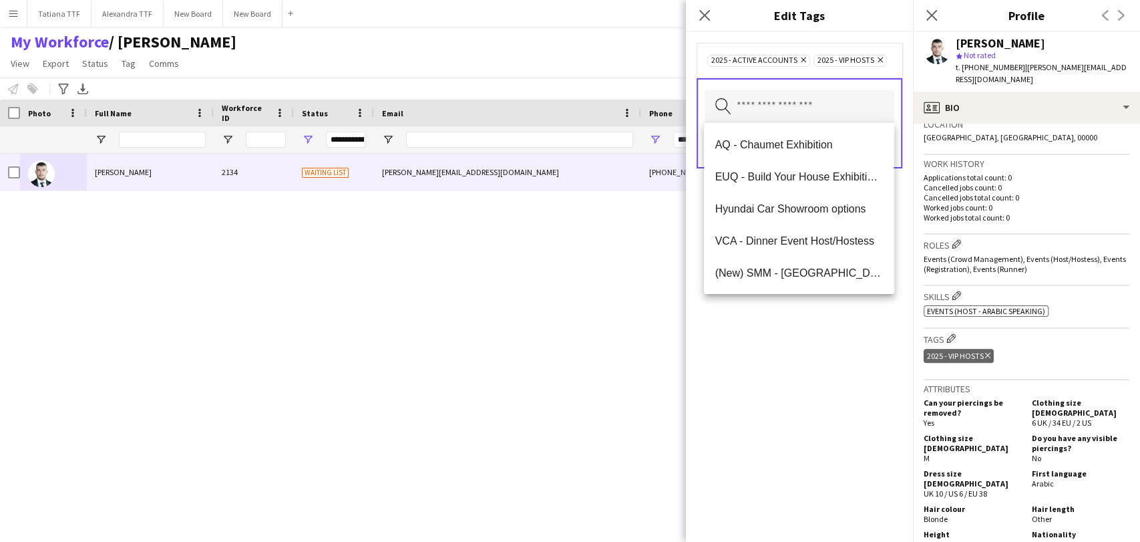
drag, startPoint x: 825, startPoint y: 356, endPoint x: 817, endPoint y: 322, distance: 34.8
click at [818, 335] on div "2025 - Active Accounts Remove 2025 - VIP Hosts Remove Search by tag name Save" at bounding box center [799, 287] width 227 height 510
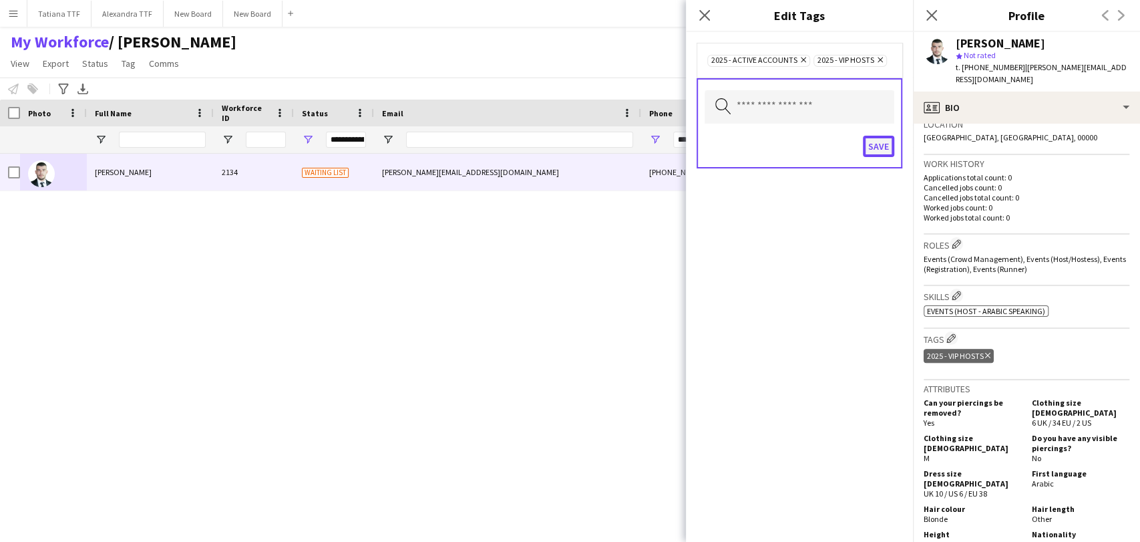
click at [871, 140] on button "Save" at bounding box center [878, 146] width 31 height 21
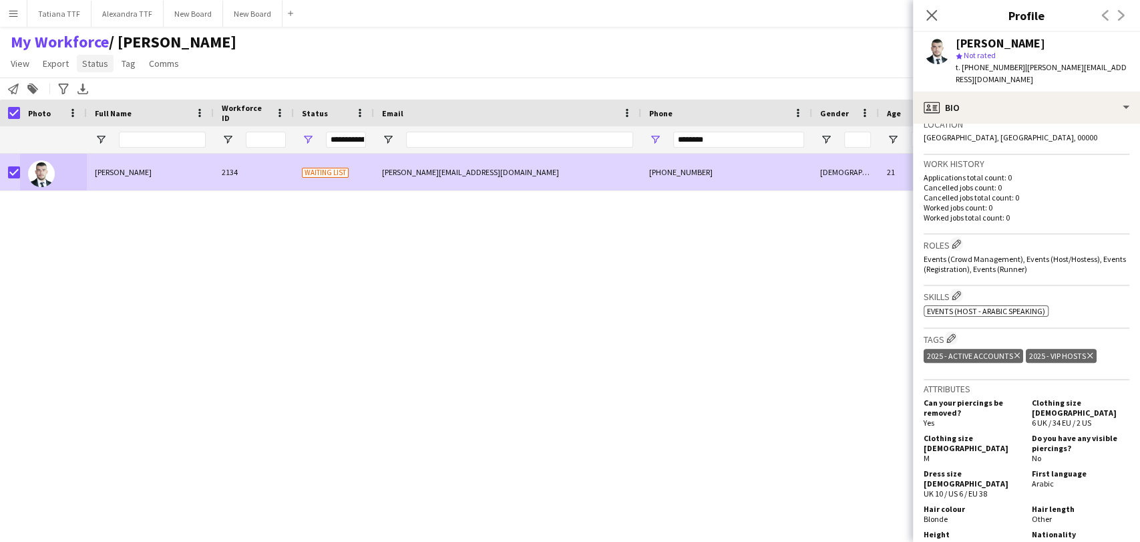
click at [94, 65] on span "Status" at bounding box center [95, 63] width 26 height 12
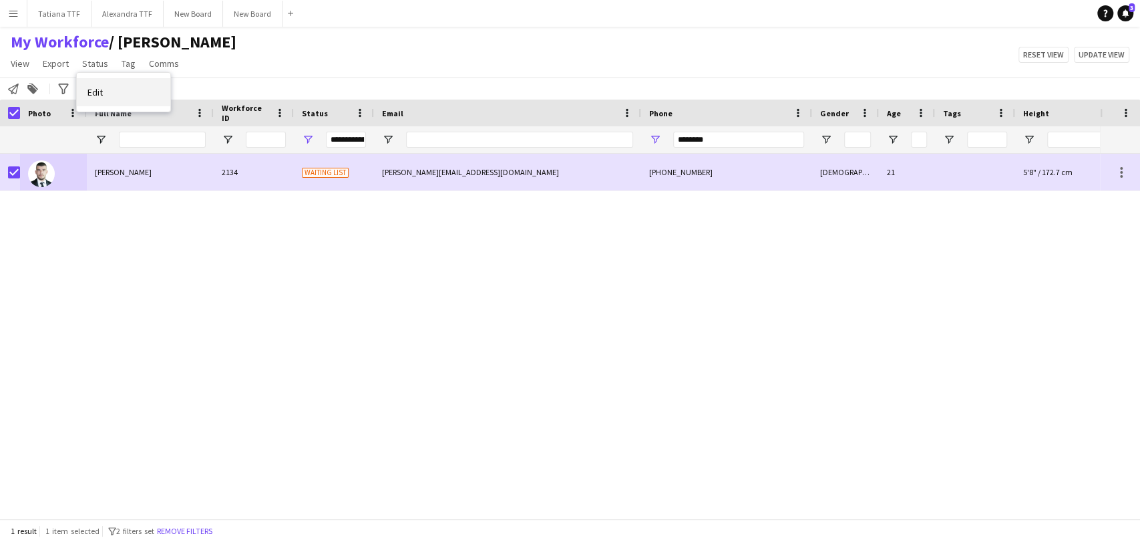
click at [95, 90] on span "Edit" at bounding box center [94, 92] width 15 height 12
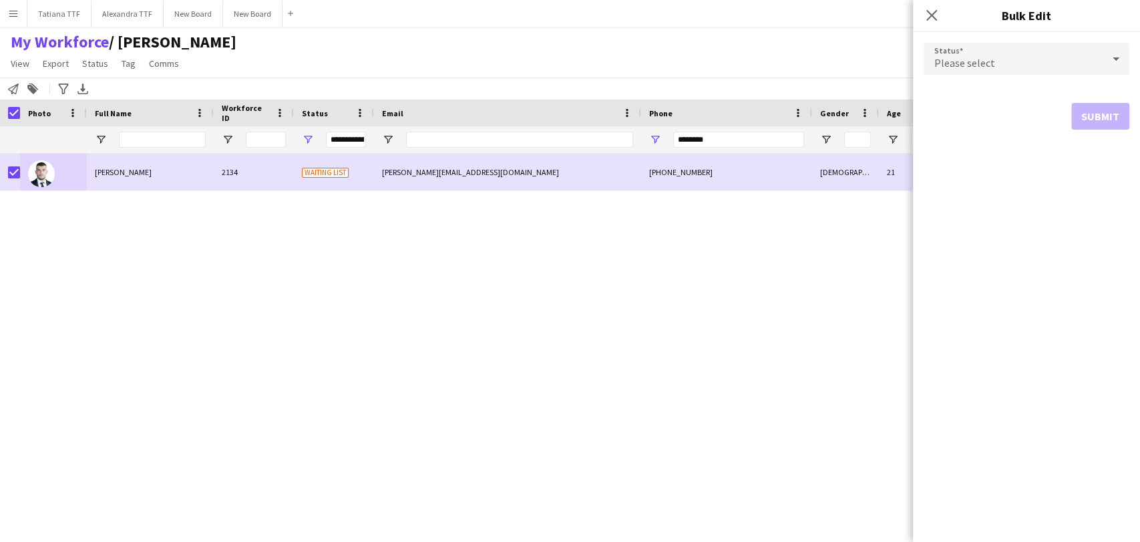
click at [1114, 54] on icon at bounding box center [1116, 58] width 16 height 27
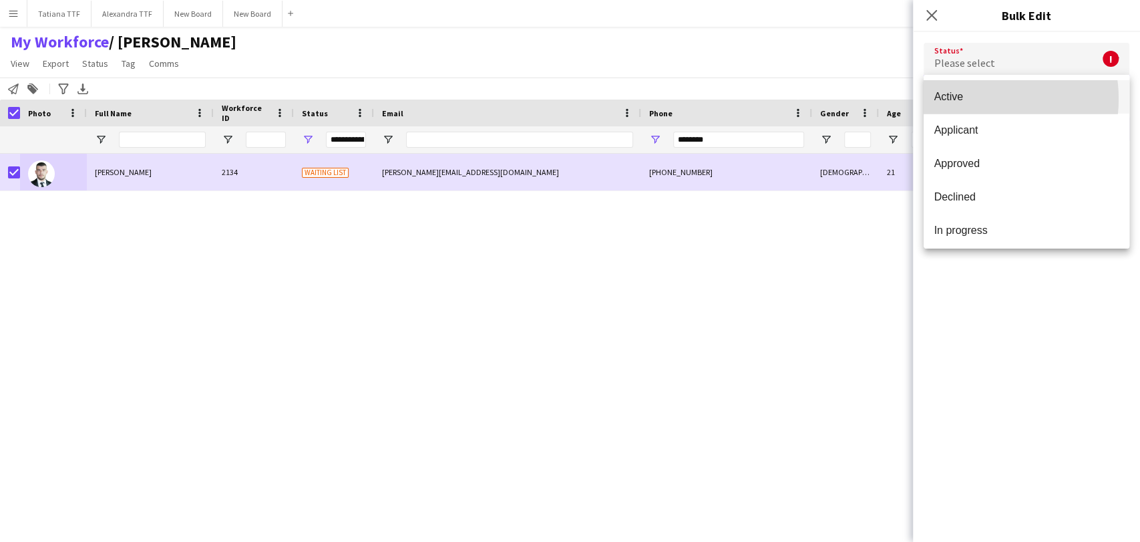
click at [965, 99] on span "Active" at bounding box center [1026, 96] width 184 height 13
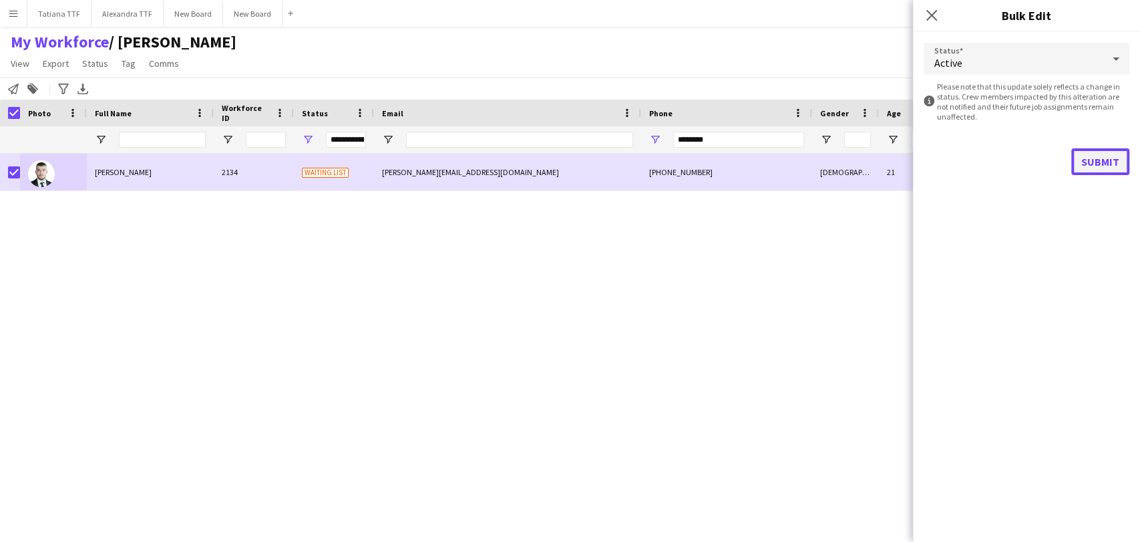
click at [1105, 159] on button "Submit" at bounding box center [1100, 161] width 58 height 27
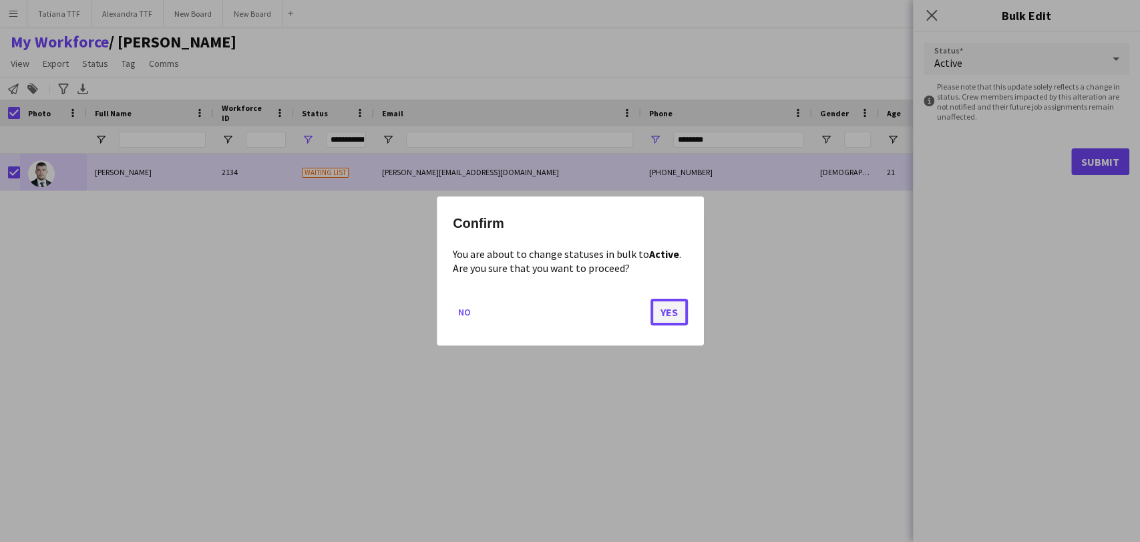
click at [671, 311] on button "Yes" at bounding box center [668, 312] width 37 height 27
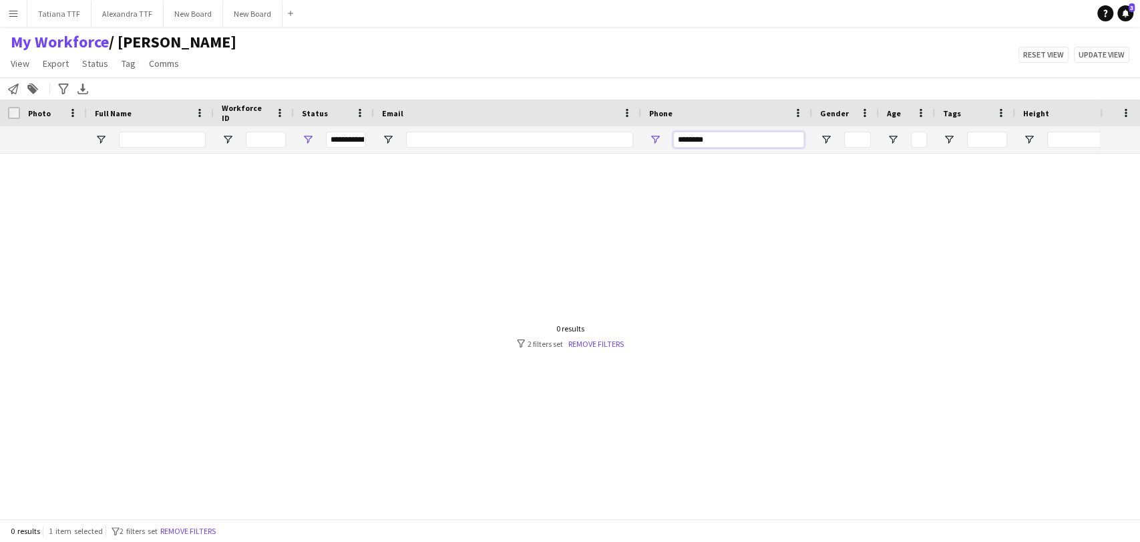
drag, startPoint x: 715, startPoint y: 138, endPoint x: 527, endPoint y: 92, distance: 193.2
click at [544, 119] on div "Workforce Details Crew Attributes Photo" at bounding box center [708, 127] width 1416 height 54
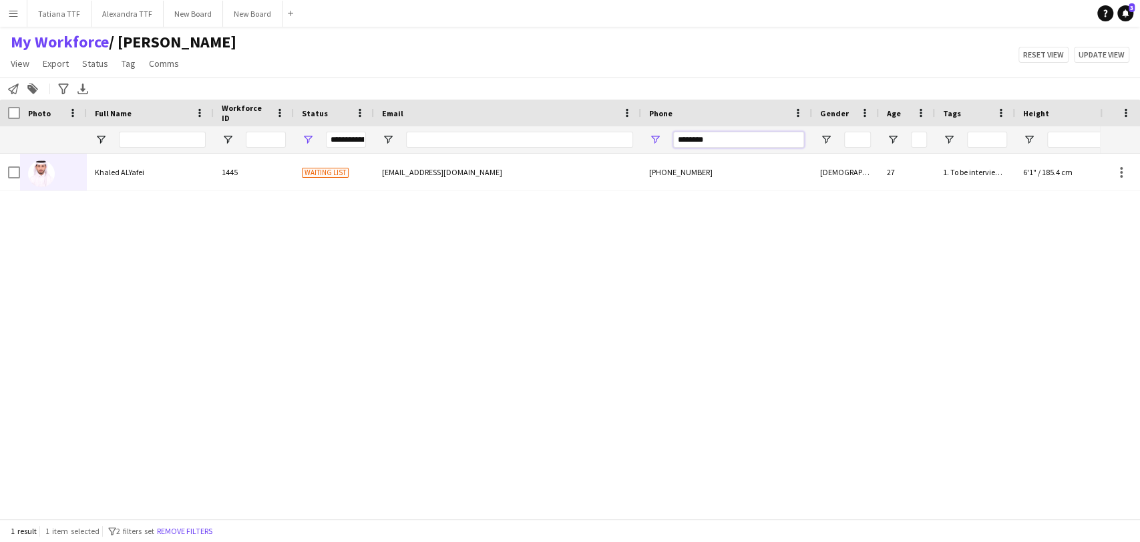
drag, startPoint x: 729, startPoint y: 136, endPoint x: 540, endPoint y: 130, distance: 189.1
click at [541, 132] on div "**********" at bounding box center [708, 139] width 1416 height 27
type input "********"
click at [27, 162] on div at bounding box center [53, 172] width 67 height 37
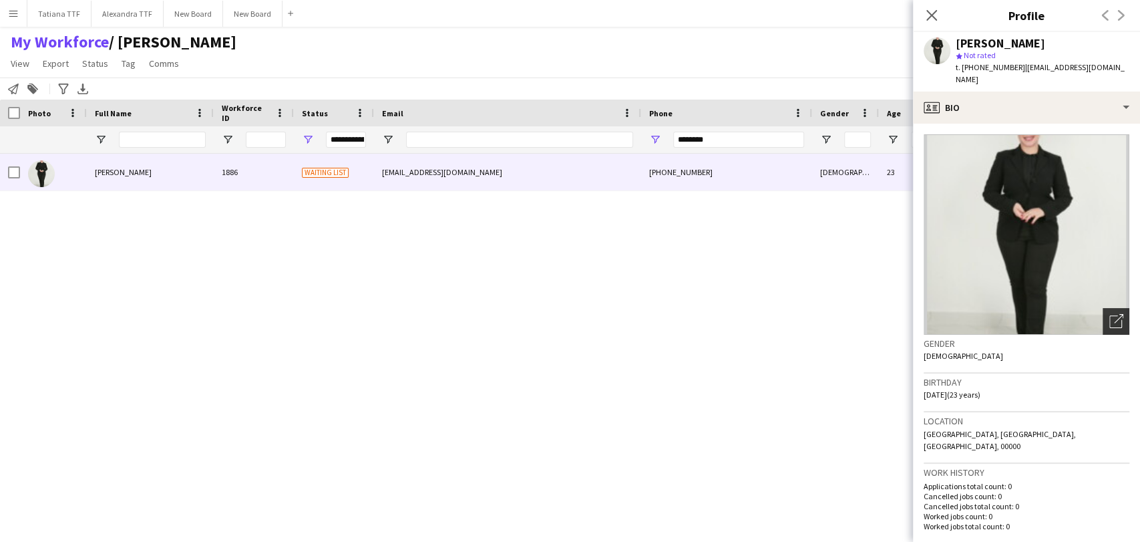
click at [1109, 314] on icon "Open photos pop-in" at bounding box center [1116, 321] width 14 height 14
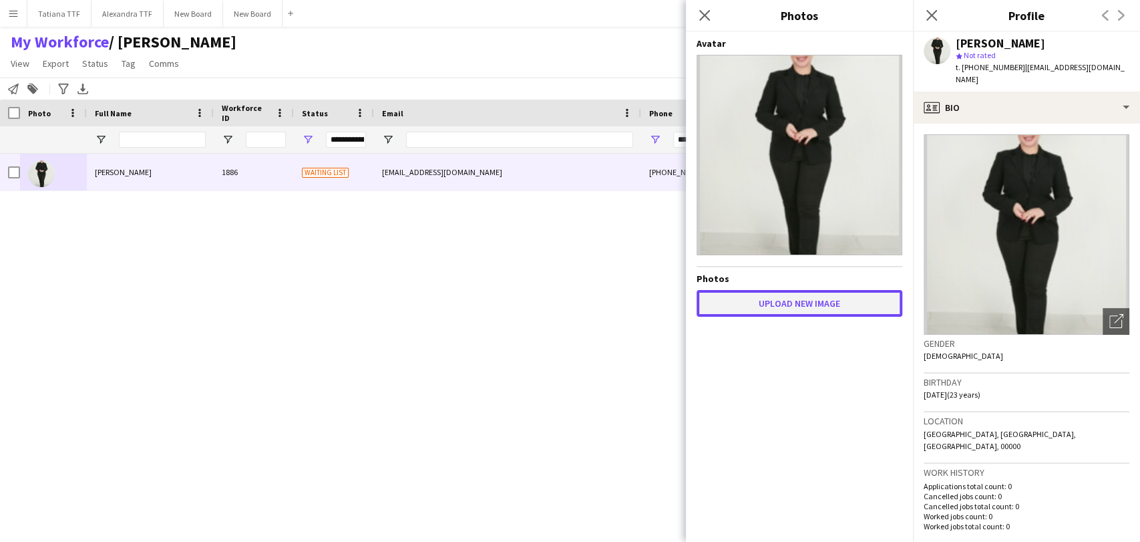
click at [785, 306] on button "Upload new image" at bounding box center [800, 303] width 206 height 27
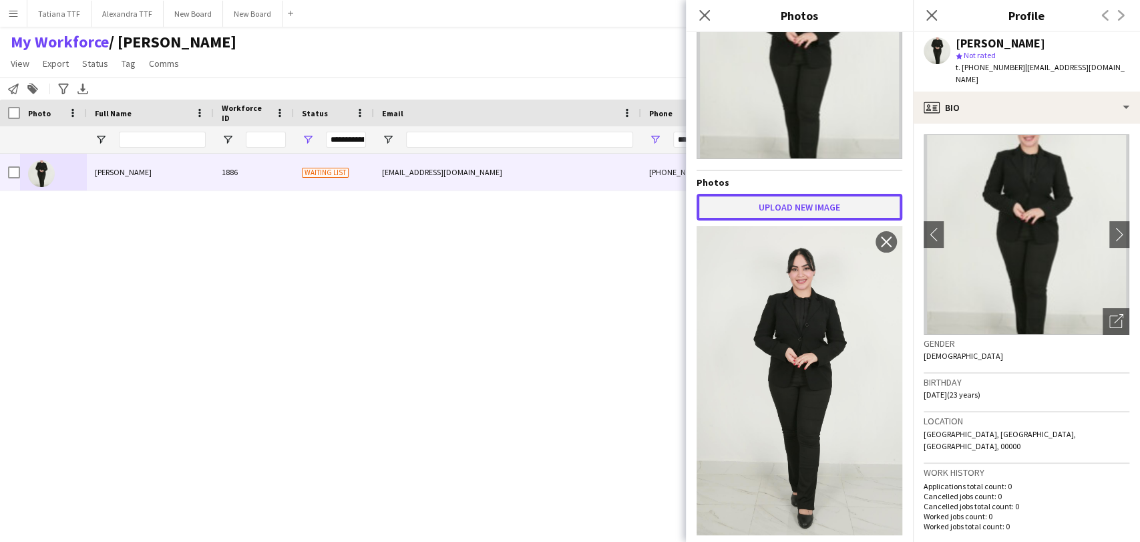
scroll to position [96, 0]
click at [820, 198] on button "Upload new image" at bounding box center [800, 207] width 206 height 27
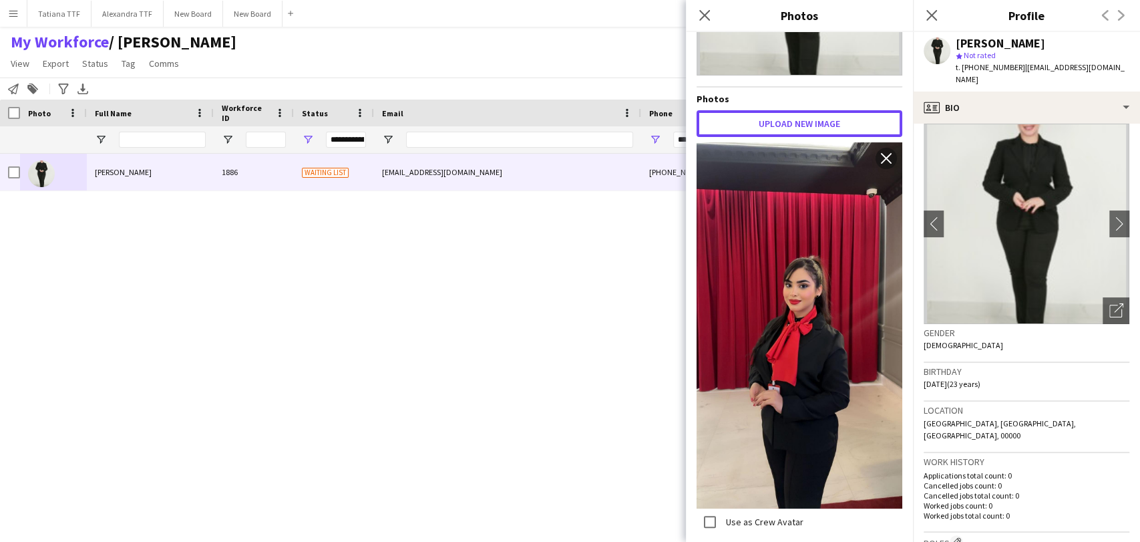
scroll to position [0, 0]
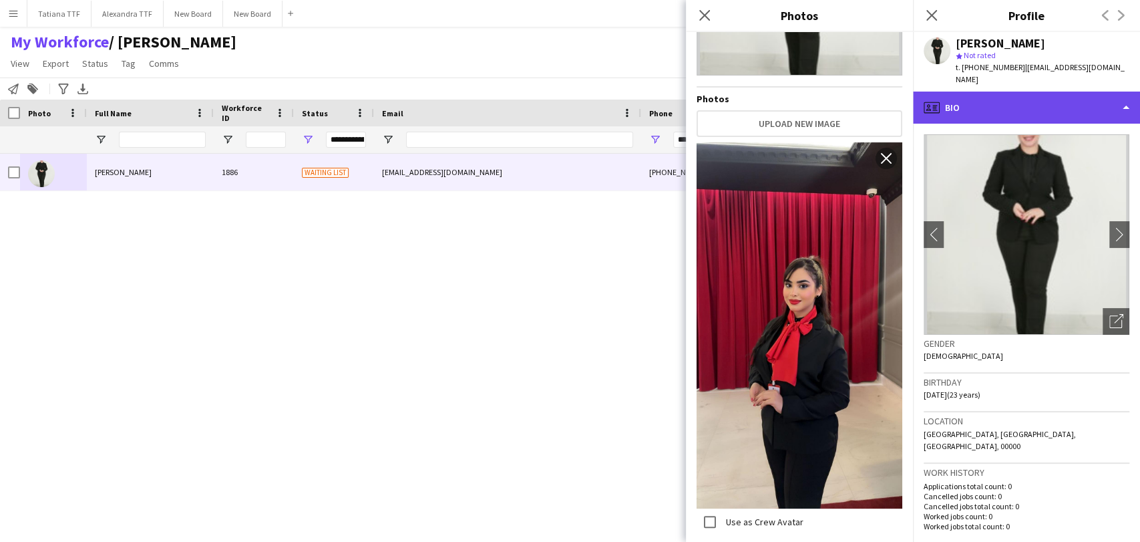
click at [984, 91] on div "profile Bio" at bounding box center [1026, 107] width 227 height 32
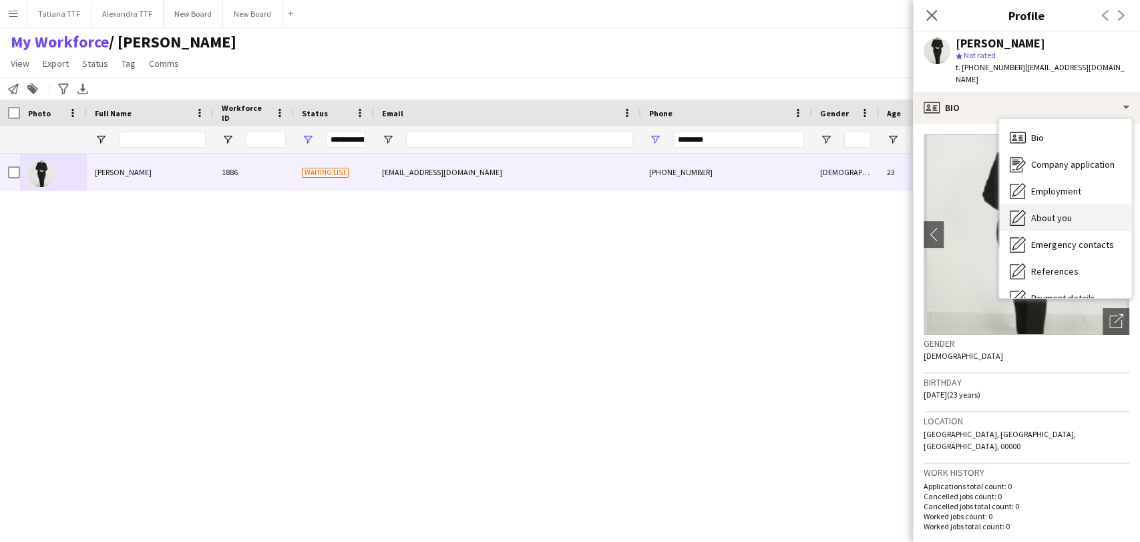
click at [1053, 212] on span "About you" at bounding box center [1051, 218] width 41 height 12
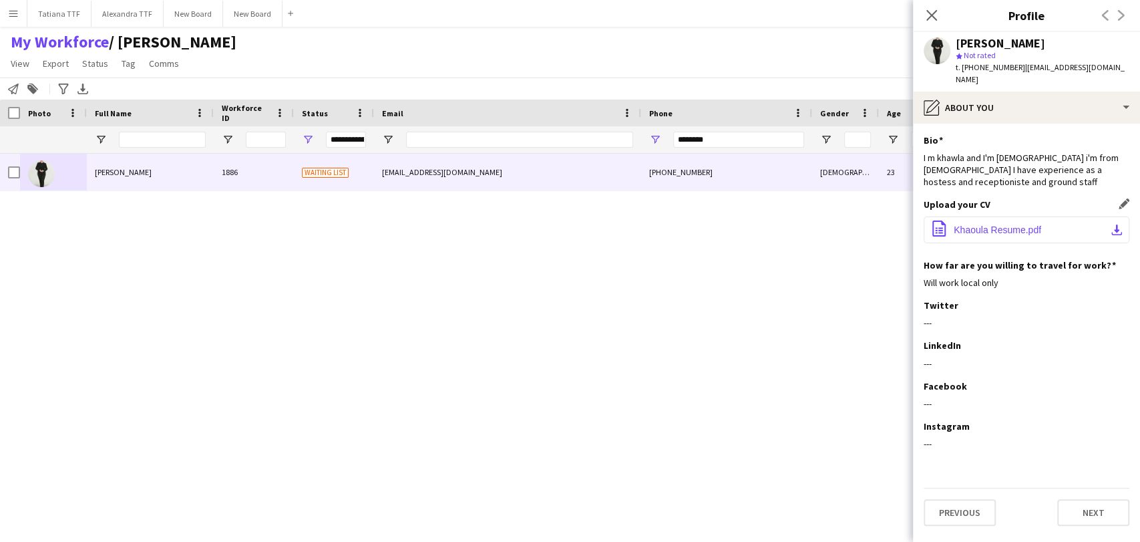
click at [1017, 224] on span "Khaoula Resume.pdf" at bounding box center [997, 229] width 87 height 11
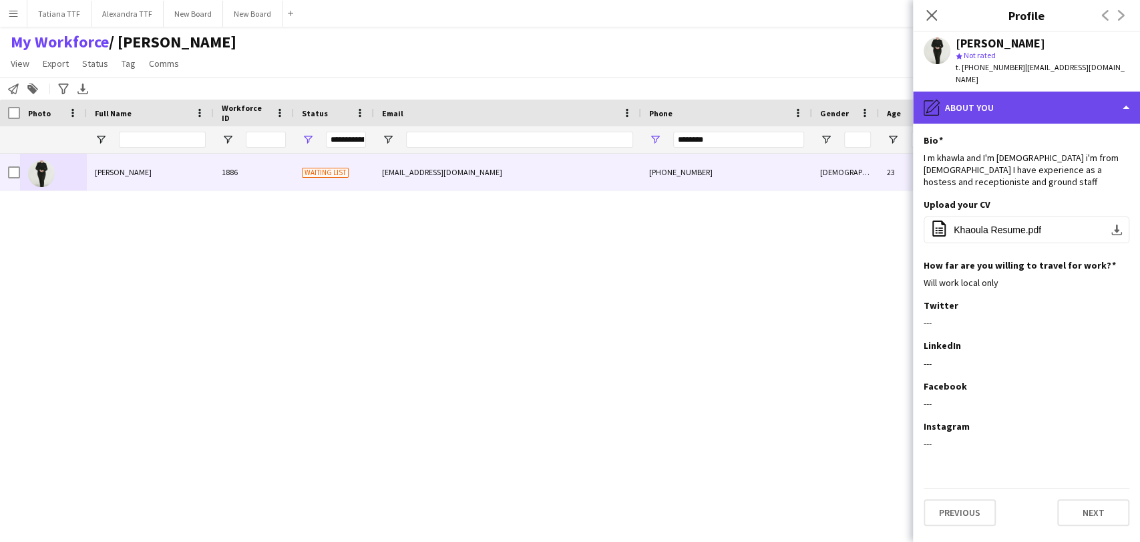
click at [982, 98] on div "pencil4 About you" at bounding box center [1026, 107] width 227 height 32
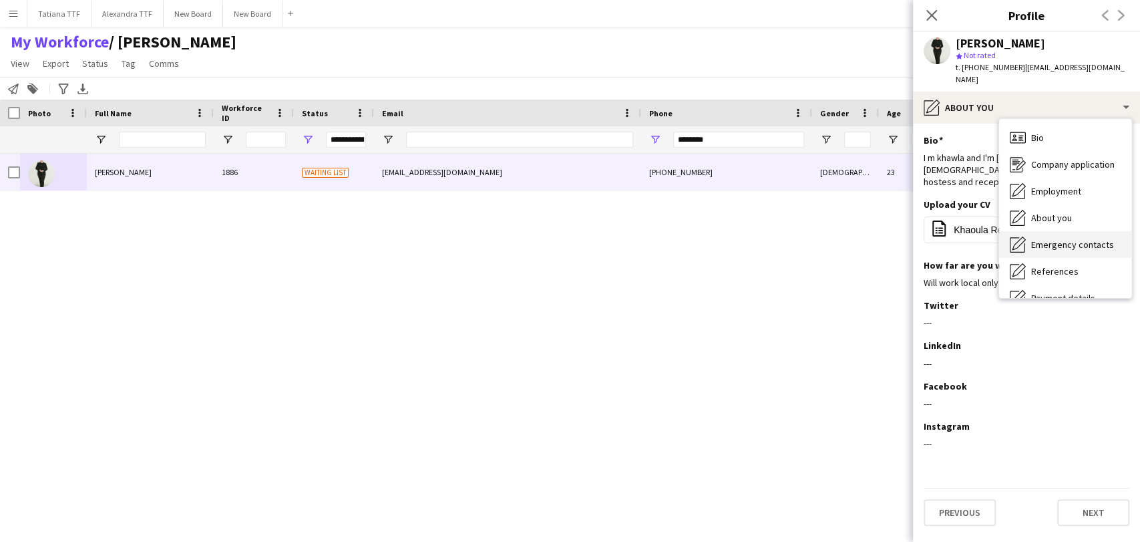
click at [1067, 238] on span "Emergency contacts" at bounding box center [1072, 244] width 83 height 12
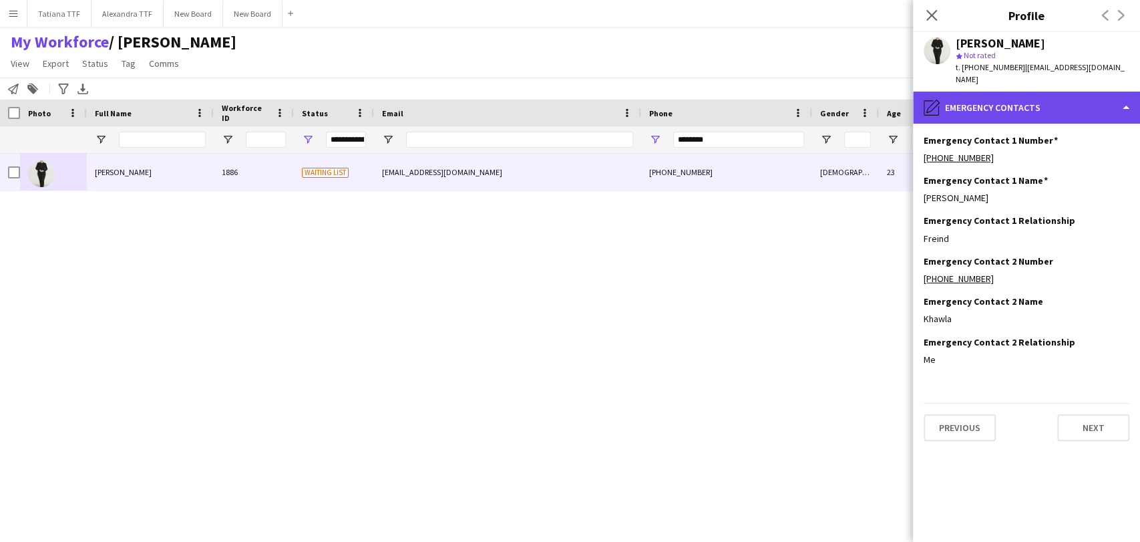
click at [1131, 104] on div "pencil4 Emergency contacts" at bounding box center [1026, 107] width 227 height 32
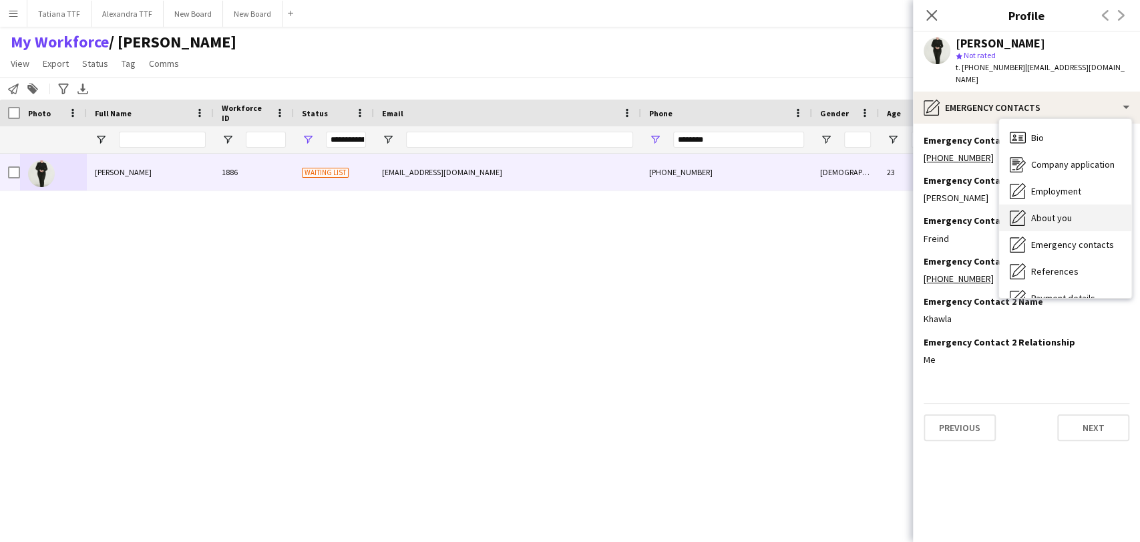
click at [1066, 212] on span "About you" at bounding box center [1051, 218] width 41 height 12
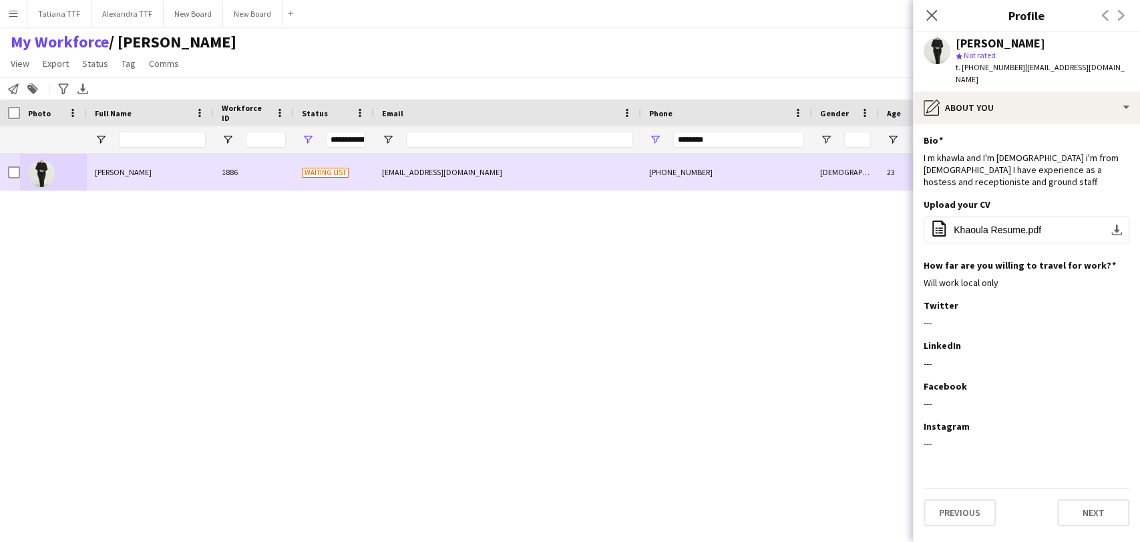
click at [39, 174] on img at bounding box center [41, 173] width 27 height 27
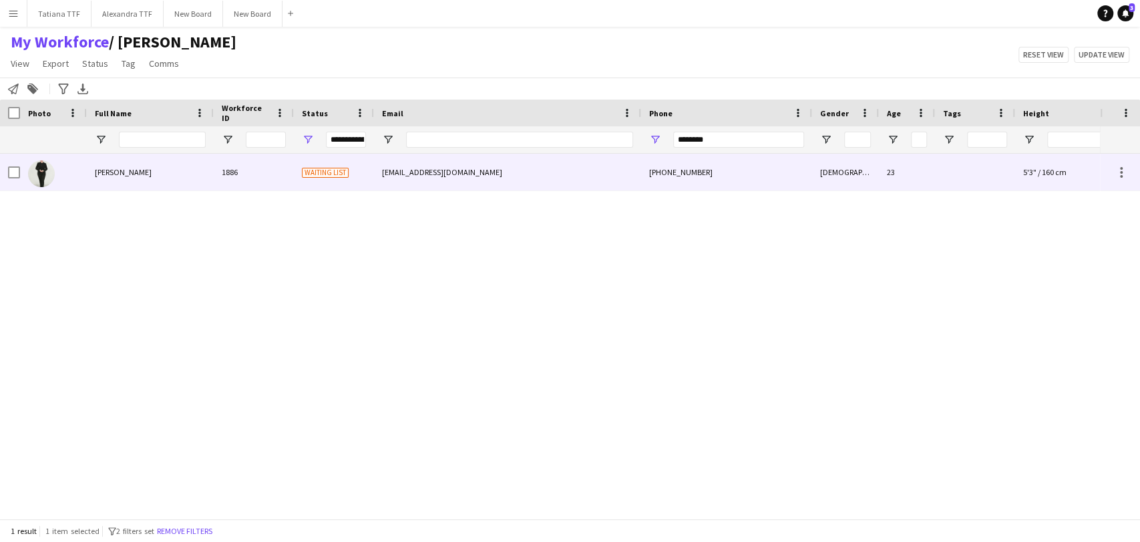
click at [43, 178] on img at bounding box center [41, 173] width 27 height 27
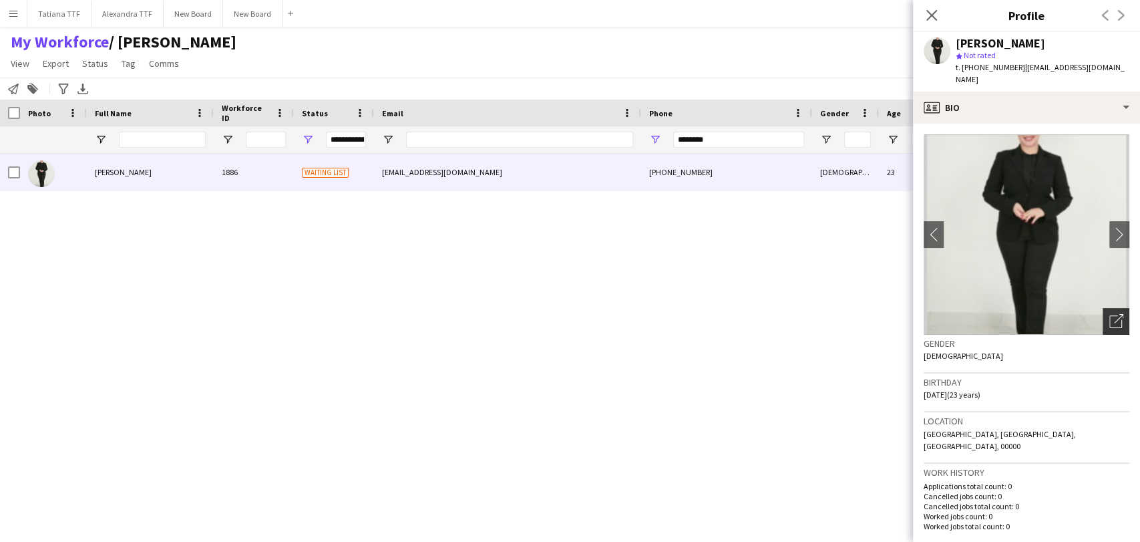
click at [1109, 314] on icon "Open photos pop-in" at bounding box center [1116, 321] width 14 height 14
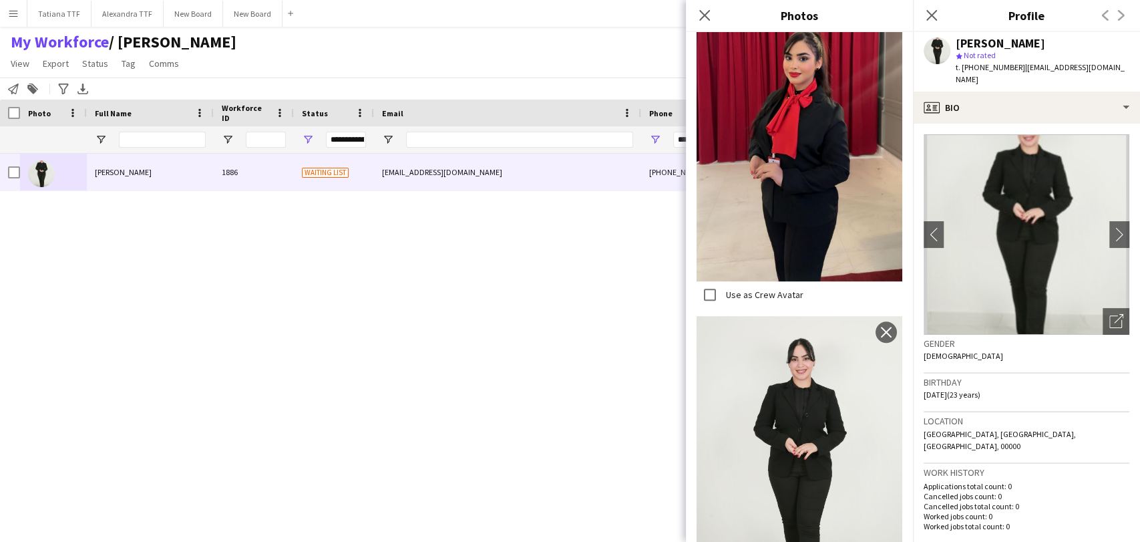
scroll to position [477, 0]
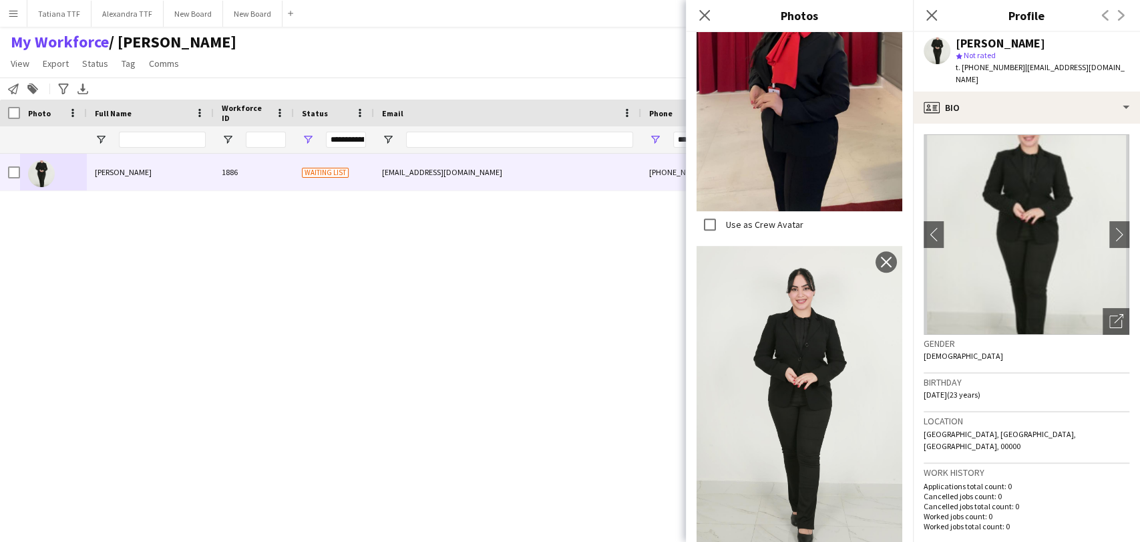
click at [813, 400] on img at bounding box center [800, 400] width 206 height 309
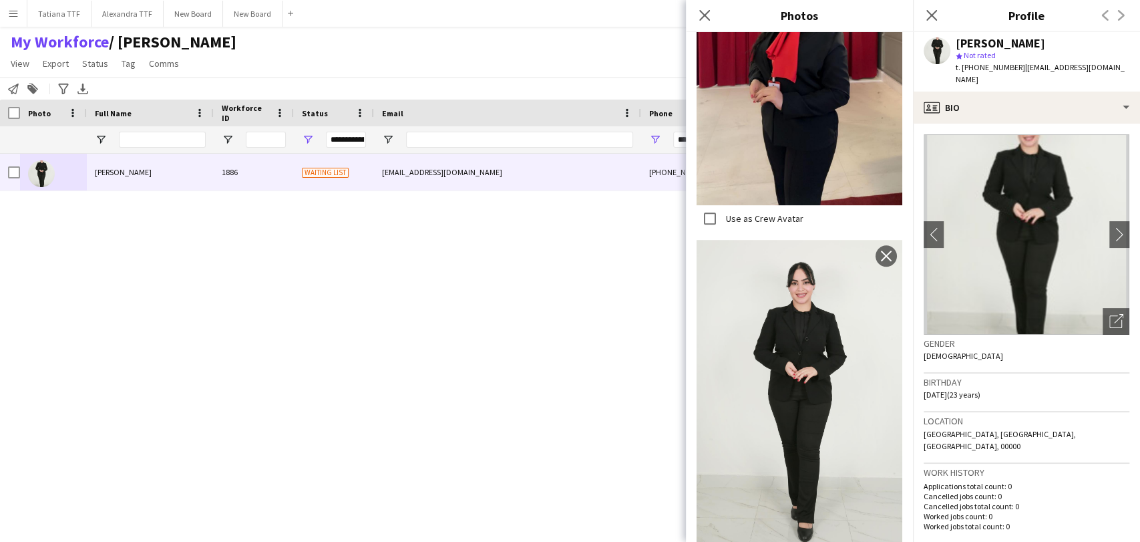
click at [812, 400] on img at bounding box center [800, 394] width 206 height 309
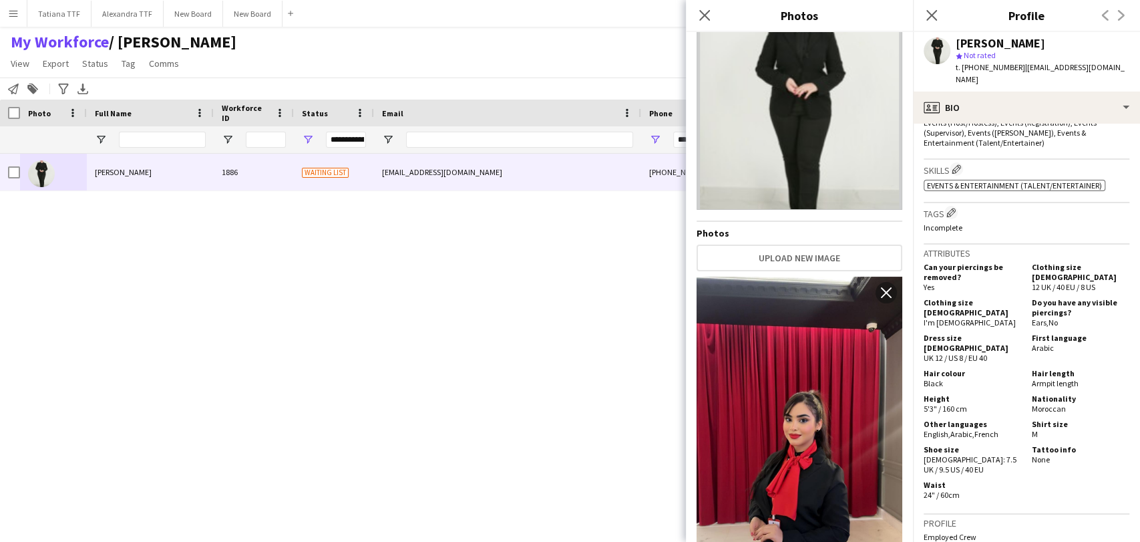
scroll to position [0, 0]
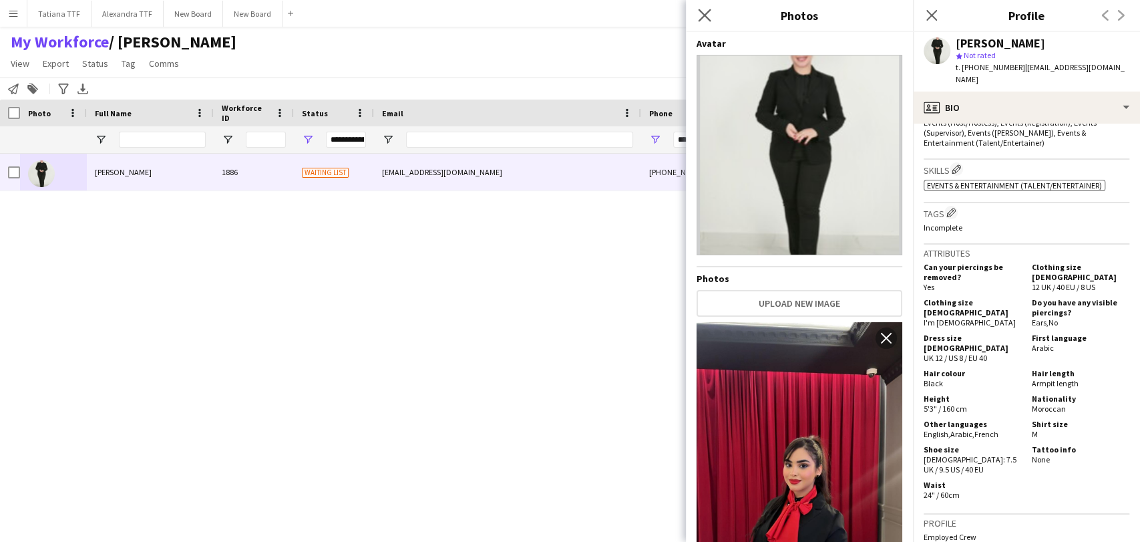
click at [697, 17] on app-icon "Close pop-in" at bounding box center [704, 15] width 19 height 19
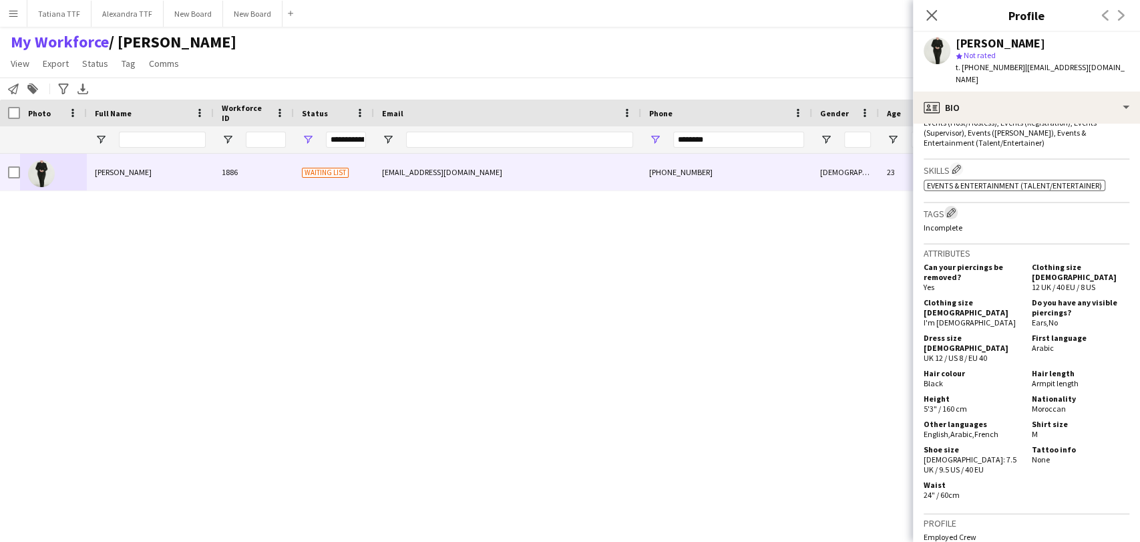
click at [956, 208] on app-icon "Edit crew company tags" at bounding box center [950, 212] width 9 height 9
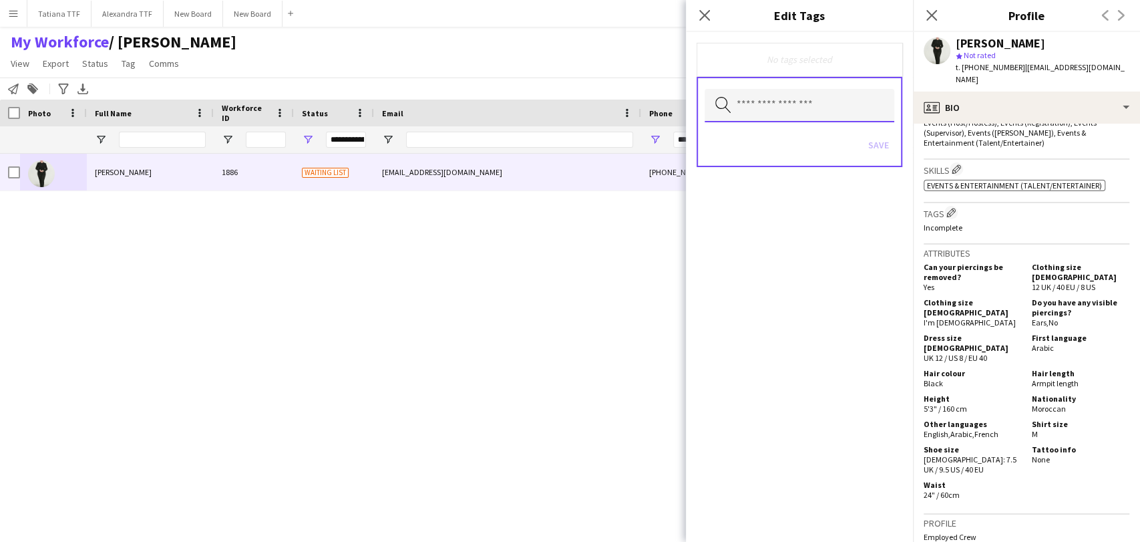
click at [765, 105] on input "text" at bounding box center [800, 105] width 190 height 33
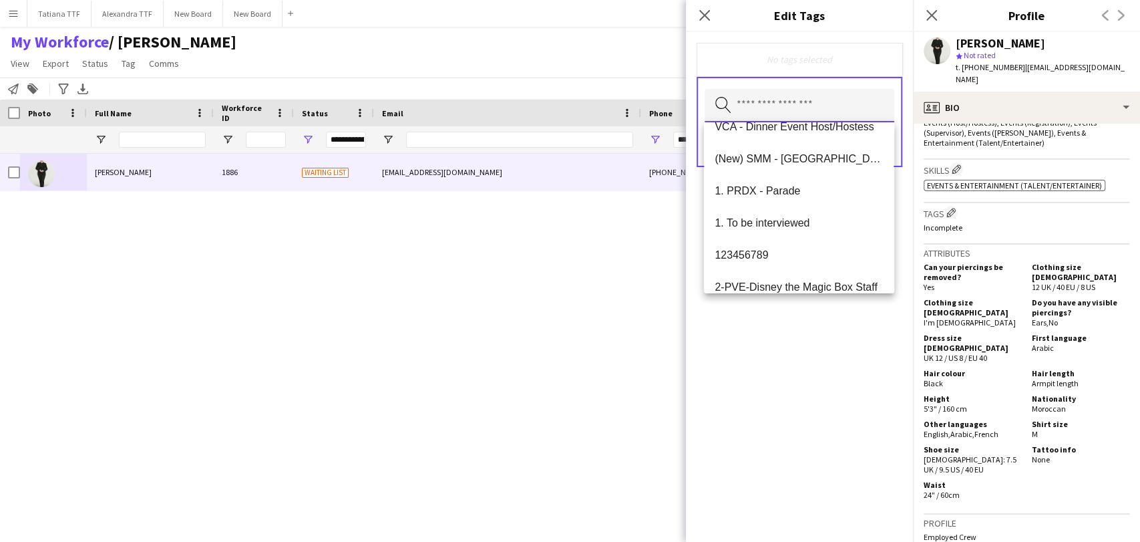
scroll to position [222, 0]
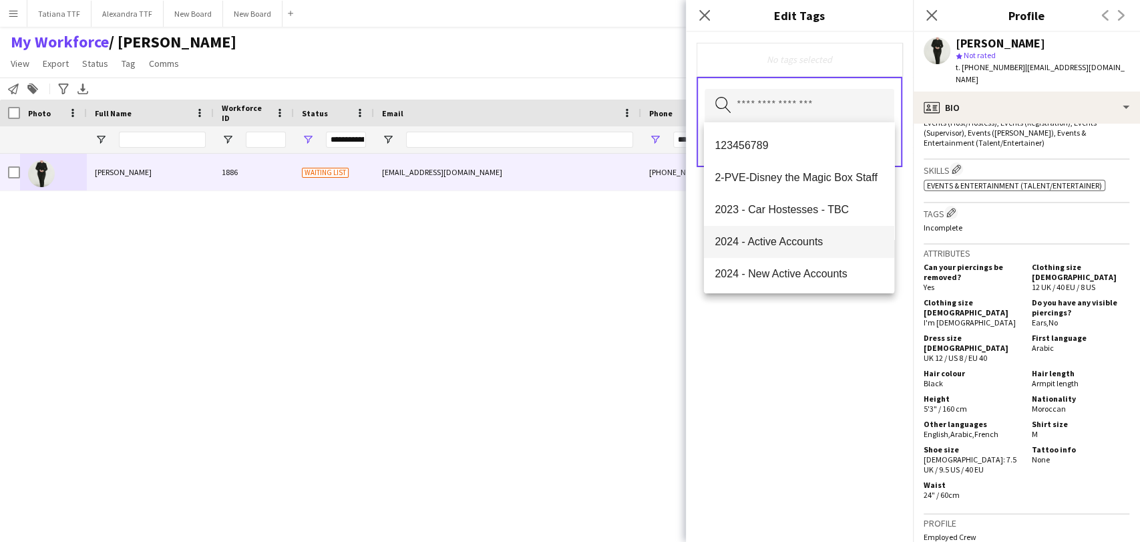
click at [796, 232] on mat-option "2024 - Active Accounts" at bounding box center [799, 242] width 190 height 32
drag, startPoint x: 771, startPoint y: 363, endPoint x: 787, endPoint y: 256, distance: 108.1
click at [771, 343] on div "2024 - Active Accounts Remove Search by tag name Save" at bounding box center [799, 287] width 227 height 510
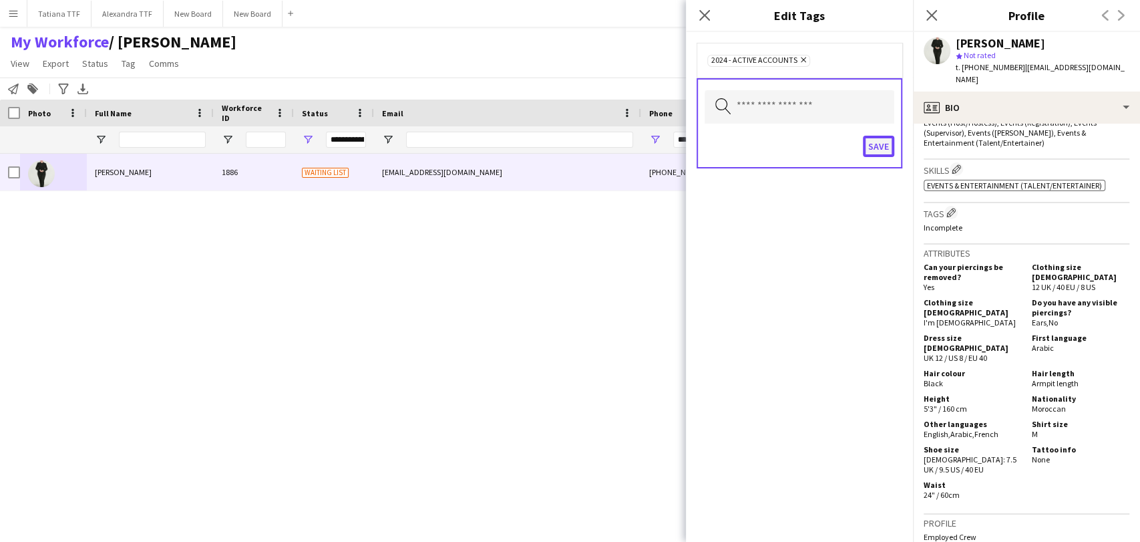
click at [878, 144] on button "Save" at bounding box center [878, 146] width 31 height 21
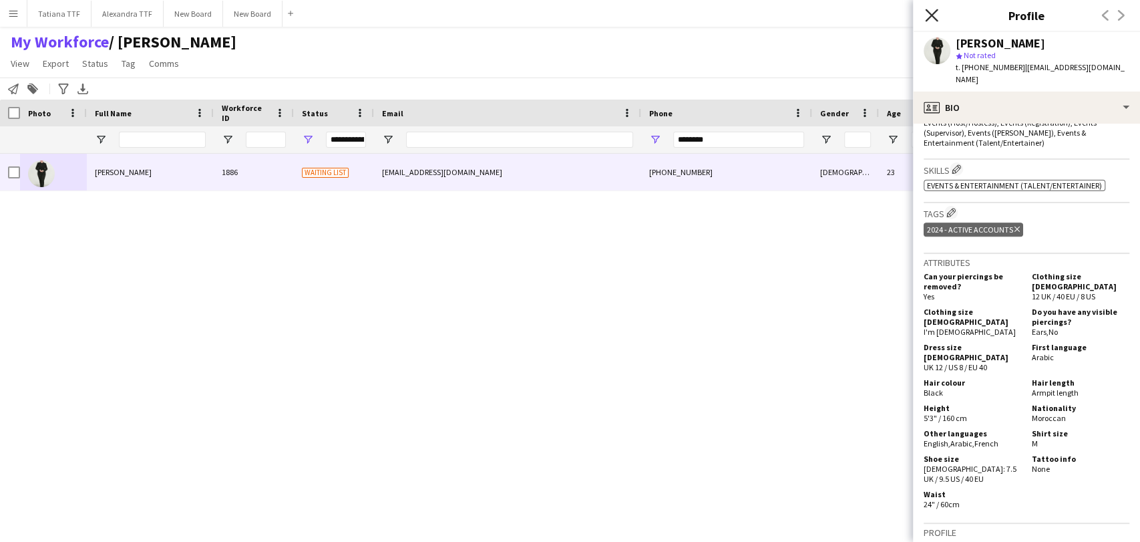
click at [929, 17] on icon at bounding box center [931, 15] width 13 height 13
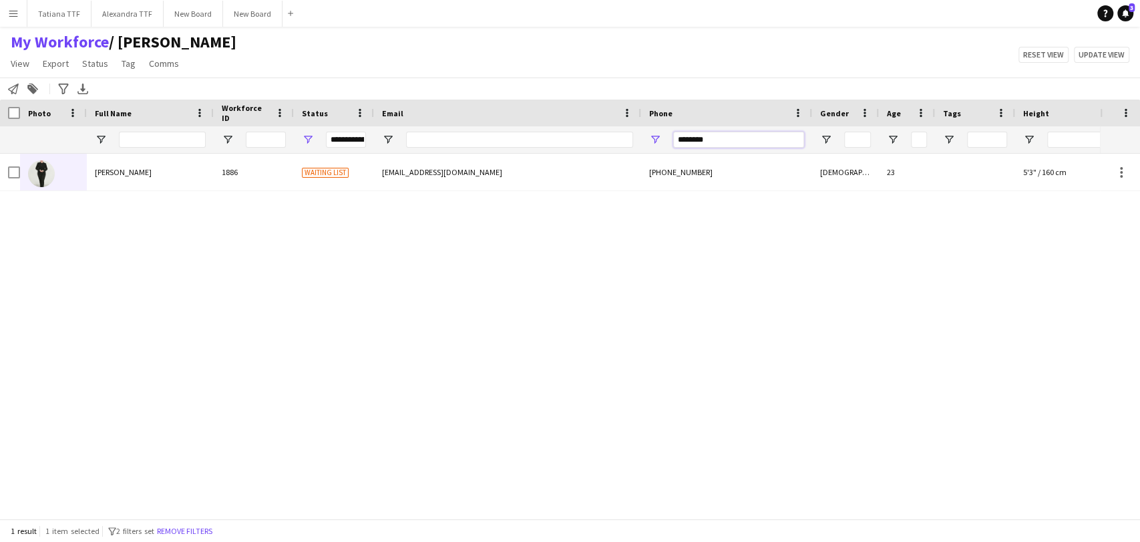
drag, startPoint x: 705, startPoint y: 140, endPoint x: 529, endPoint y: 158, distance: 177.2
click at [584, 151] on div "**********" at bounding box center [708, 139] width 1416 height 27
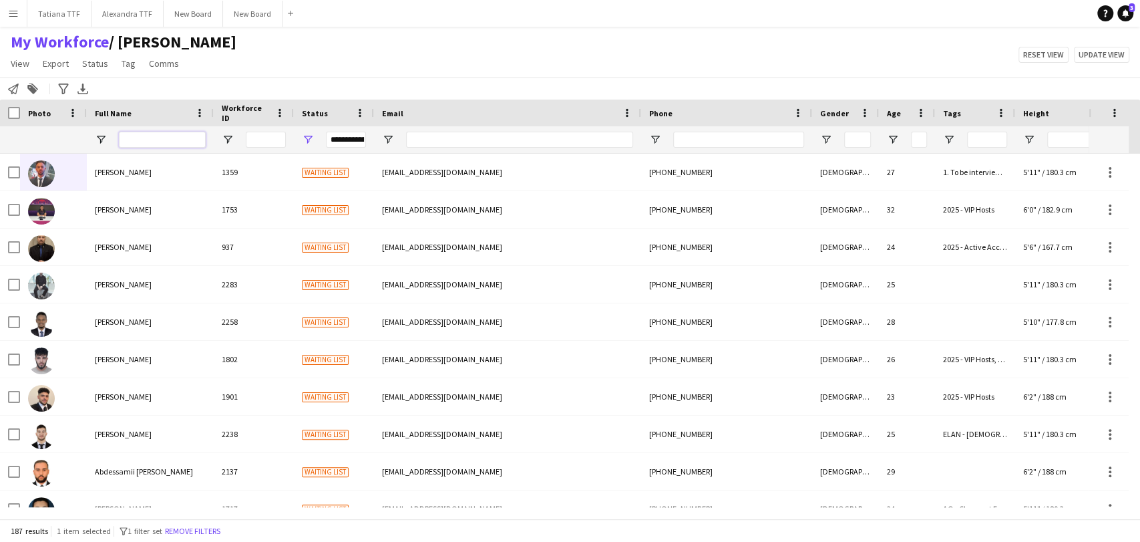
click at [167, 140] on input "Full Name Filter Input" at bounding box center [162, 140] width 87 height 16
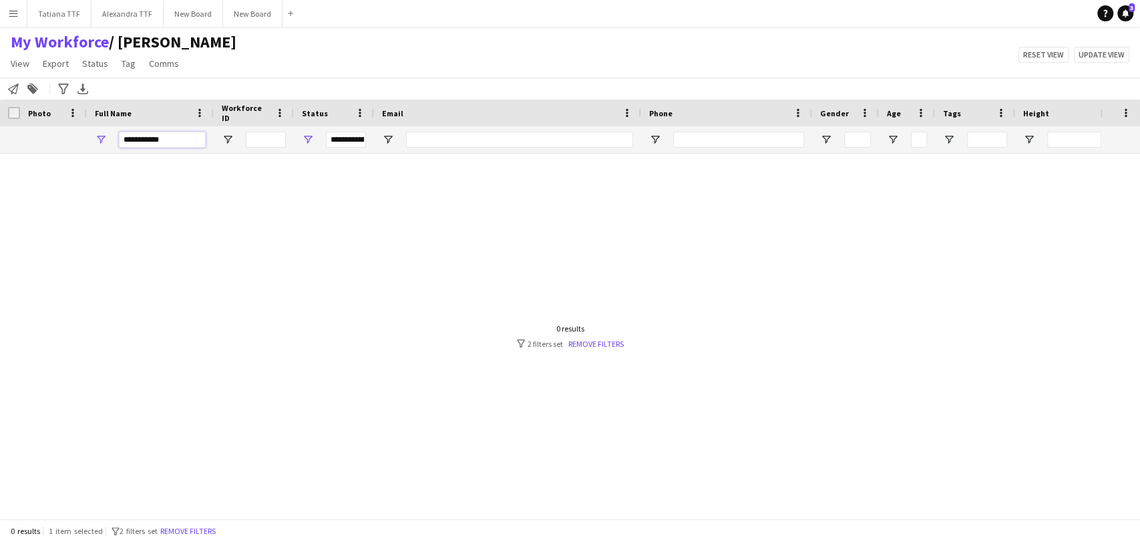
type input "*********"
click at [311, 136] on span "Open Filter Menu" at bounding box center [308, 140] width 12 height 12
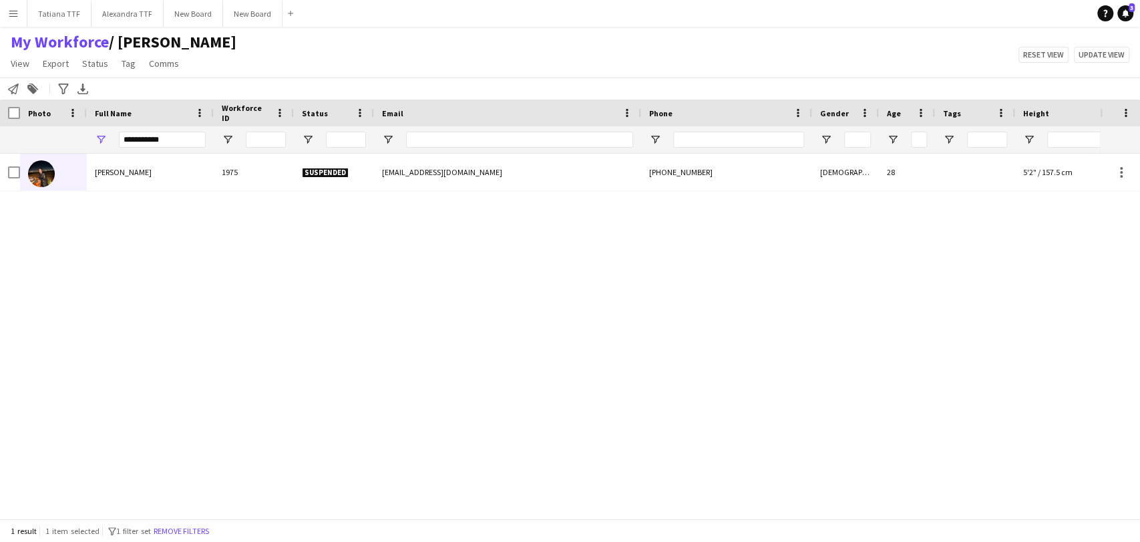
drag, startPoint x: 550, startPoint y: 315, endPoint x: 544, endPoint y: 310, distance: 8.2
click at [549, 314] on div "Mariam Al Gharib 1975 Suspended mariamsayed19966@gmail.com +201207869506 Female…" at bounding box center [550, 330] width 1100 height 353
